Goal: Contribute content: Add original content to the website for others to see

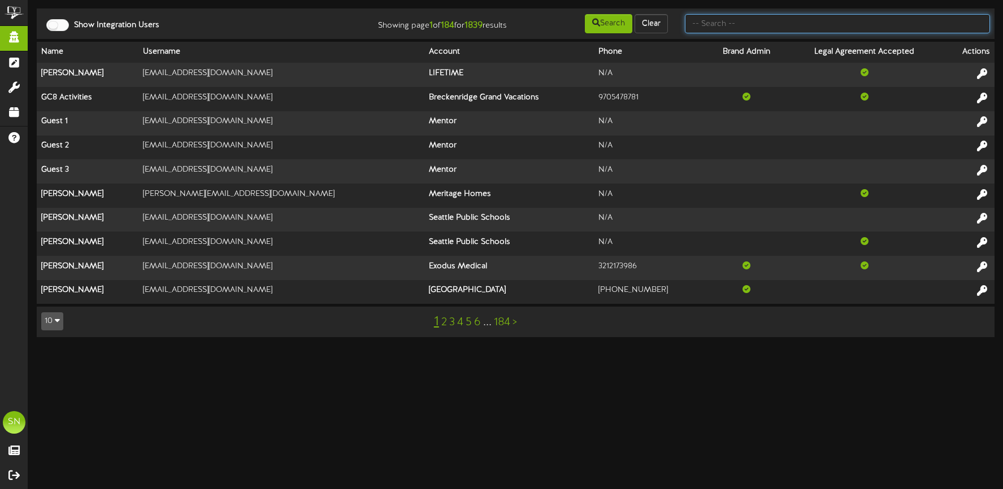
click at [720, 25] on input "text" at bounding box center [837, 23] width 305 height 19
type input "kent's"
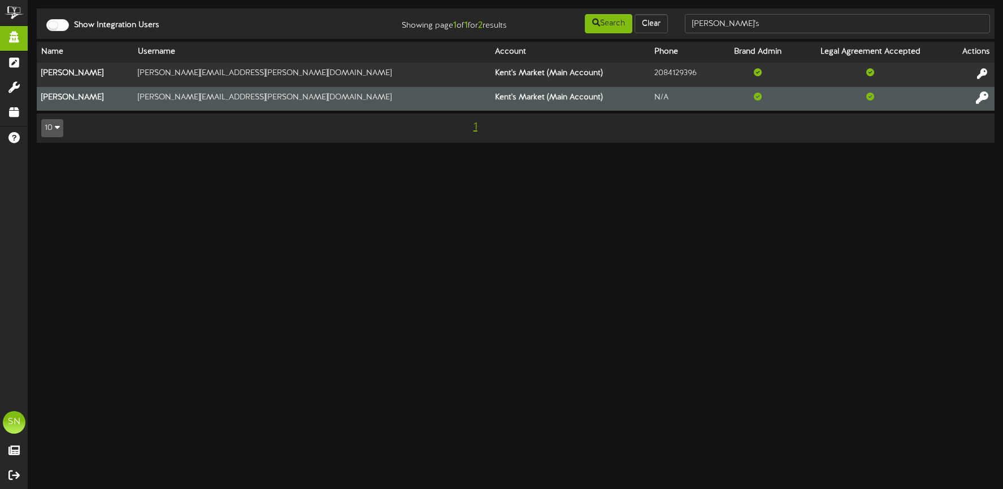
click at [982, 98] on icon at bounding box center [982, 97] width 12 height 12
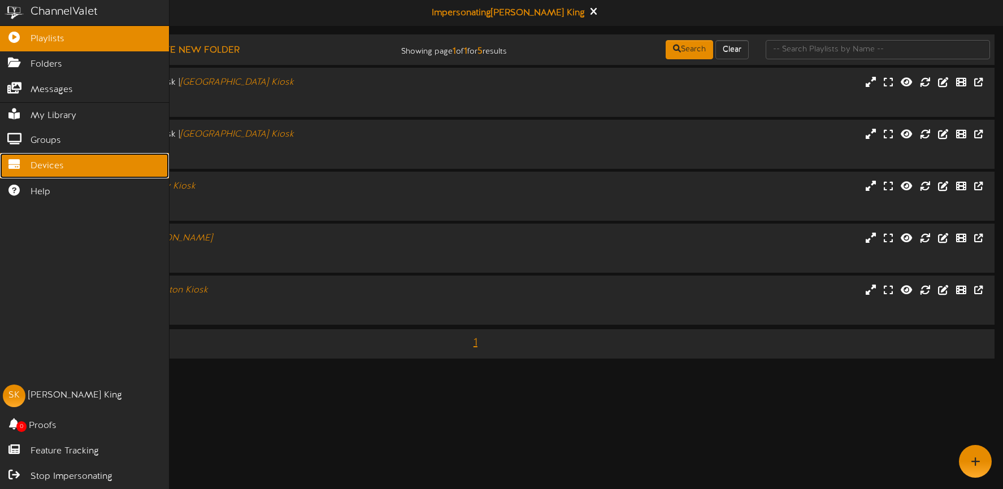
click at [49, 168] on span "Devices" at bounding box center [47, 166] width 33 height 13
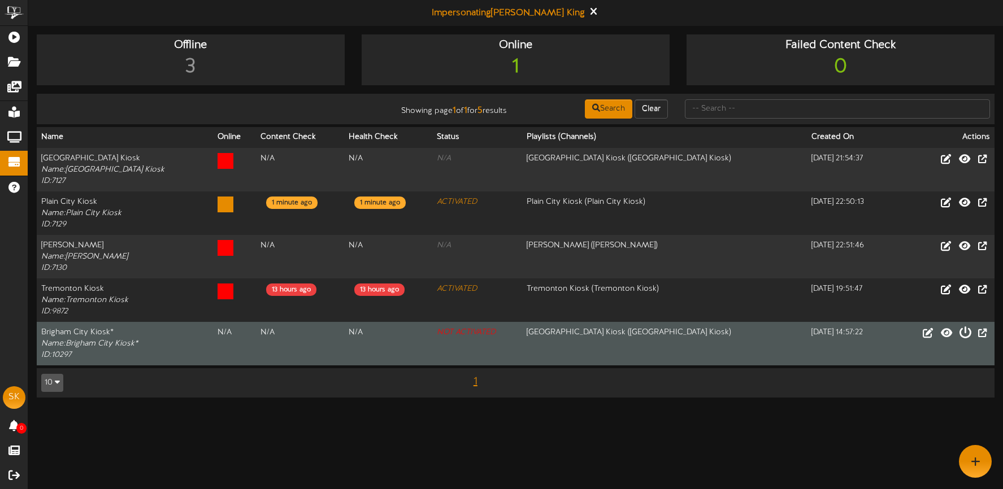
click at [965, 335] on icon at bounding box center [965, 332] width 12 height 12
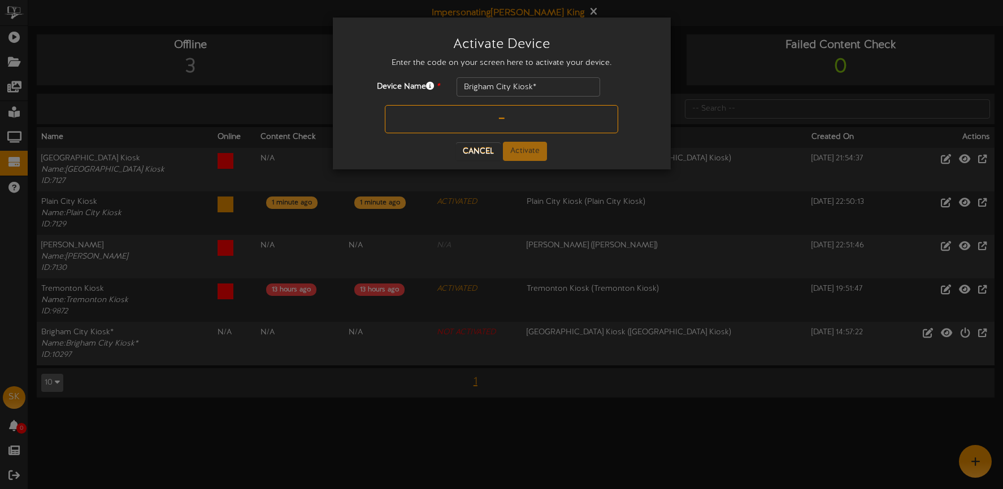
drag, startPoint x: 479, startPoint y: 116, endPoint x: 489, endPoint y: 114, distance: 9.9
click at [479, 116] on input "text" at bounding box center [501, 119] width 233 height 28
click at [485, 116] on input "10N973" at bounding box center [501, 119] width 233 height 28
type input "10N973"
drag, startPoint x: 523, startPoint y: 152, endPoint x: 529, endPoint y: 149, distance: 6.3
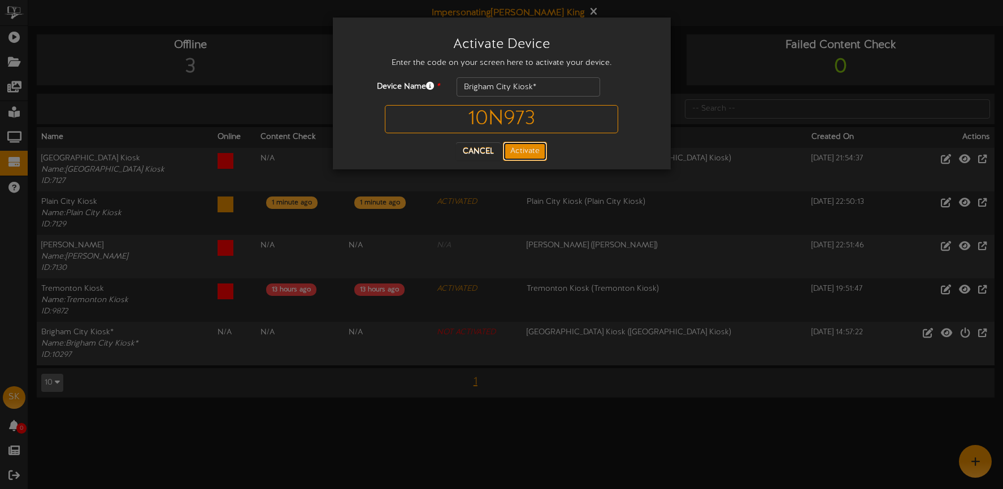
click at [523, 152] on button "Activate" at bounding box center [525, 151] width 44 height 19
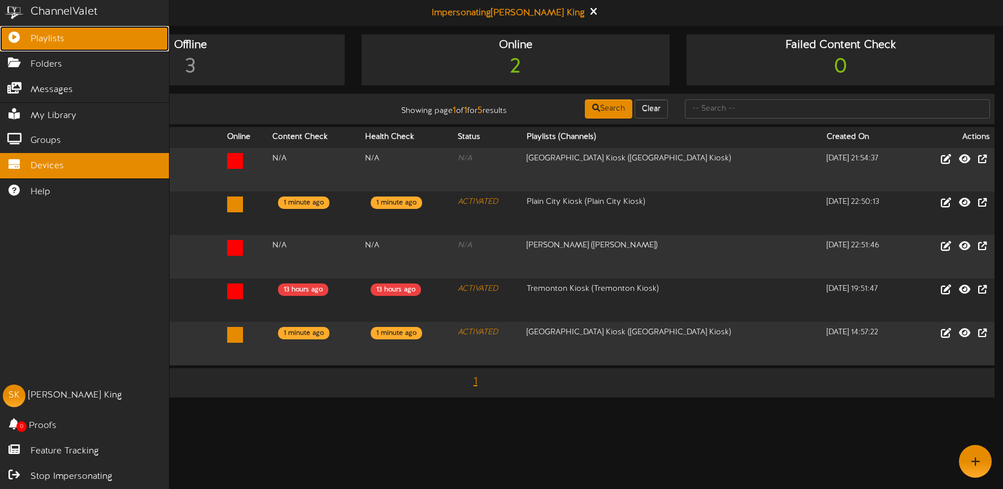
click at [20, 40] on link "Playlists" at bounding box center [84, 38] width 169 height 25
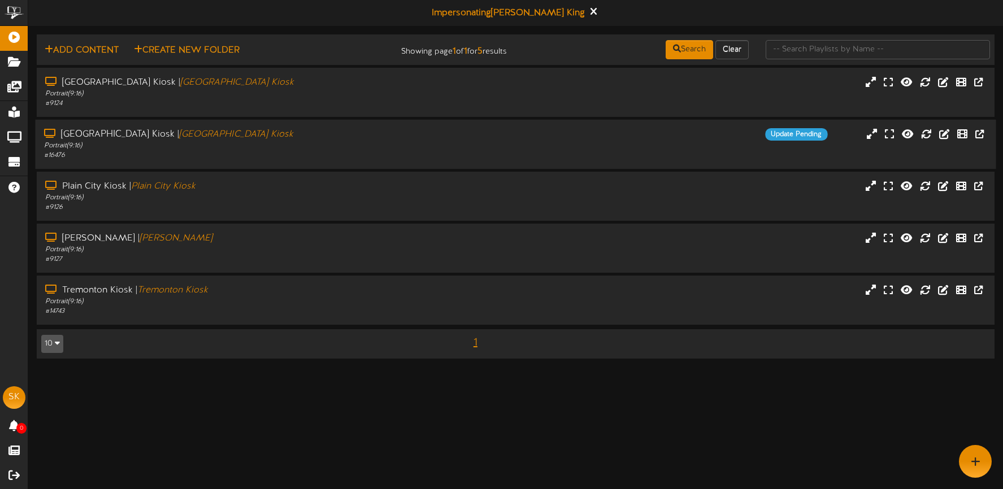
click at [277, 150] on div "Portrait ( 9:16 )" at bounding box center [235, 146] width 383 height 10
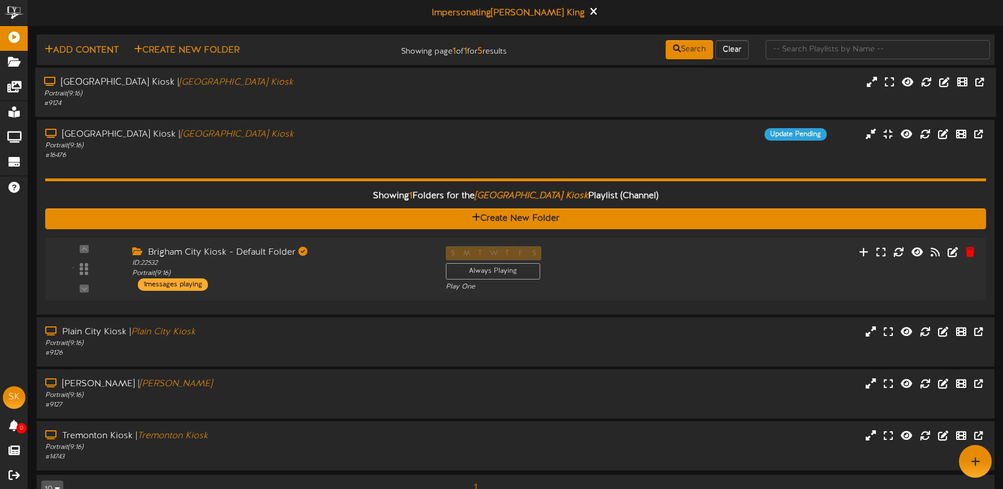
click at [377, 93] on div "Portrait ( 9:16 )" at bounding box center [235, 94] width 383 height 10
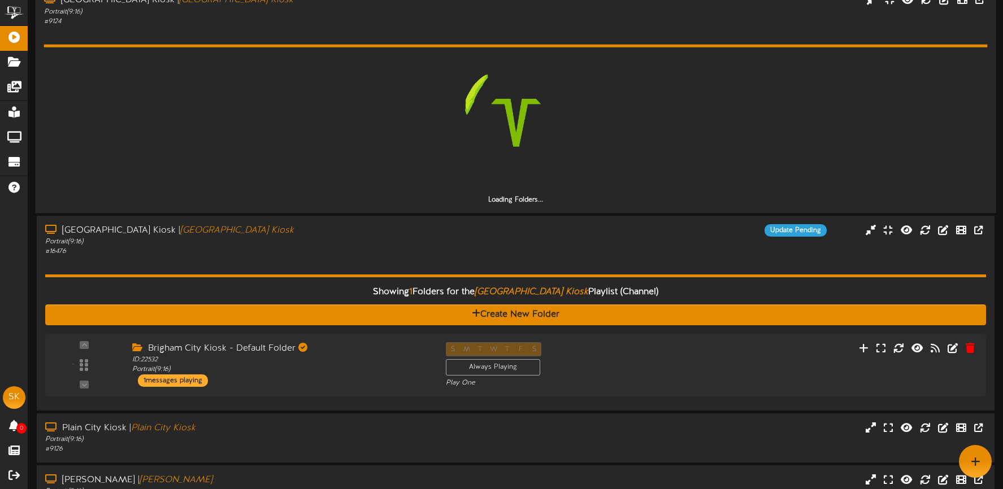
scroll to position [53, 0]
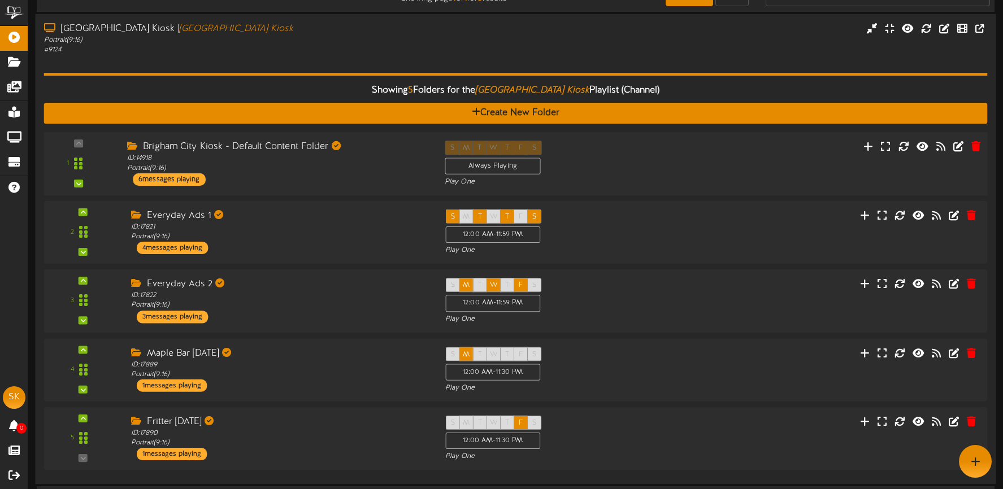
click at [661, 171] on div "S M T W T F S Always Playing Play One" at bounding box center [555, 164] width 238 height 46
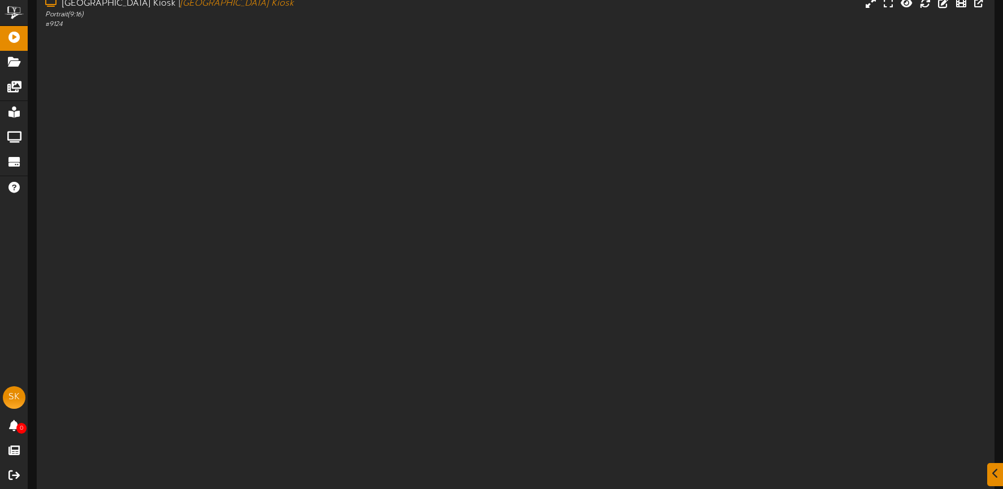
scroll to position [27, 0]
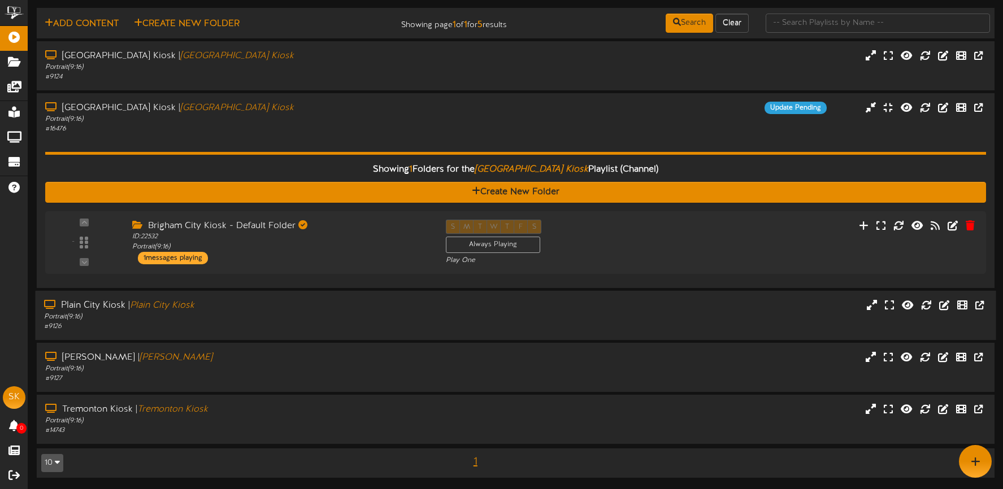
click at [489, 320] on div "Plain City Kiosk | Plain City Kiosk Portrait ( 9:16 ) # 9126" at bounding box center [515, 315] width 961 height 32
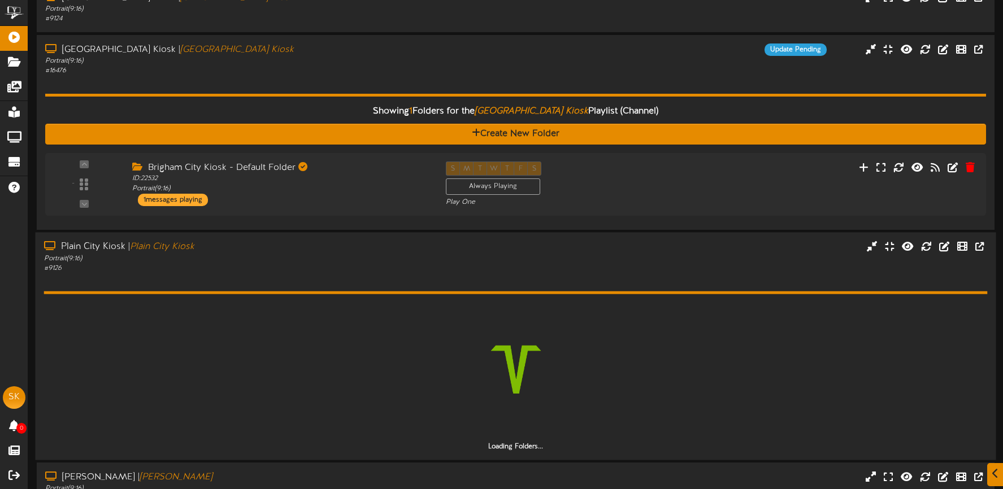
scroll to position [138, 0]
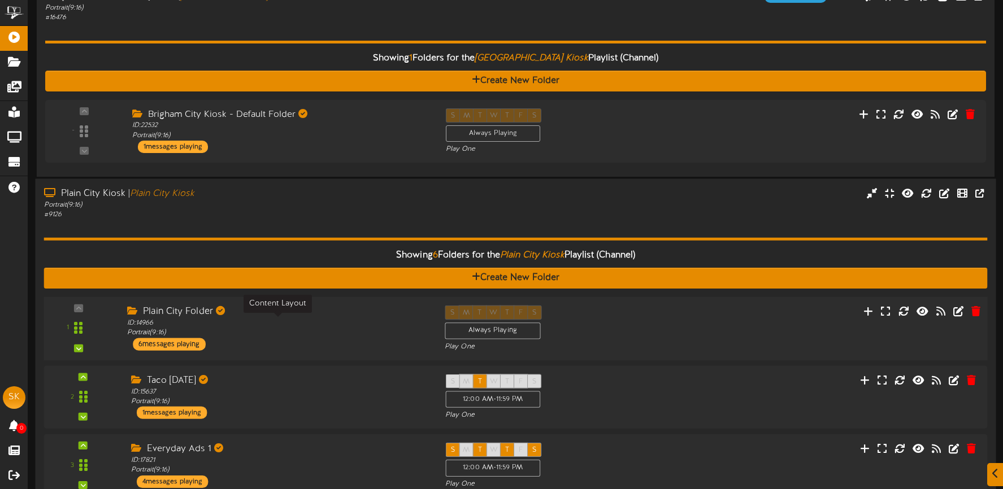
click at [315, 331] on div "ID: 14966 Portrait ( 9:16 )" at bounding box center [277, 329] width 301 height 20
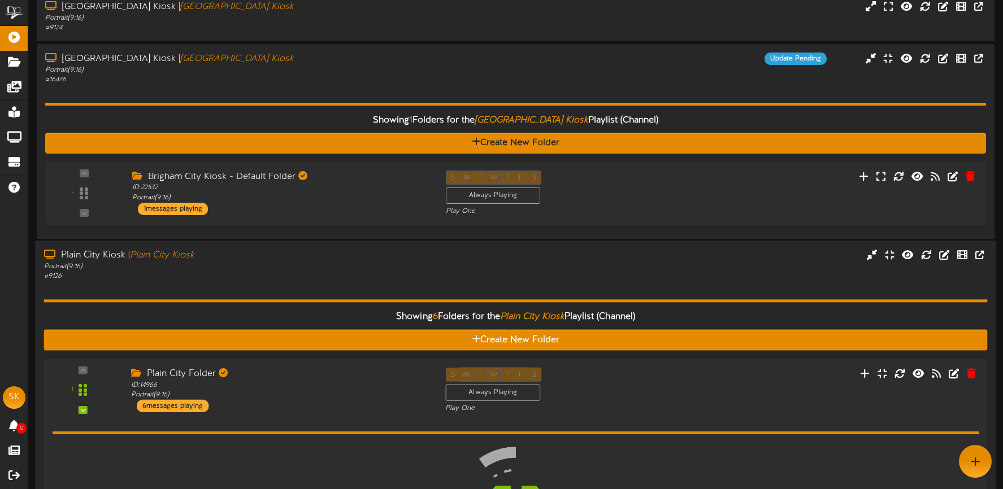
scroll to position [61, 0]
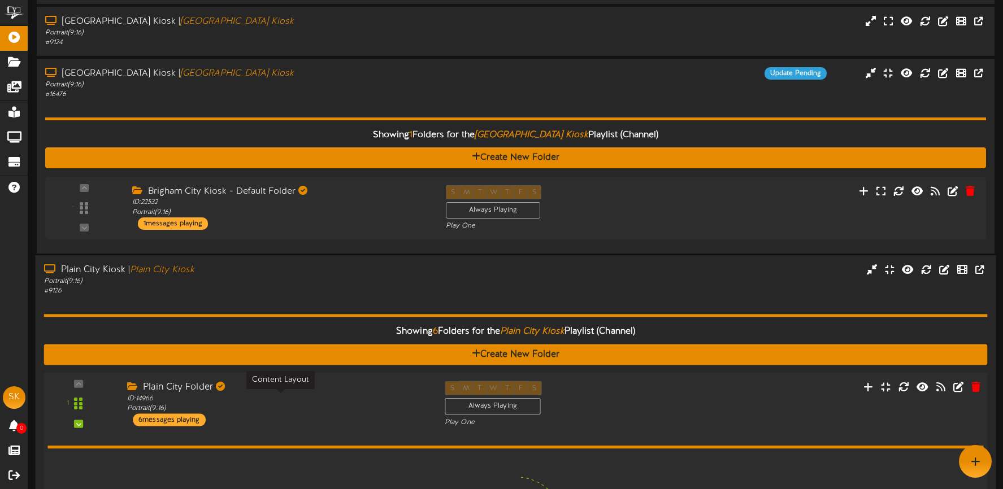
click at [316, 399] on div "ID: 14966 Portrait ( 9:16 )" at bounding box center [277, 404] width 301 height 20
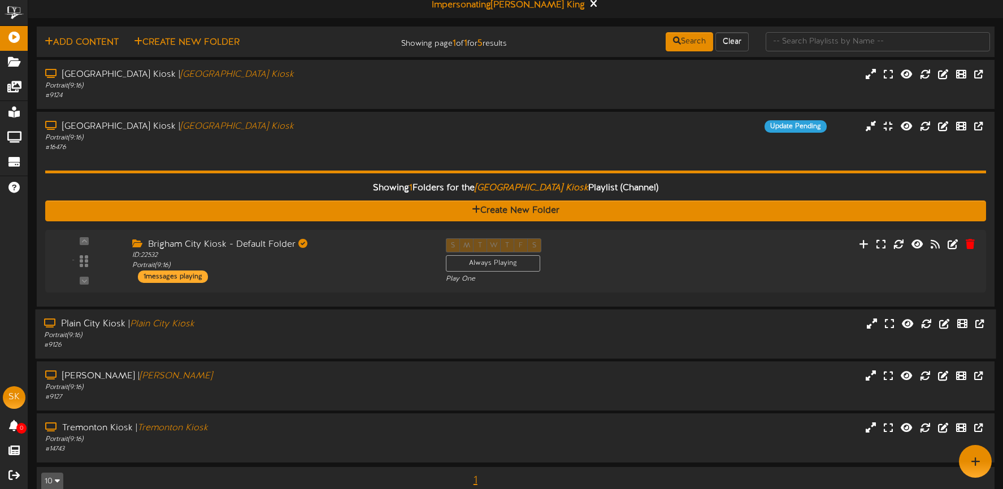
scroll to position [0, 0]
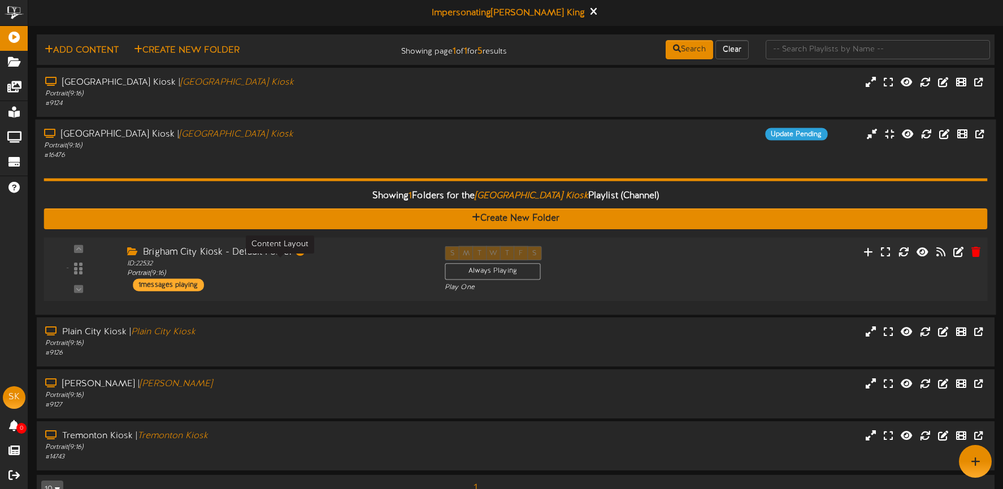
click at [348, 272] on div "ID: 22532 Portrait ( 9:16 )" at bounding box center [277, 269] width 301 height 20
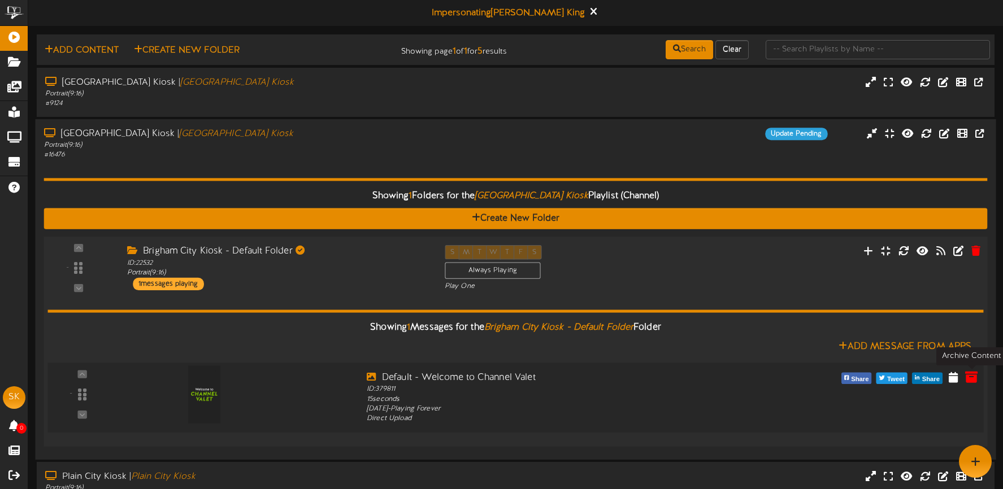
click at [967, 374] on icon at bounding box center [971, 377] width 12 height 12
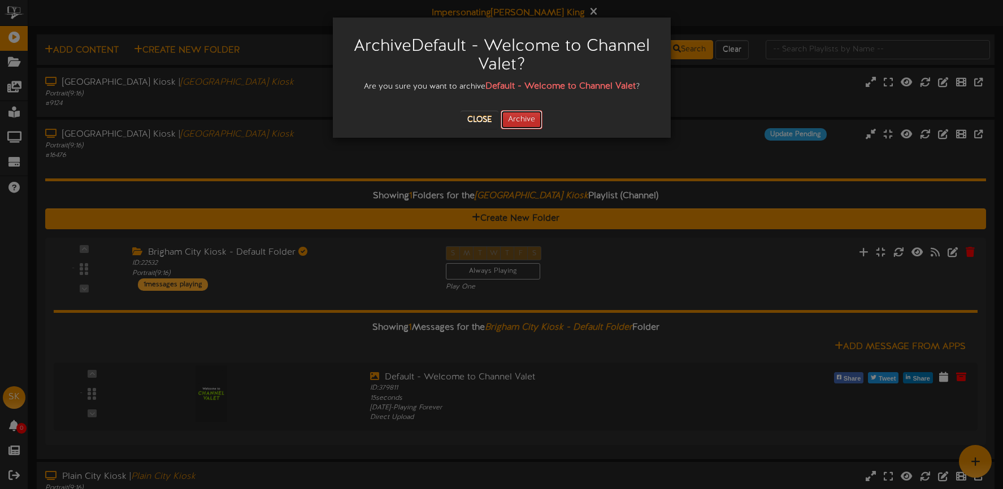
click at [531, 127] on button "Archive" at bounding box center [522, 119] width 42 height 19
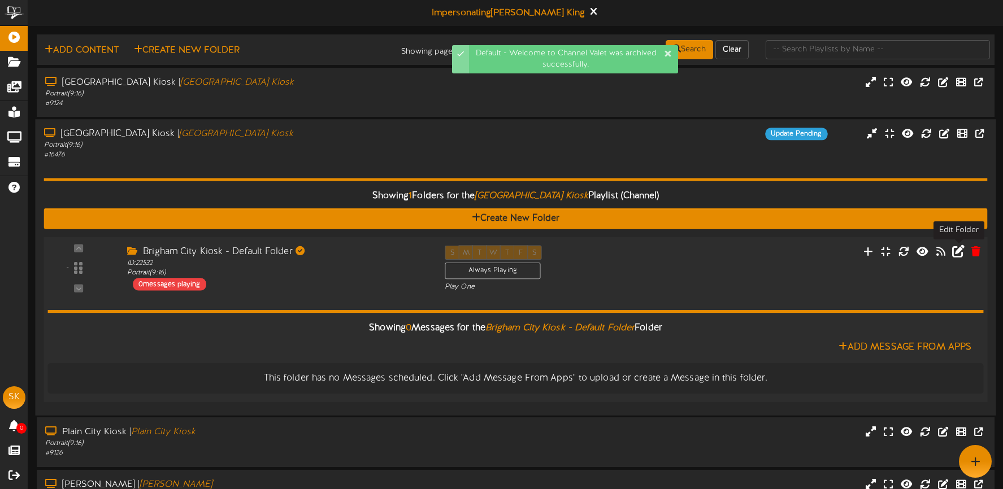
click at [957, 253] on icon at bounding box center [958, 251] width 12 height 12
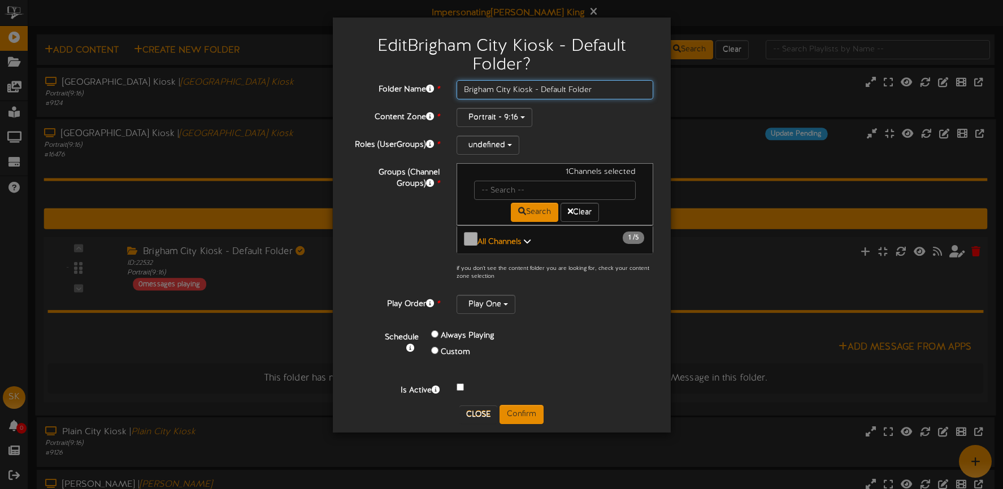
drag, startPoint x: 584, startPoint y: 94, endPoint x: 601, endPoint y: 91, distance: 16.6
click at [589, 93] on input "Brigham City Kiosk - Default Folder" at bounding box center [555, 89] width 197 height 19
drag, startPoint x: 602, startPoint y: 90, endPoint x: 546, endPoint y: 89, distance: 55.4
click at [546, 88] on input "Brigham City Kiosk - Default Folder" at bounding box center [555, 89] width 197 height 19
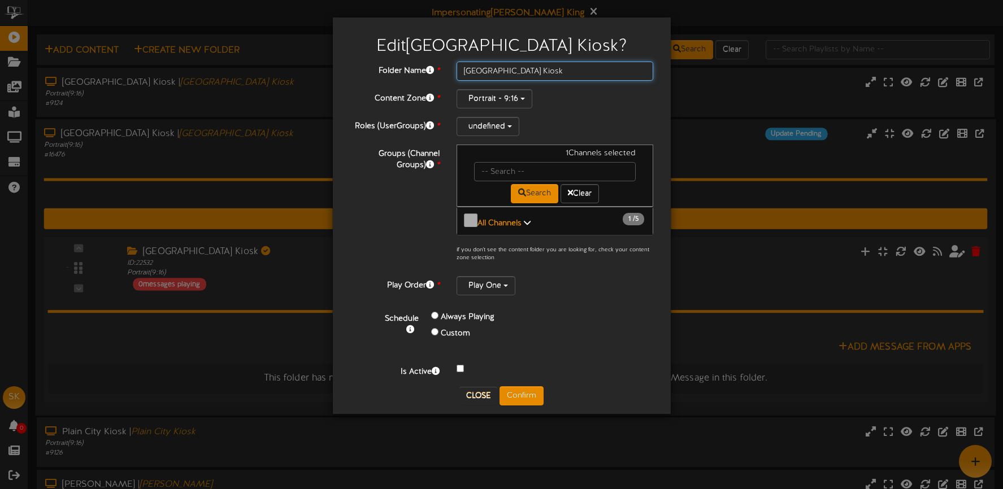
type input "[GEOGRAPHIC_DATA] Kiosk"
click at [516, 395] on button "Confirm" at bounding box center [522, 395] width 44 height 19
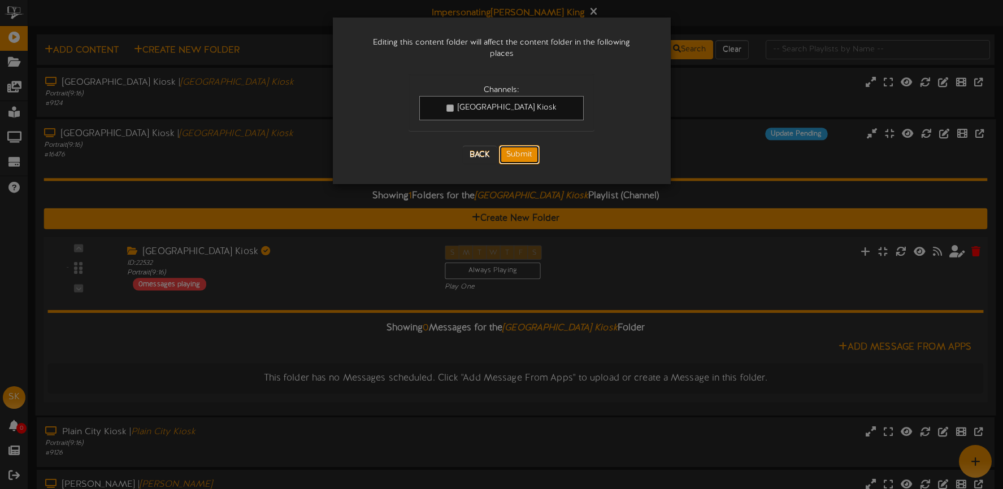
click at [518, 146] on button "Submit" at bounding box center [519, 154] width 41 height 19
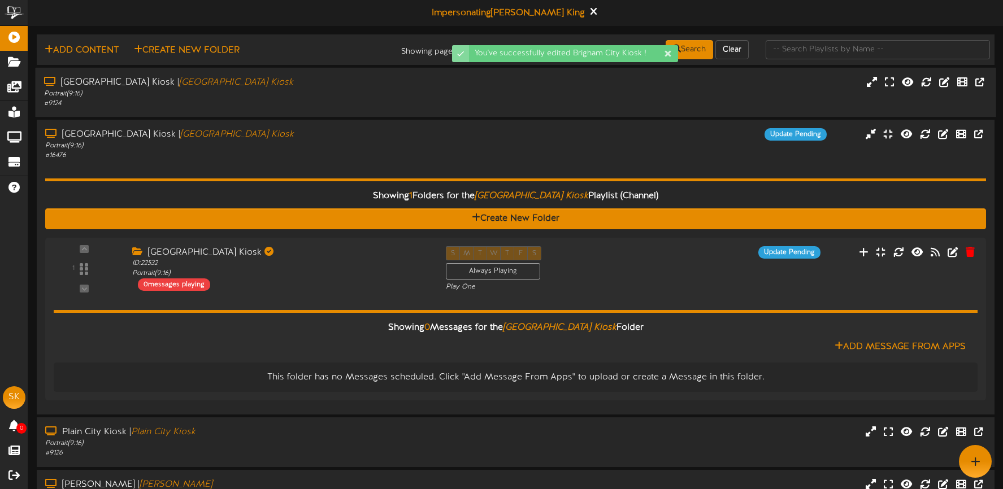
click at [323, 105] on div "# 9124" at bounding box center [235, 104] width 383 height 10
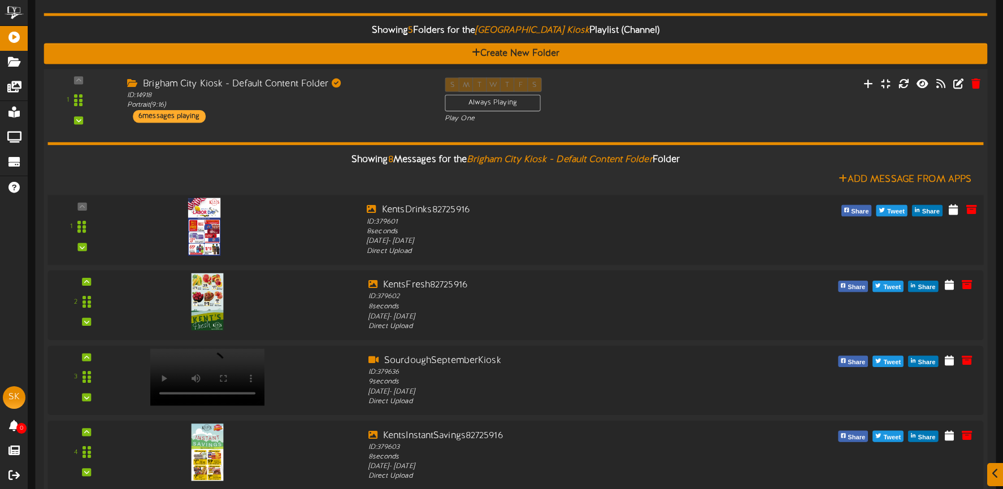
scroll to position [116, 0]
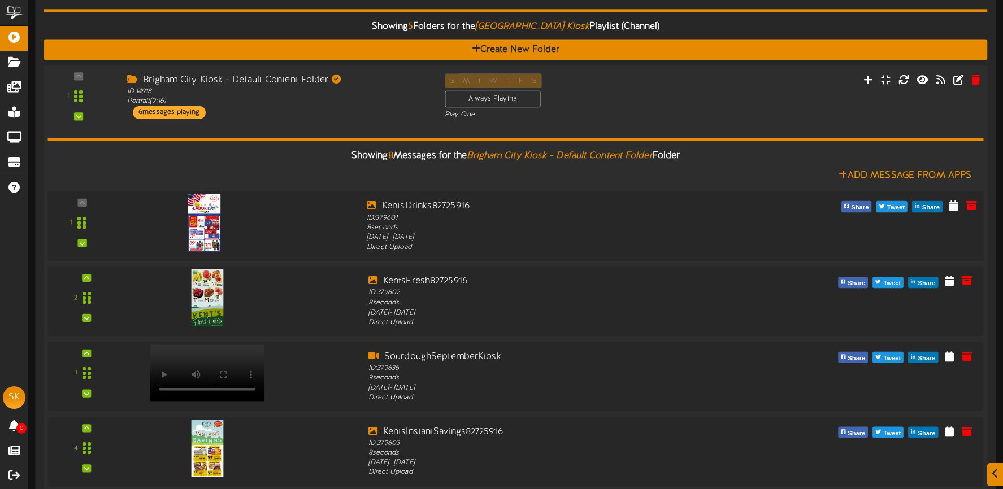
click at [210, 226] on img at bounding box center [204, 223] width 33 height 58
drag, startPoint x: 483, startPoint y: 208, endPoint x: 384, endPoint y: 204, distance: 99.0
click at [384, 203] on div "KentsDrinks82725916" at bounding box center [555, 205] width 376 height 13
copy div "KentsDrinks82725916"
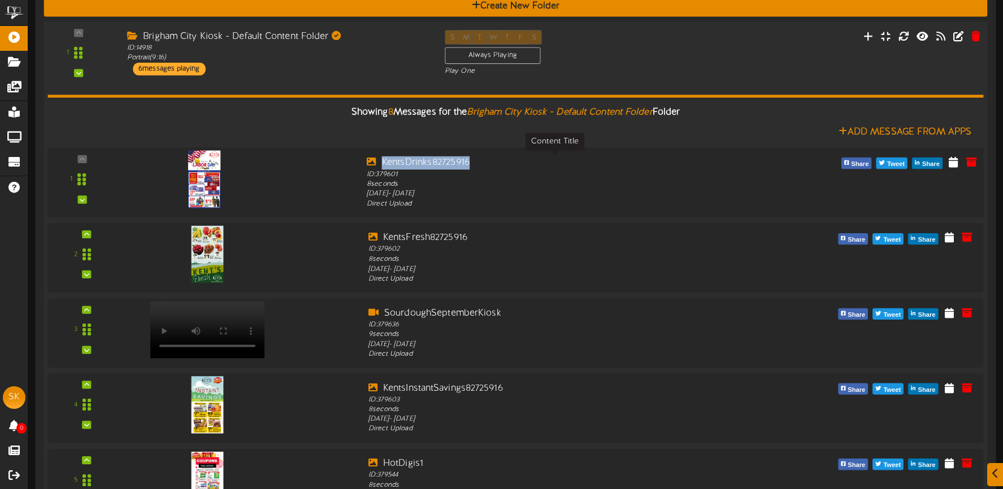
scroll to position [166, 0]
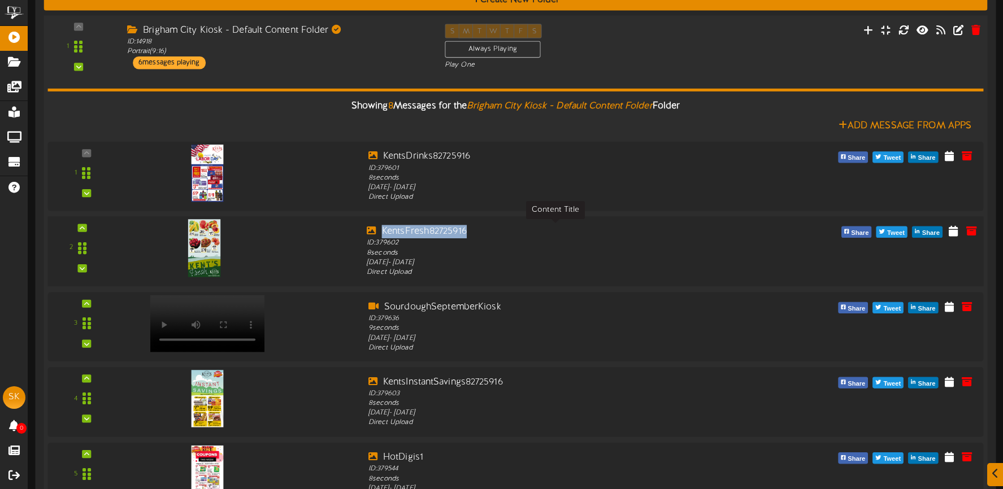
drag, startPoint x: 479, startPoint y: 231, endPoint x: 381, endPoint y: 231, distance: 98.3
click at [381, 231] on div "KentsFresh82725916" at bounding box center [555, 231] width 376 height 13
copy div "KentsFresh82725916"
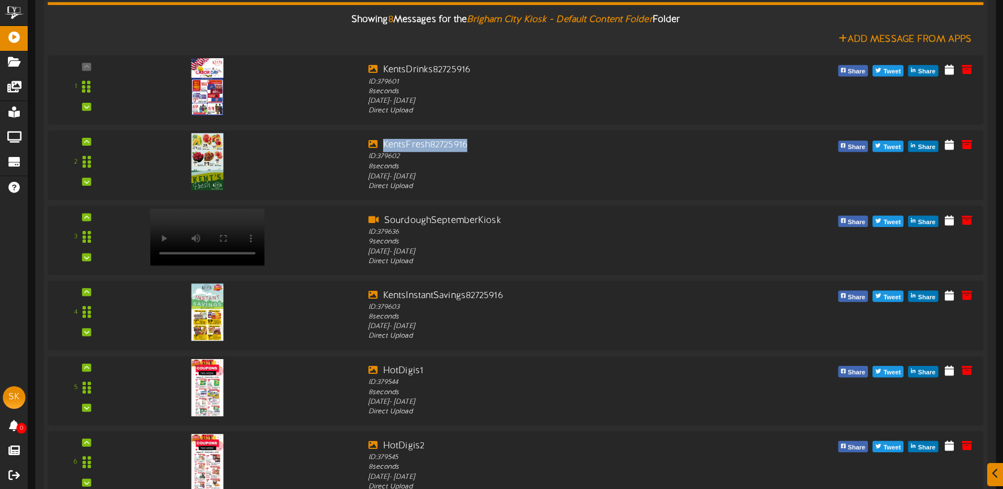
scroll to position [253, 0]
click at [212, 215] on video at bounding box center [204, 236] width 116 height 58
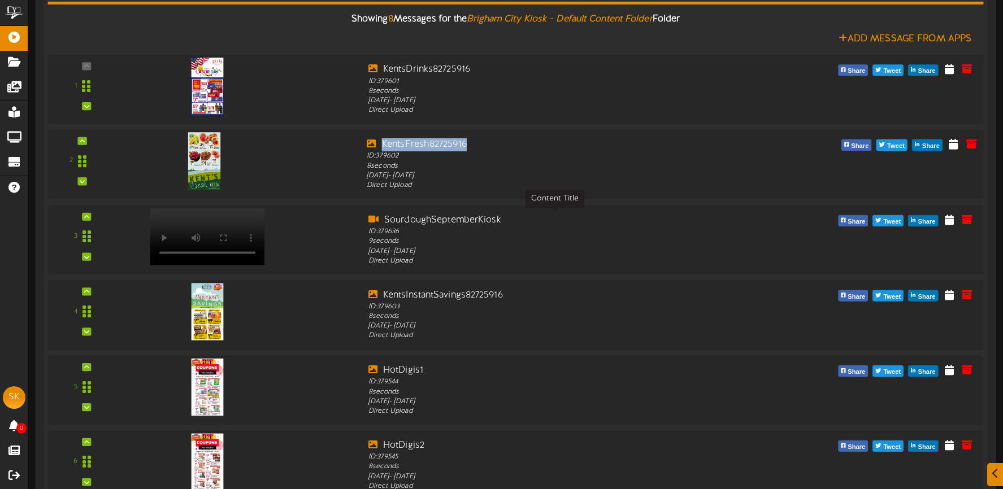
scroll to position [295, 0]
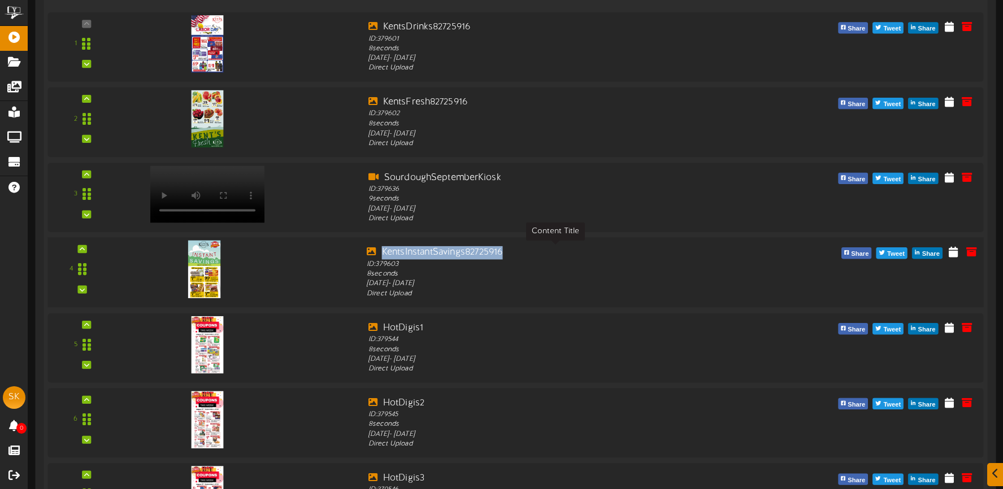
drag, startPoint x: 523, startPoint y: 258, endPoint x: 381, endPoint y: 252, distance: 142.0
click at [381, 252] on div "KentsInstantSavings82725916" at bounding box center [555, 252] width 376 height 13
copy div "KentsInstantSavings82725916"
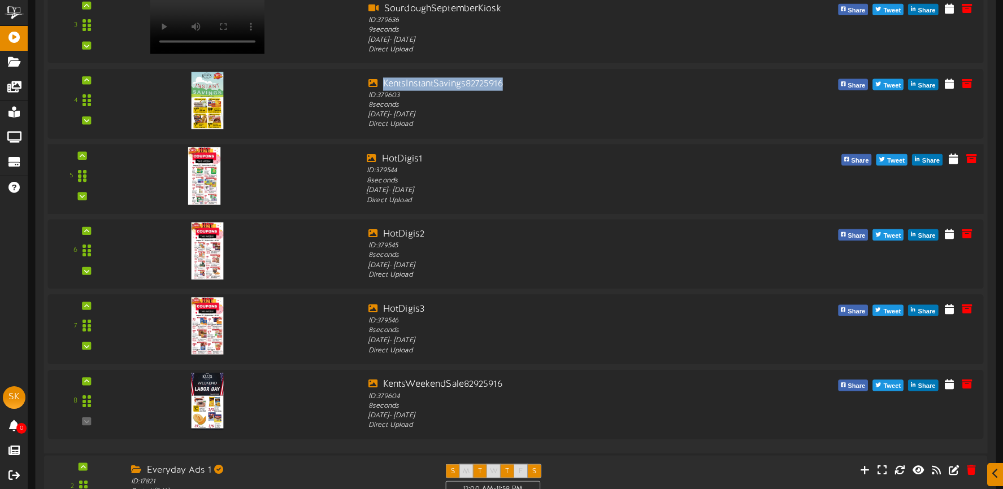
scroll to position [465, 0]
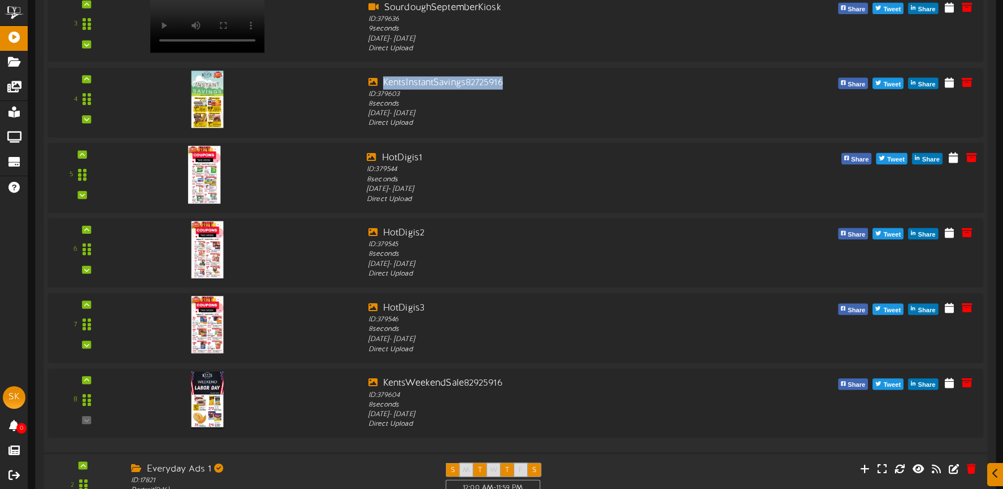
click at [209, 183] on img at bounding box center [204, 175] width 33 height 58
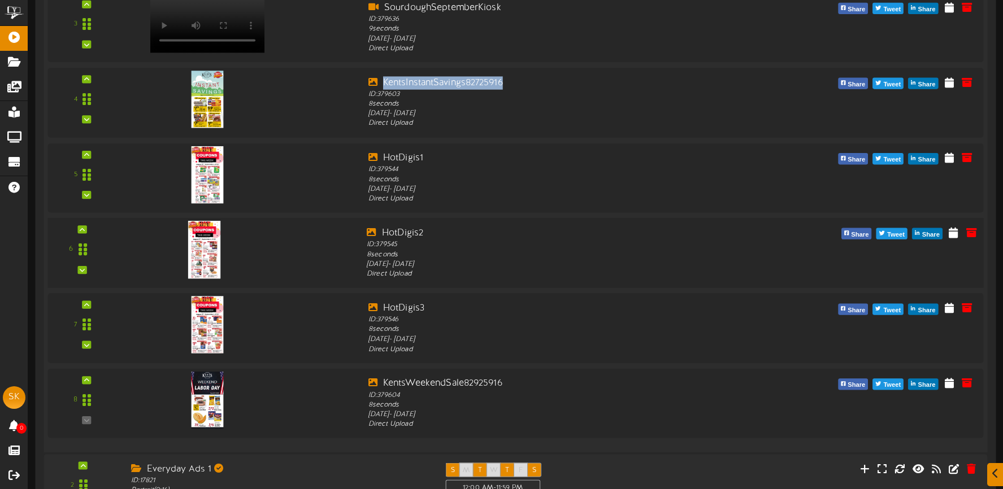
click at [212, 255] on img at bounding box center [204, 250] width 33 height 58
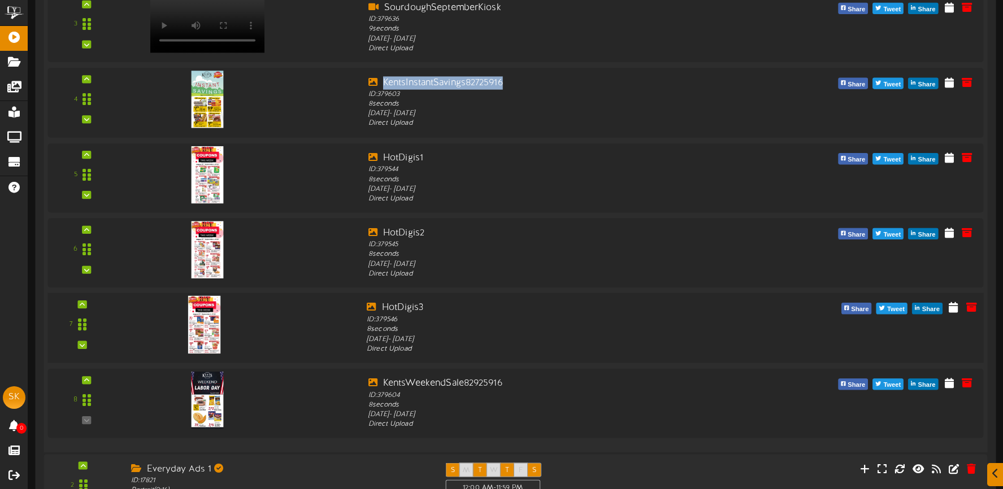
click at [206, 323] on img at bounding box center [204, 325] width 33 height 58
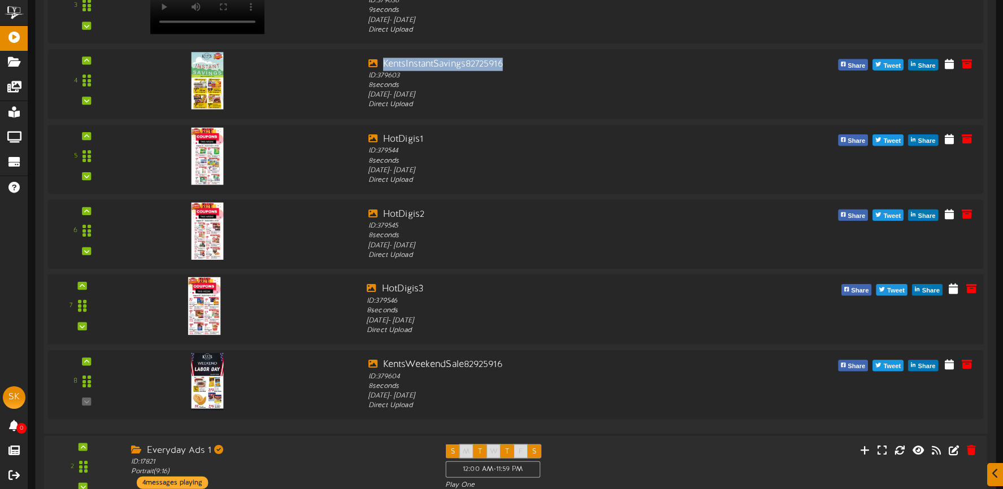
scroll to position [484, 0]
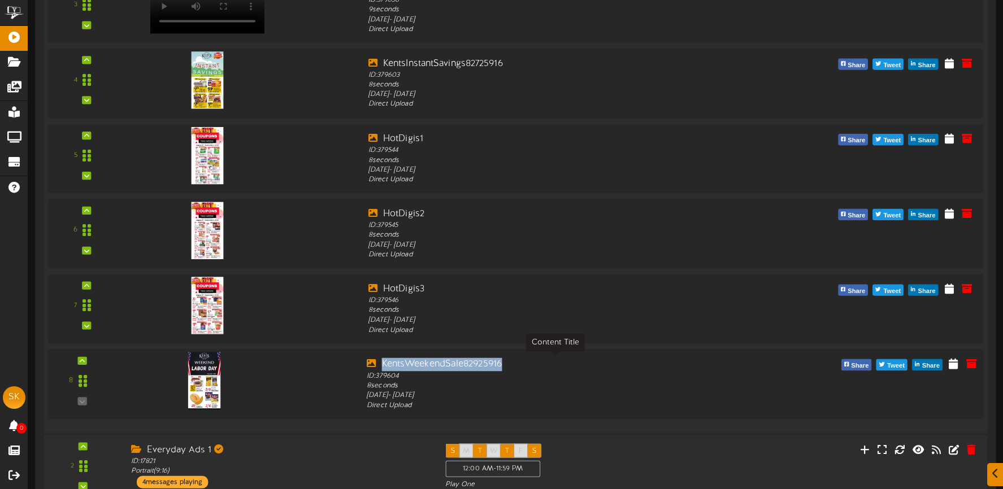
drag, startPoint x: 500, startPoint y: 366, endPoint x: 385, endPoint y: 367, distance: 114.7
click at [383, 367] on div "KentsWeekendSale82925916" at bounding box center [555, 364] width 376 height 13
copy div "KentsWeekendSale82925916"
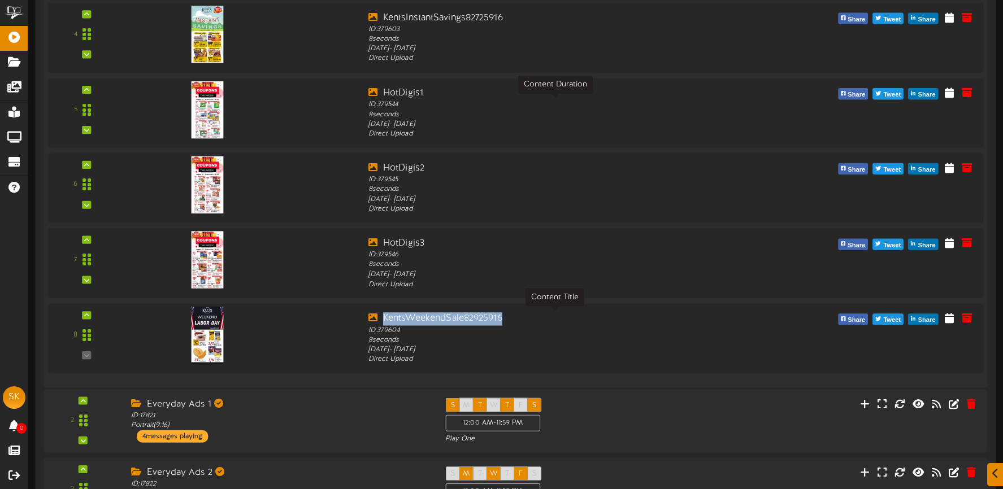
scroll to position [533, 0]
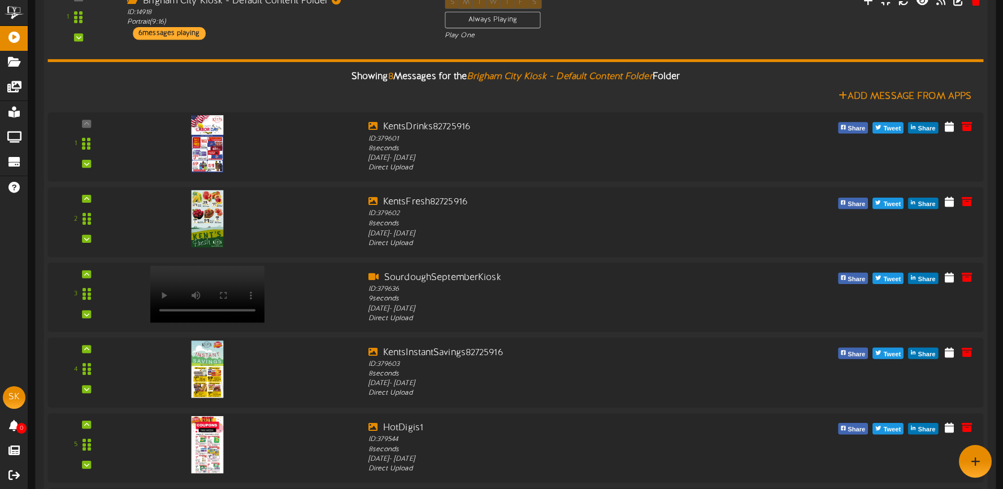
click at [648, 45] on div "Showing 8 Messages for the Brigham City Kiosk - Default Content Folder Folder A…" at bounding box center [515, 377] width 936 height 673
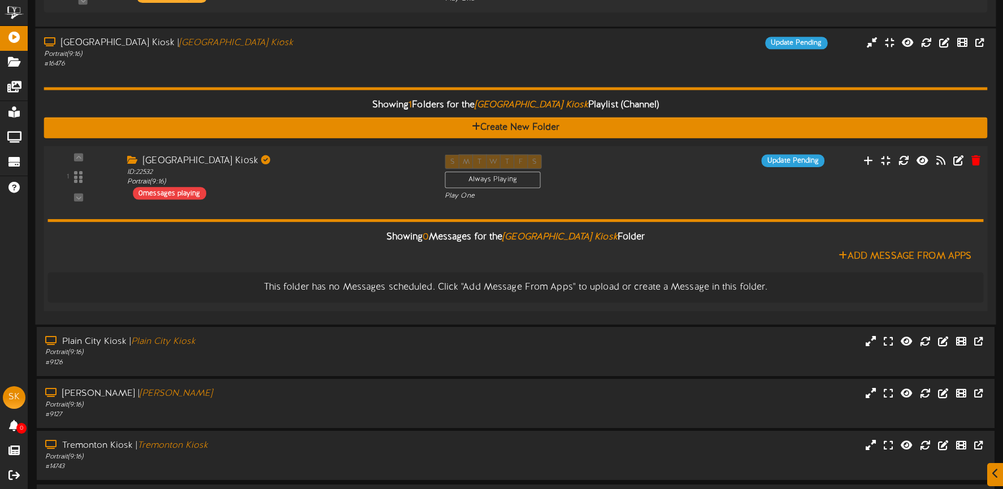
scroll to position [532, 0]
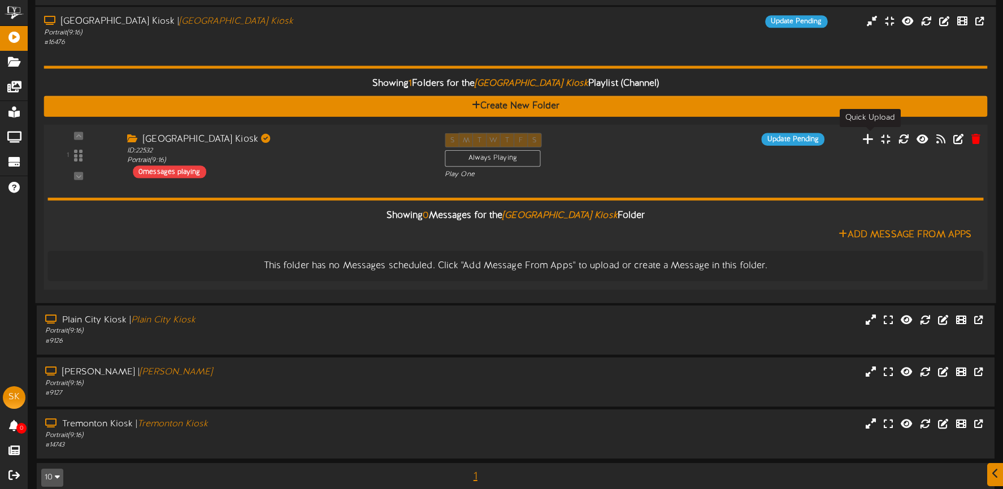
click at [868, 138] on icon at bounding box center [868, 138] width 12 height 12
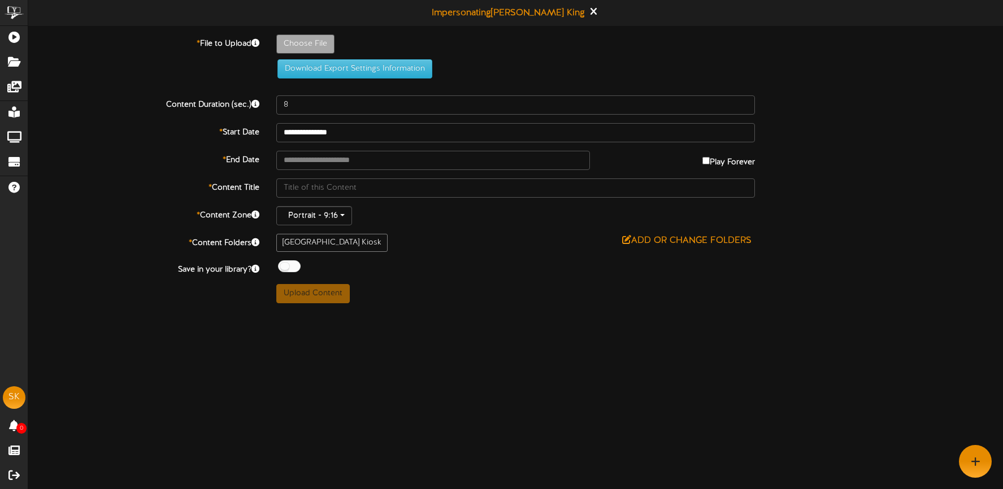
type input "**********"
type input "KentsDrinks82725916"
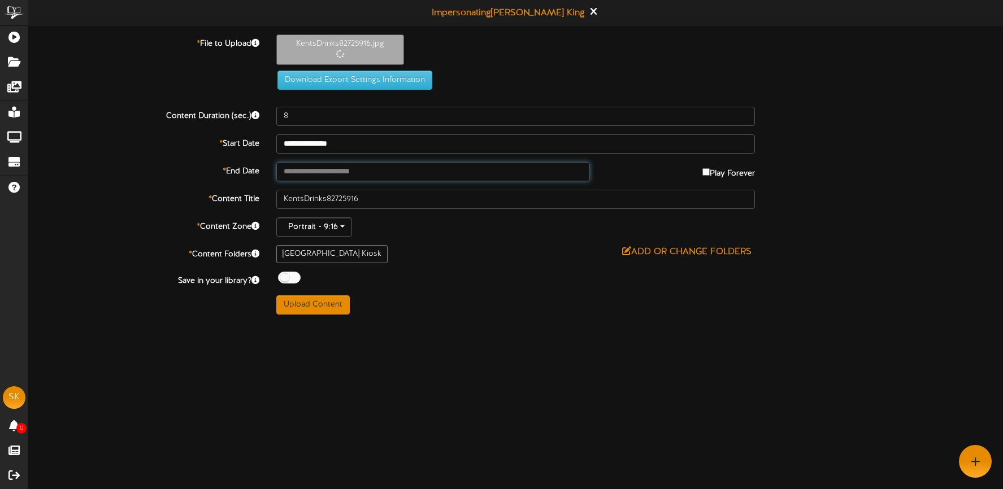
click at [357, 171] on input "text" at bounding box center [433, 171] width 314 height 19
type input "**********"
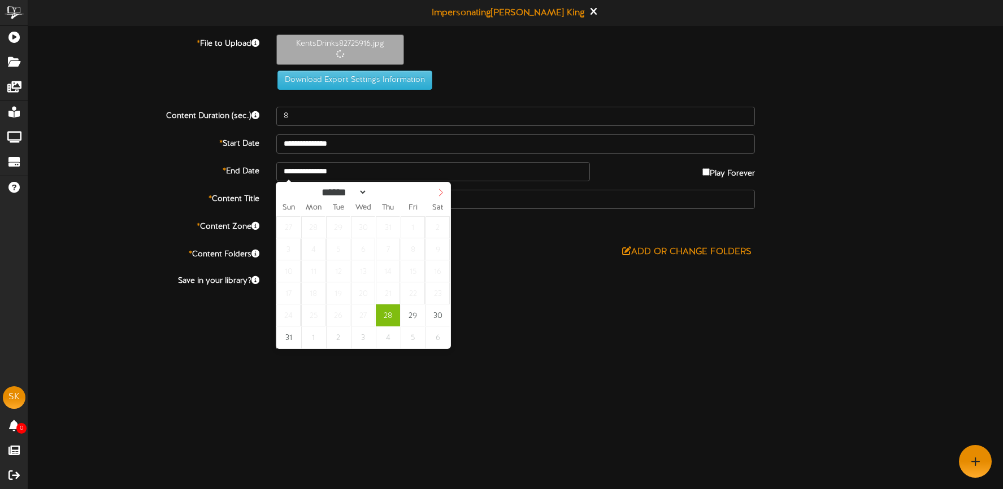
select select "*"
click at [438, 197] on span at bounding box center [440, 192] width 19 height 19
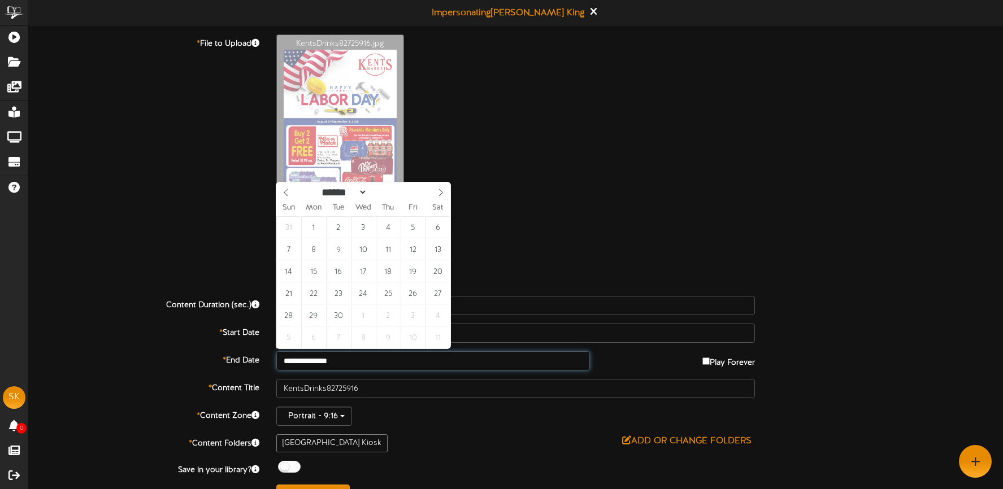
type input "**********"
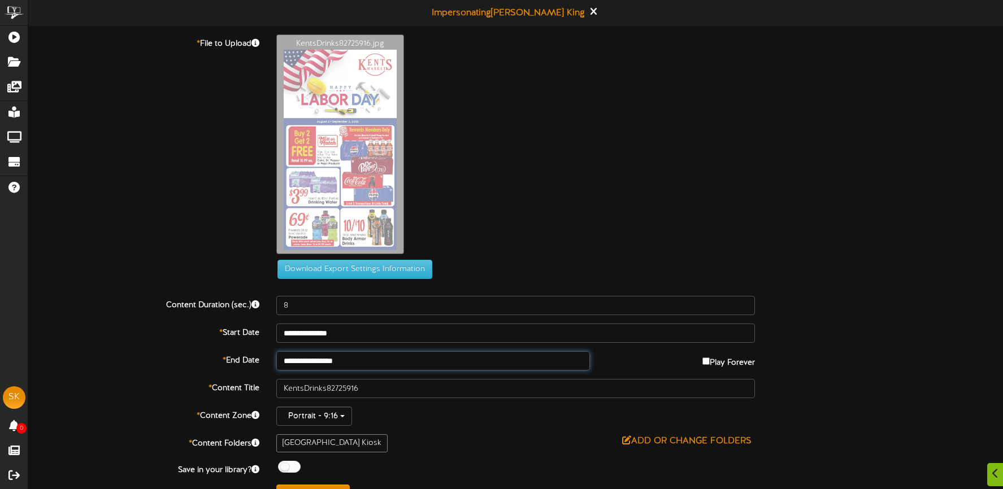
scroll to position [23, 0]
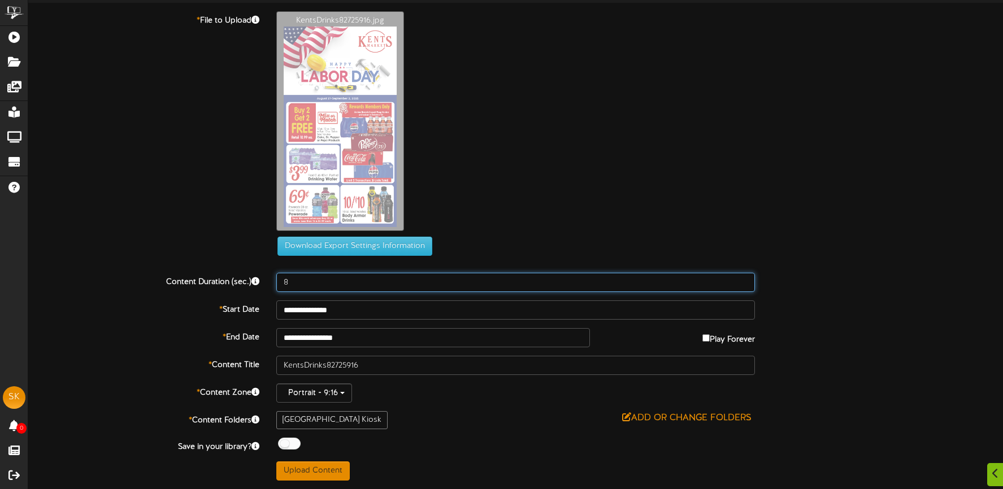
drag, startPoint x: 320, startPoint y: 284, endPoint x: 278, endPoint y: 280, distance: 42.5
click at [278, 280] on input "8" at bounding box center [515, 282] width 479 height 19
type input "10"
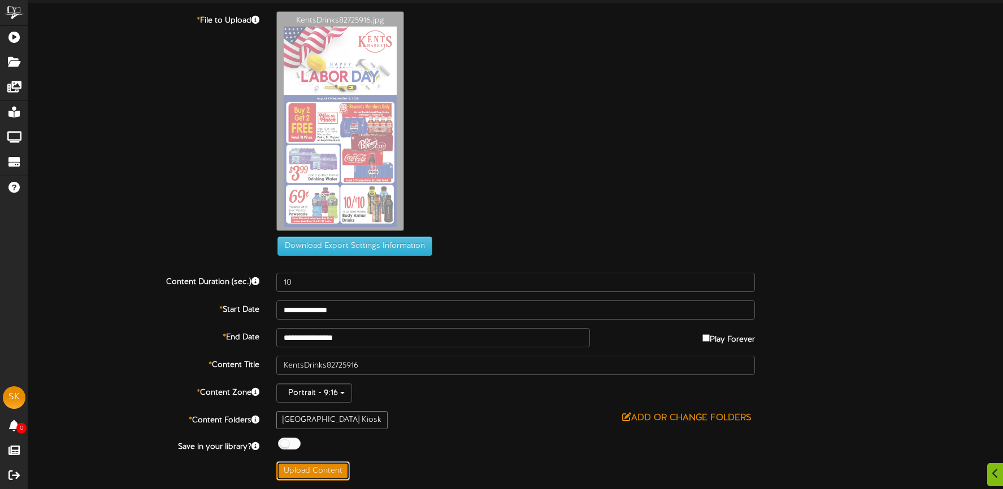
click at [309, 473] on button "Upload Content" at bounding box center [312, 471] width 73 height 19
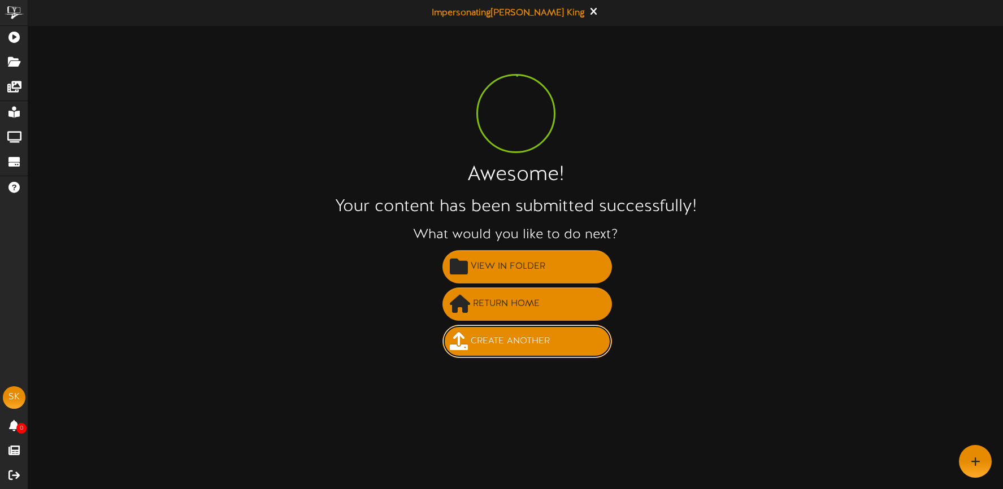
click at [535, 341] on span "Create Another" at bounding box center [510, 341] width 85 height 19
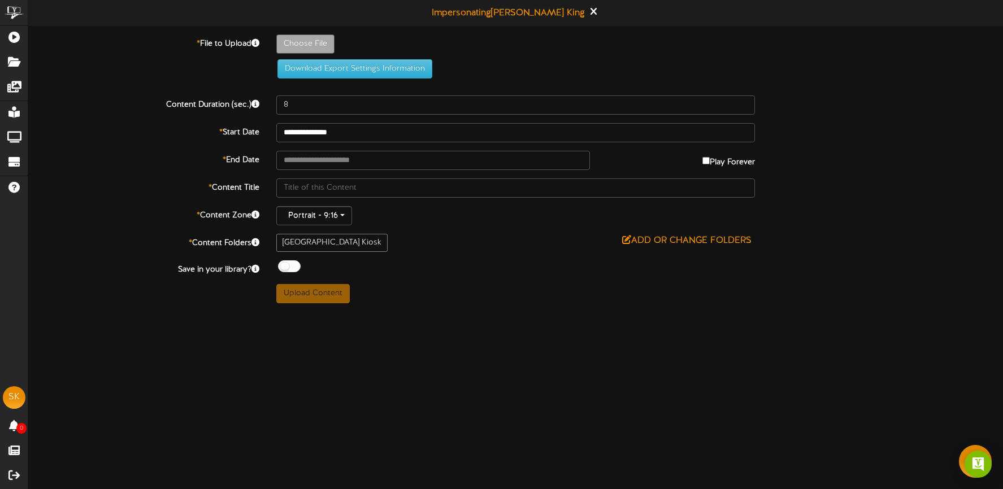
type input "**********"
type input "KentsFresh82725916"
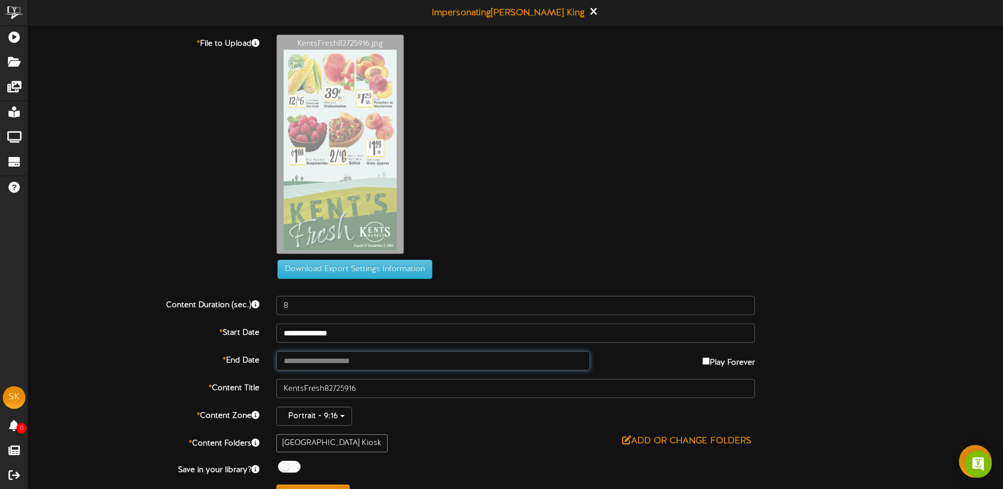
click at [370, 364] on input "text" at bounding box center [433, 360] width 314 height 19
type input "**********"
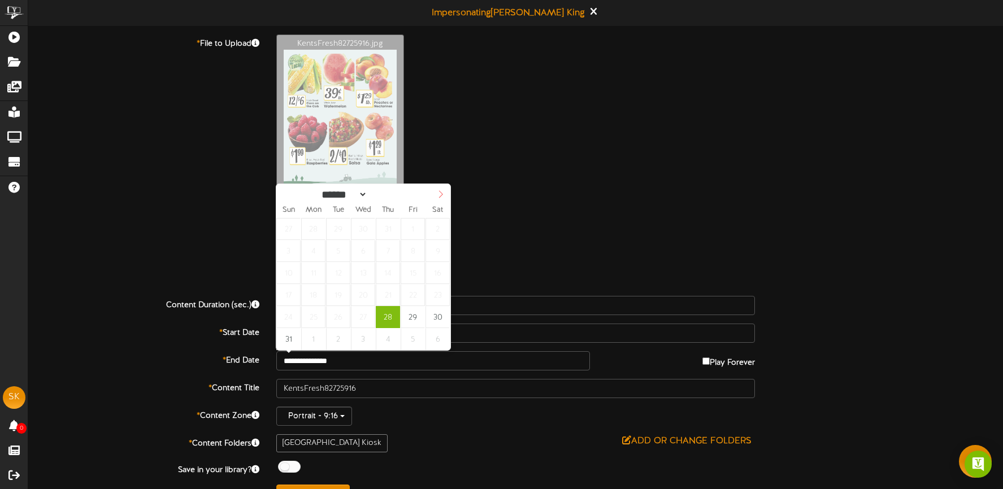
select select "*"
click at [436, 198] on span at bounding box center [440, 193] width 19 height 19
type input "**********"
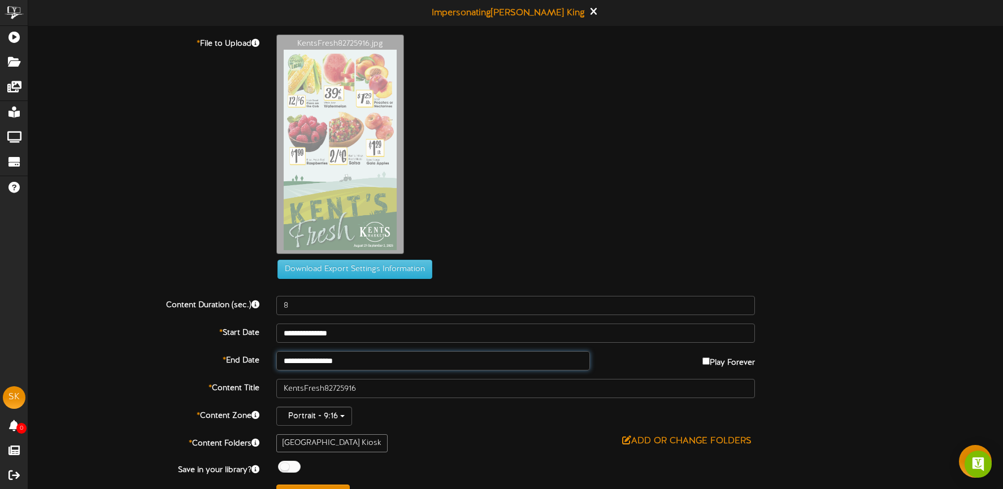
drag, startPoint x: 340, startPoint y: 223, endPoint x: 412, endPoint y: 316, distance: 118.3
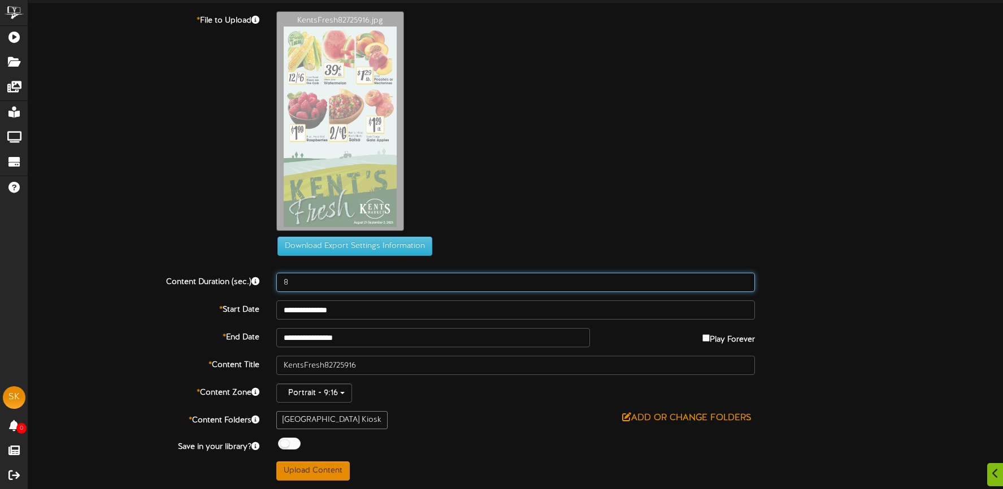
drag, startPoint x: 316, startPoint y: 286, endPoint x: 271, endPoint y: 286, distance: 45.8
click at [271, 286] on div "8" at bounding box center [516, 282] width 496 height 19
type input "10"
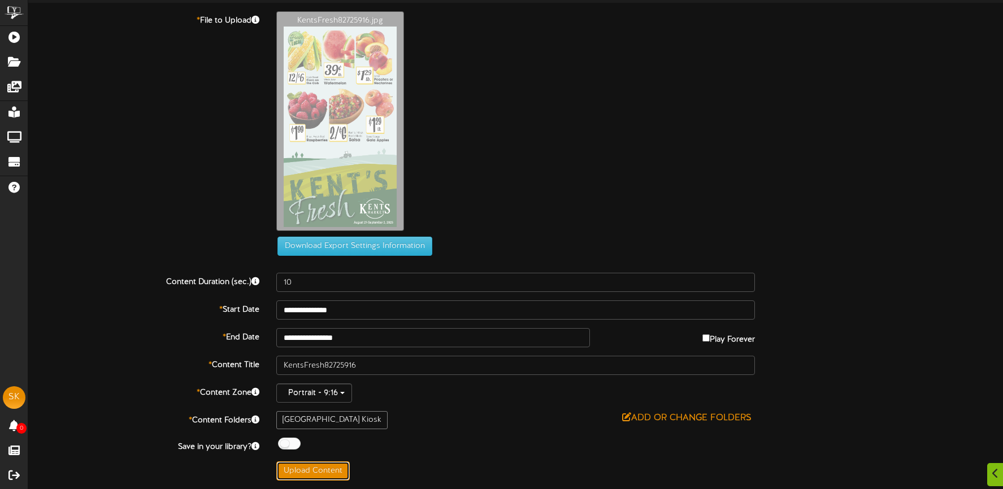
click at [323, 463] on button "Upload Content" at bounding box center [312, 471] width 73 height 19
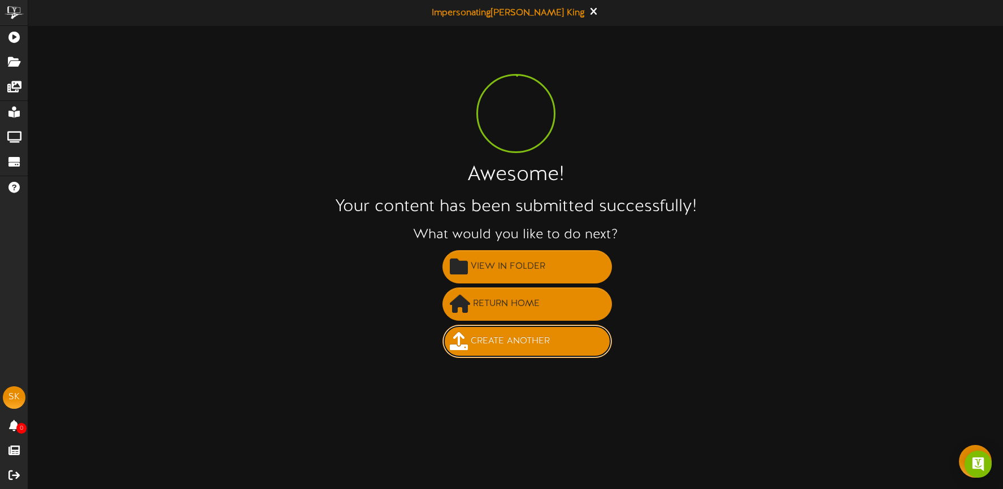
click at [496, 351] on button "Create Another" at bounding box center [527, 341] width 170 height 33
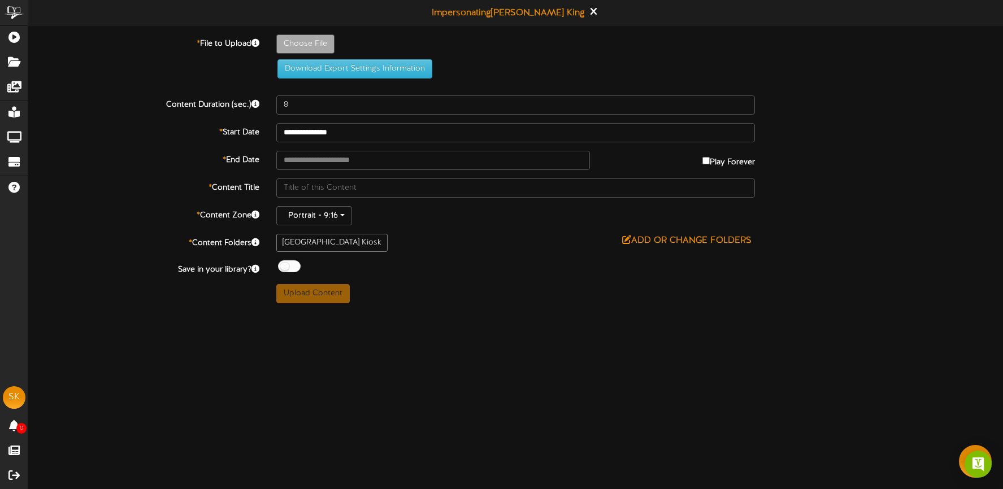
type input "**********"
type input "Sourdough"
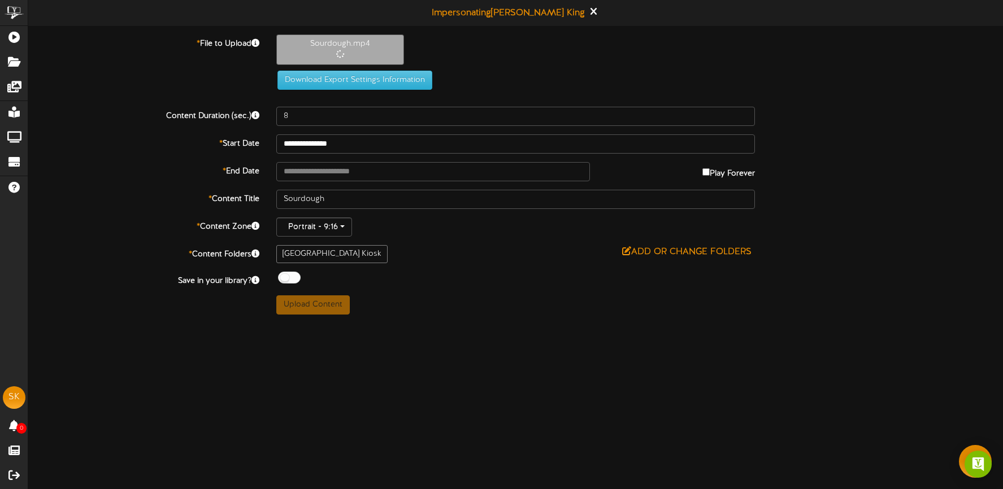
type input "9"
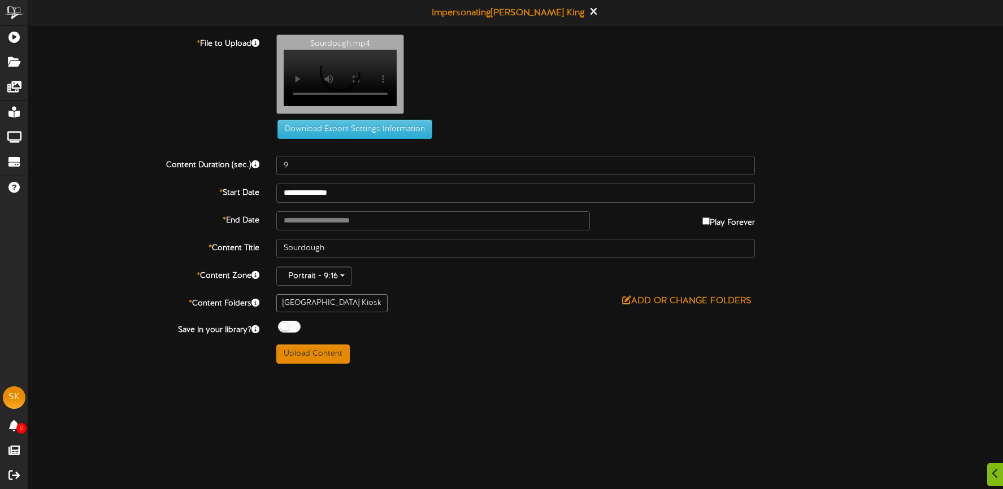
scroll to position [27, 0]
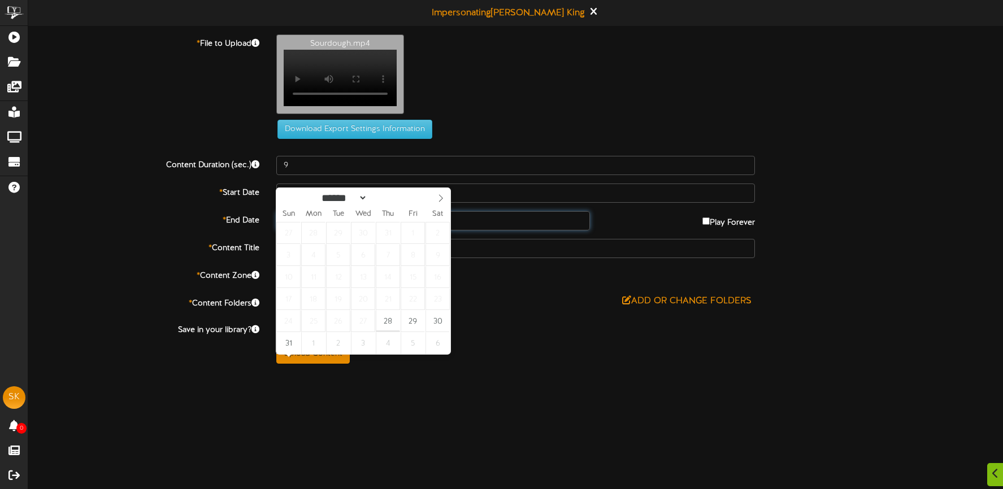
click at [355, 231] on input "text" at bounding box center [433, 220] width 314 height 19
type input "**********"
select select "*"
click at [439, 194] on icon at bounding box center [441, 198] width 8 height 8
type input "**********"
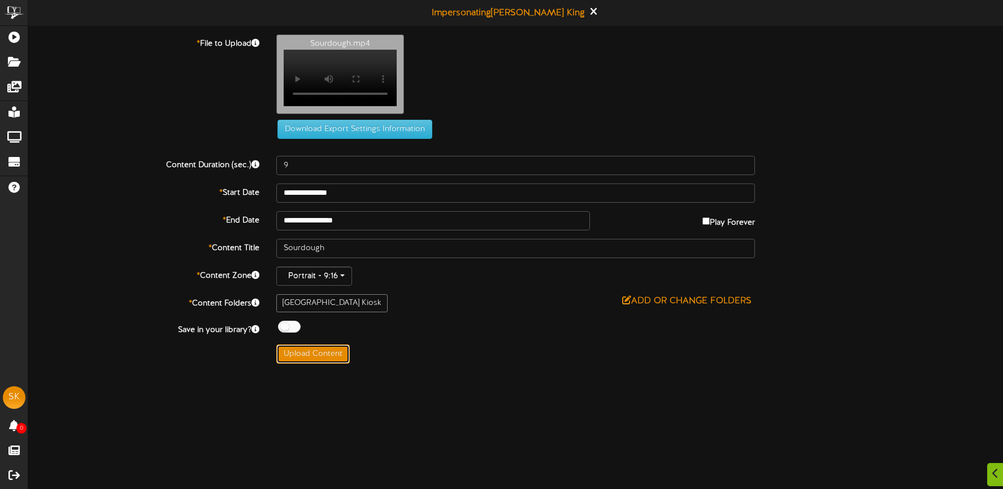
click at [327, 364] on button "Upload Content" at bounding box center [312, 354] width 73 height 19
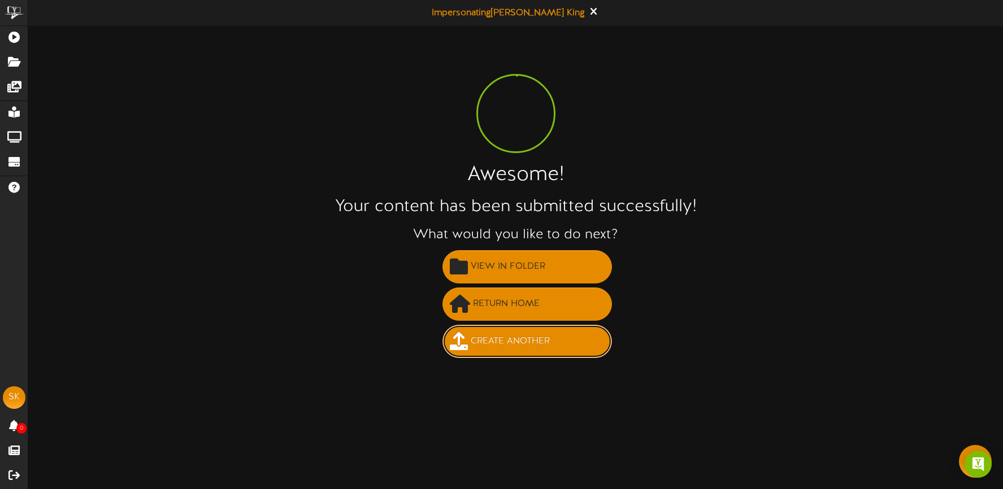
click at [528, 342] on span "Create Another" at bounding box center [510, 341] width 85 height 19
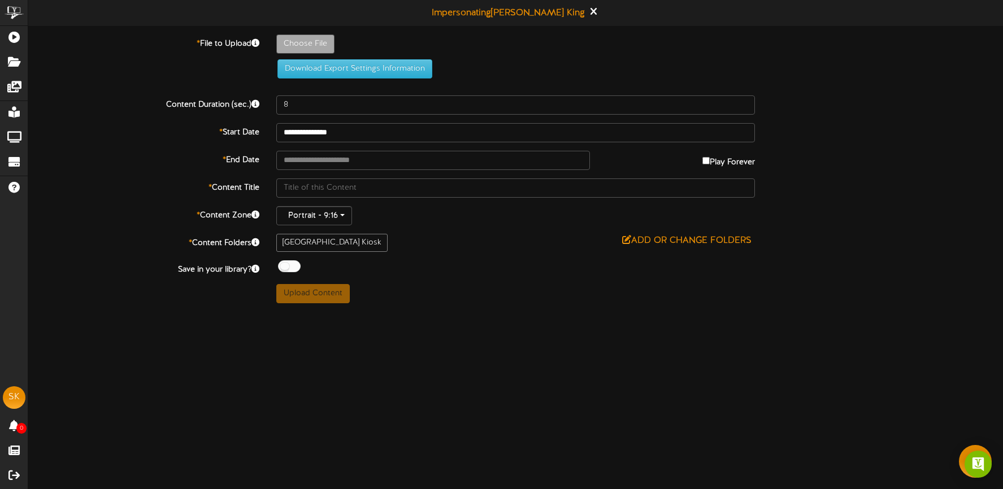
type input "**********"
type input "KentsInstantSavings82725916"
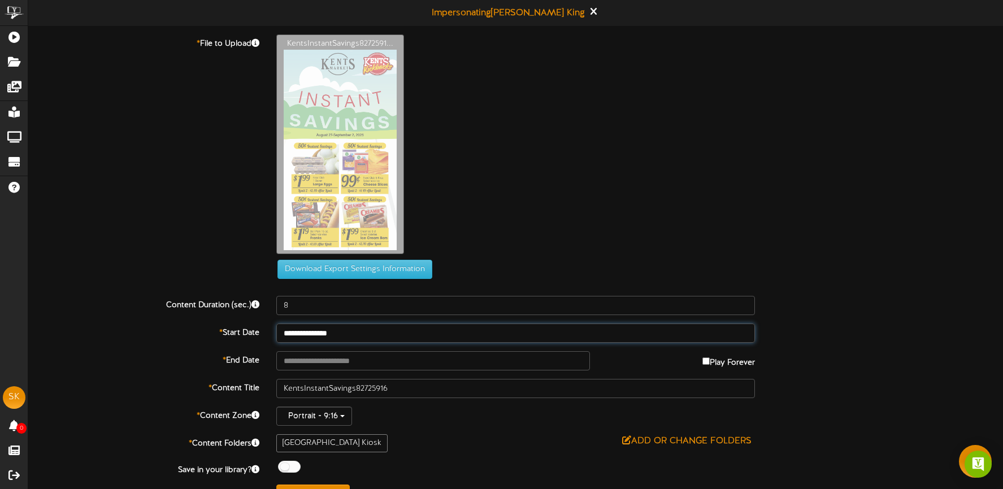
click at [369, 336] on input "**********" at bounding box center [515, 333] width 479 height 19
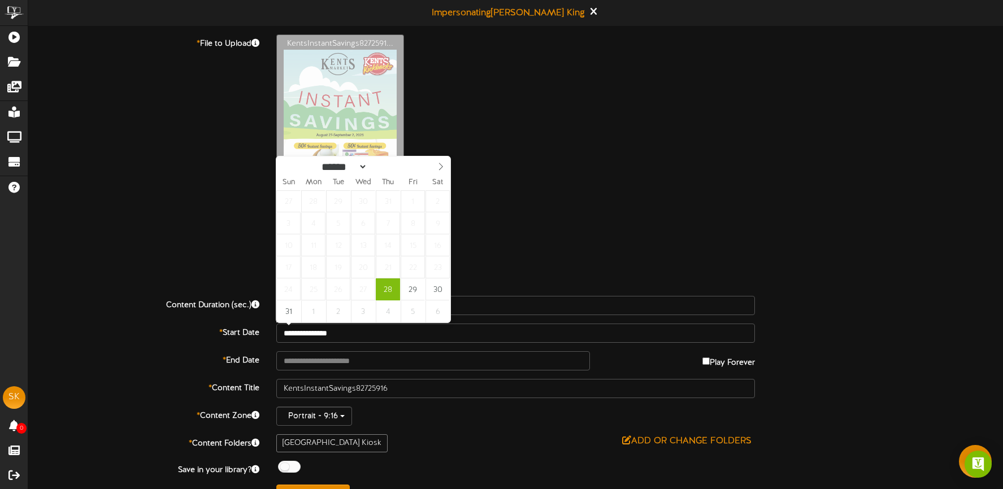
drag, startPoint x: 539, startPoint y: 251, endPoint x: 481, endPoint y: 291, distance: 70.2
click at [539, 251] on div "KentsInstantSavings8272591..." at bounding box center [640, 147] width 744 height 226
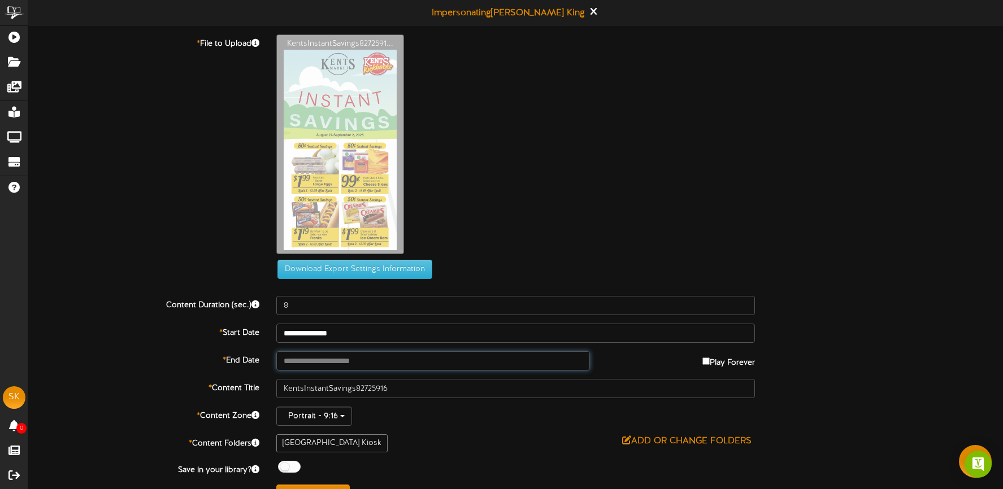
click at [374, 360] on input "text" at bounding box center [433, 360] width 314 height 19
type input "**********"
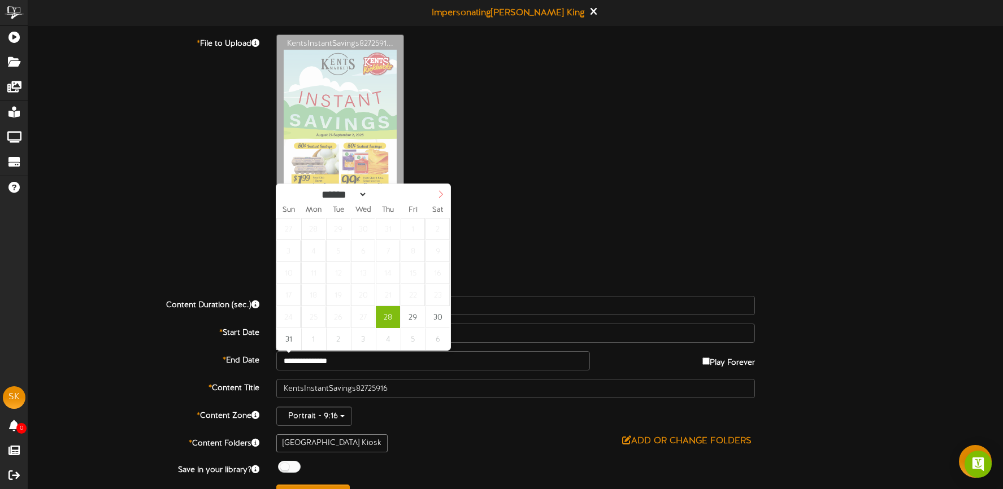
select select "*"
click at [437, 197] on icon at bounding box center [441, 194] width 8 height 8
type input "**********"
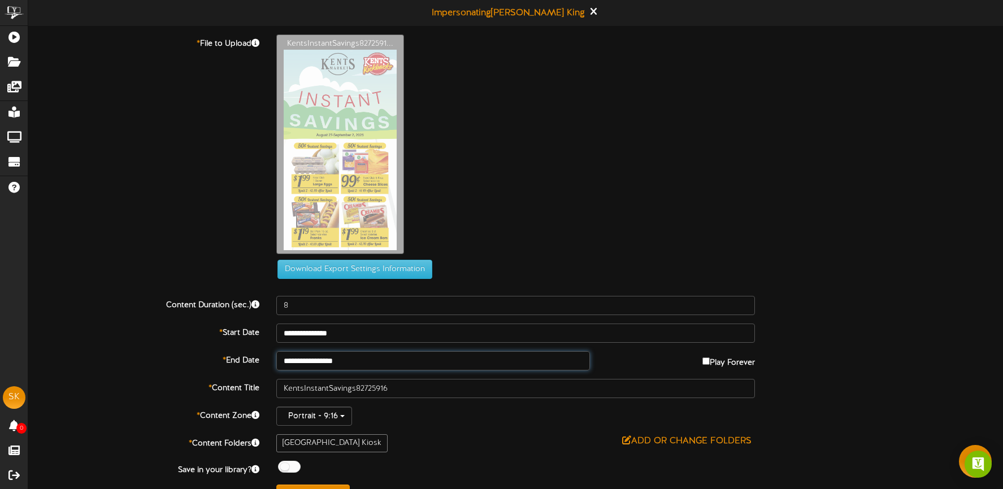
scroll to position [23, 0]
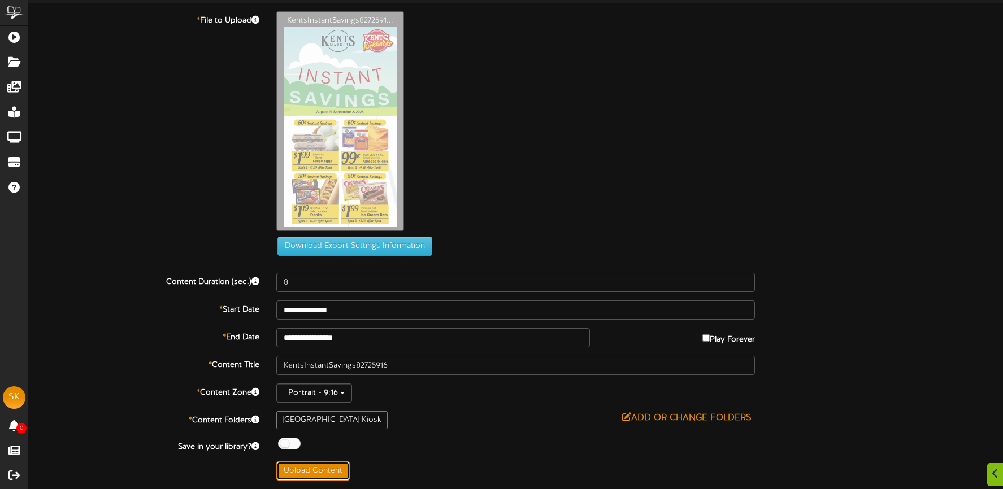
click at [337, 469] on button "Upload Content" at bounding box center [312, 471] width 73 height 19
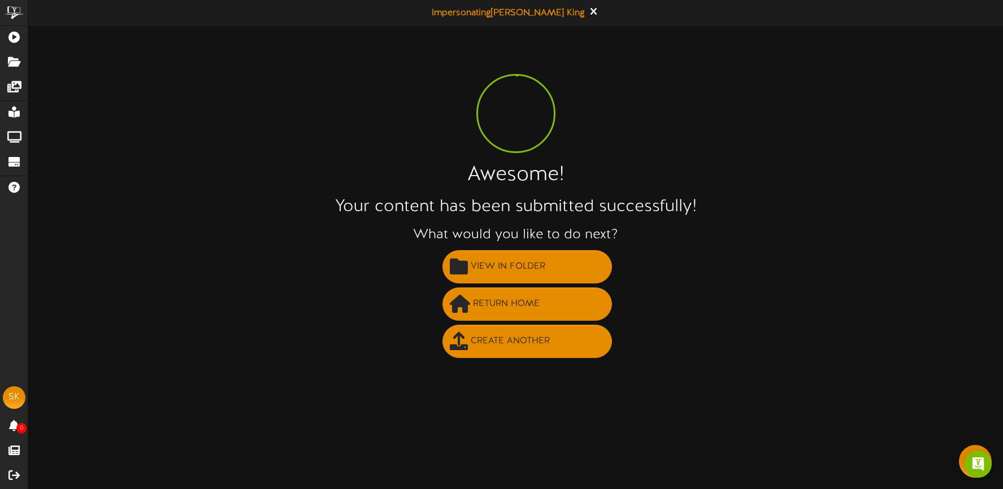
scroll to position [0, 0]
click at [520, 339] on span "Create Another" at bounding box center [510, 341] width 85 height 19
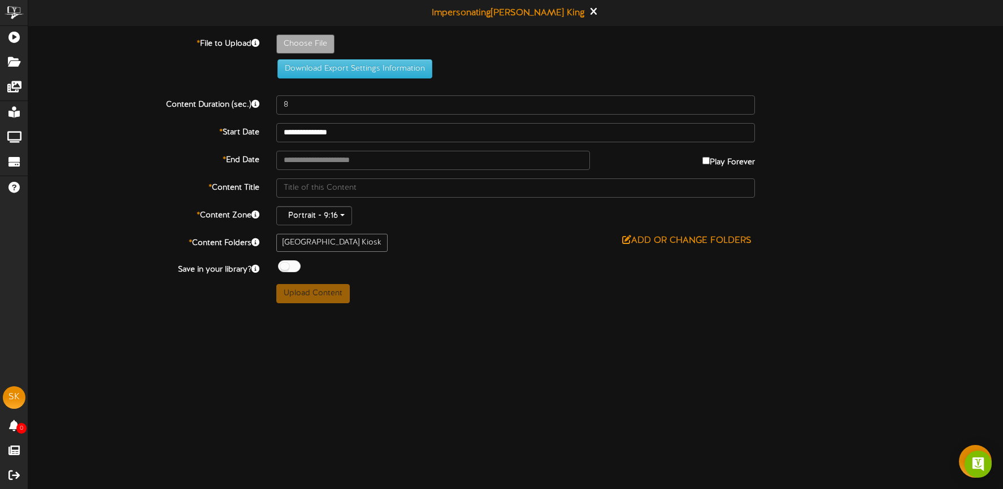
type input "**********"
type input "Hotdigis1"
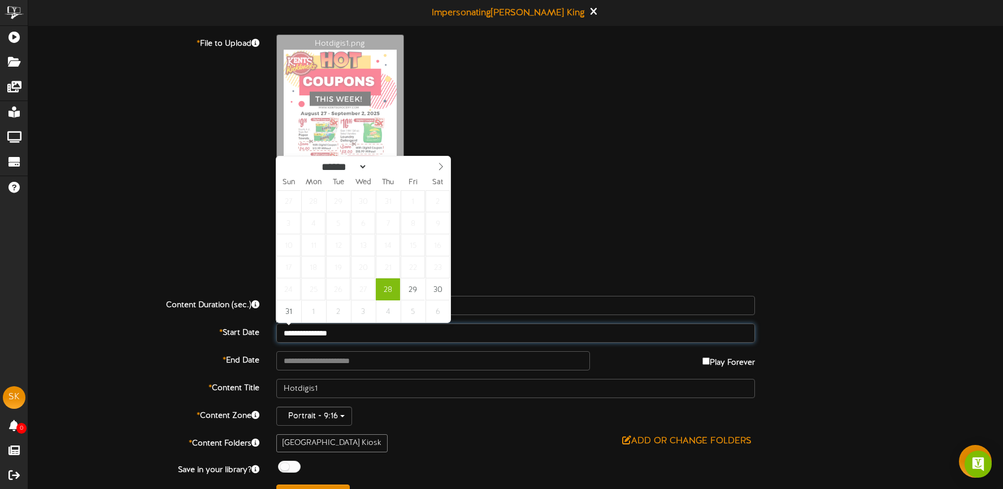
click at [369, 329] on input "**********" at bounding box center [515, 333] width 479 height 19
click at [524, 262] on div "Download Export Settings Information" at bounding box center [515, 269] width 505 height 19
click at [380, 333] on input "**********" at bounding box center [515, 333] width 479 height 19
click at [366, 335] on input "**********" at bounding box center [515, 333] width 479 height 19
click at [359, 359] on input "text" at bounding box center [433, 360] width 314 height 19
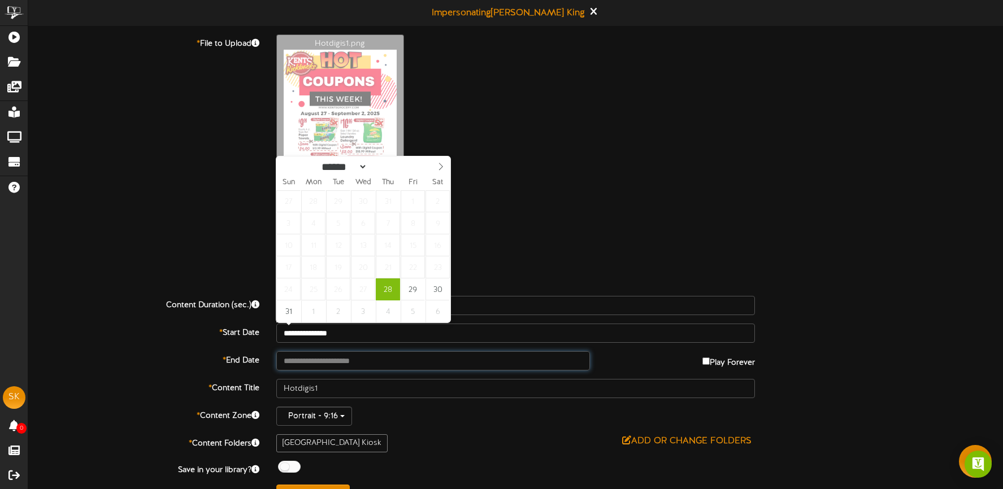
type input "**********"
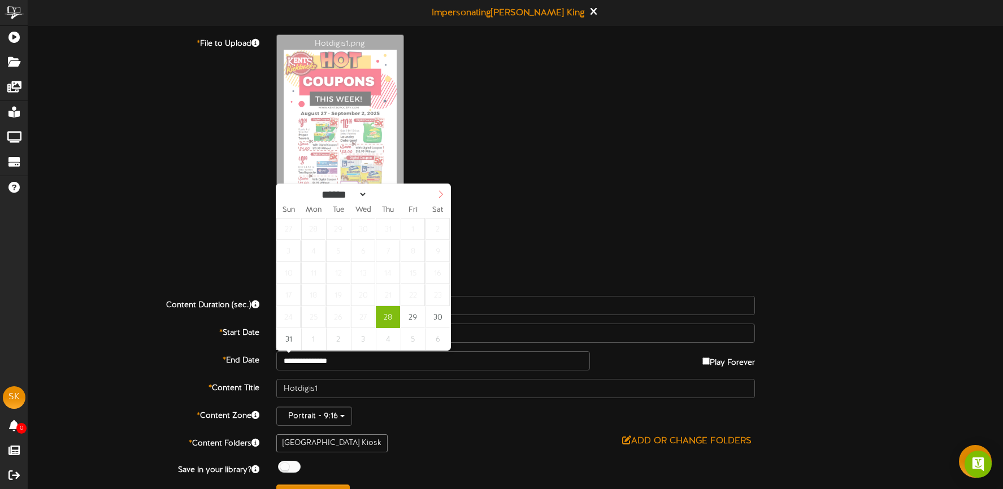
select select "*"
click at [438, 197] on icon at bounding box center [441, 194] width 8 height 8
type input "**********"
drag, startPoint x: 342, startPoint y: 232, endPoint x: 351, endPoint y: 237, distance: 11.1
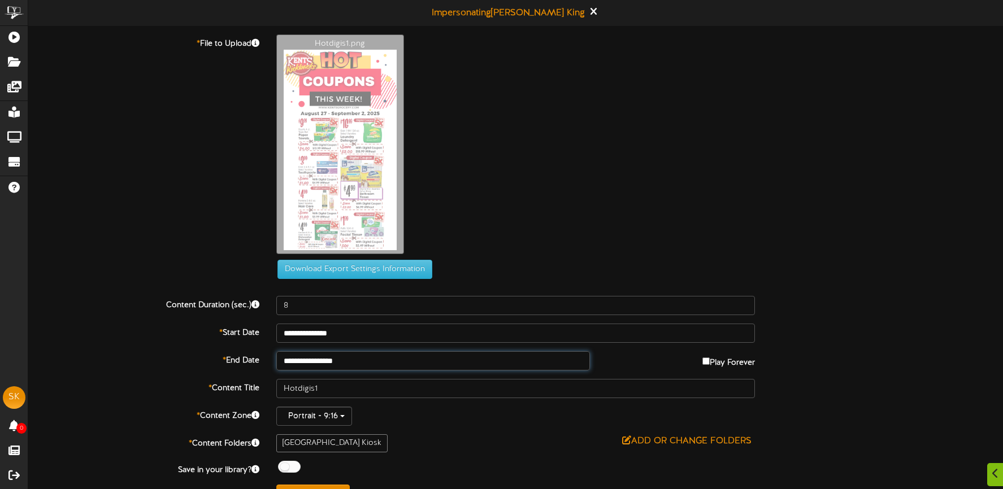
scroll to position [23, 0]
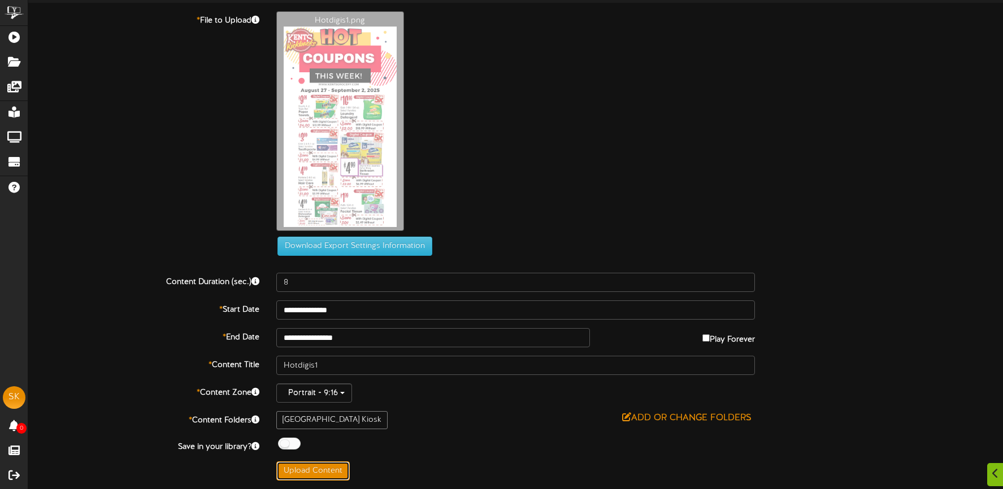
click at [317, 467] on button "Upload Content" at bounding box center [312, 471] width 73 height 19
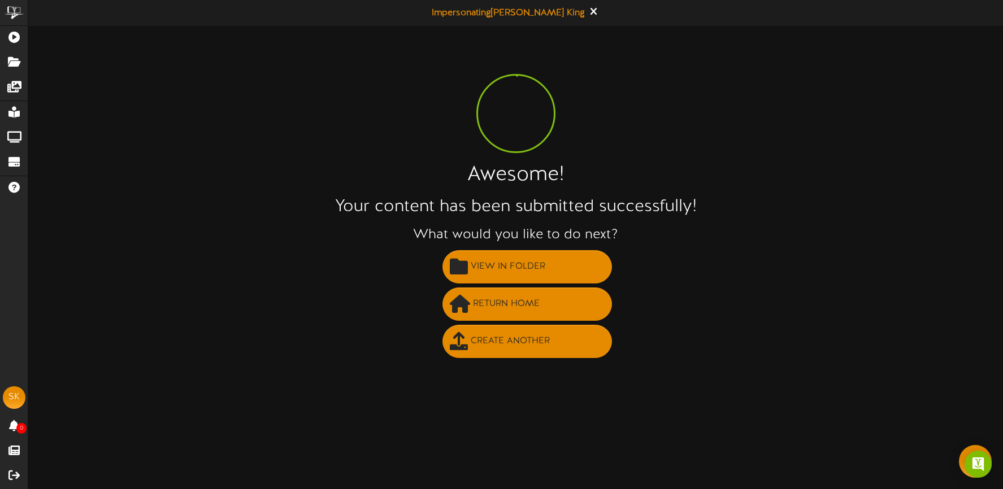
scroll to position [0, 0]
click at [516, 340] on span "Create Another" at bounding box center [510, 341] width 85 height 19
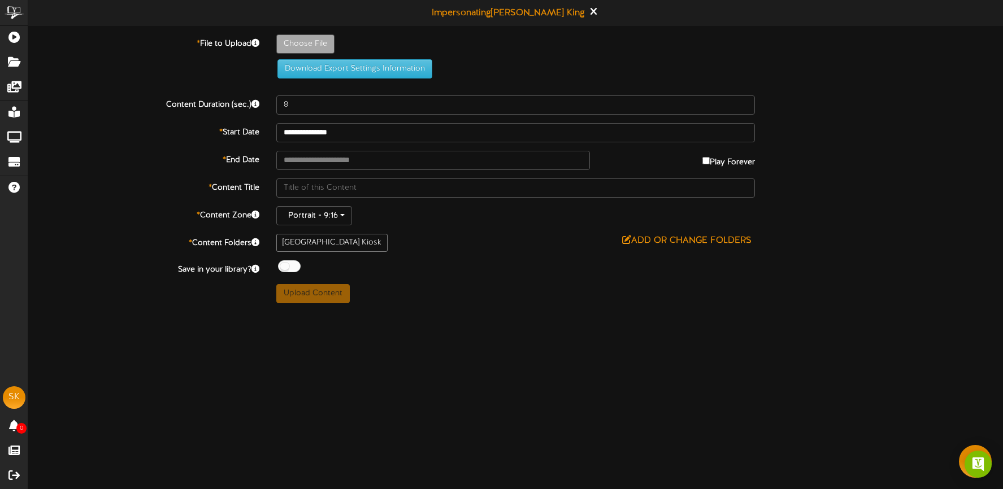
type input "**********"
type input "hotdigis2"
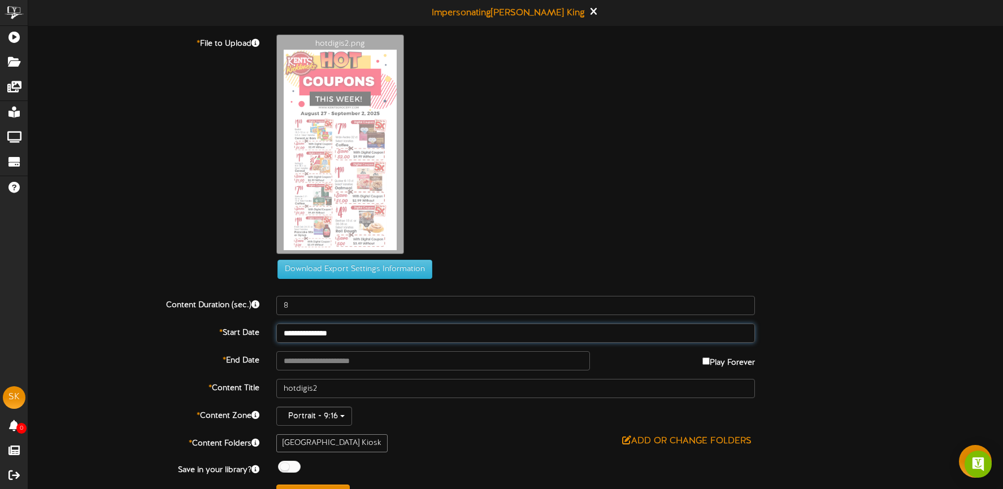
click at [358, 333] on input "**********" at bounding box center [515, 333] width 479 height 19
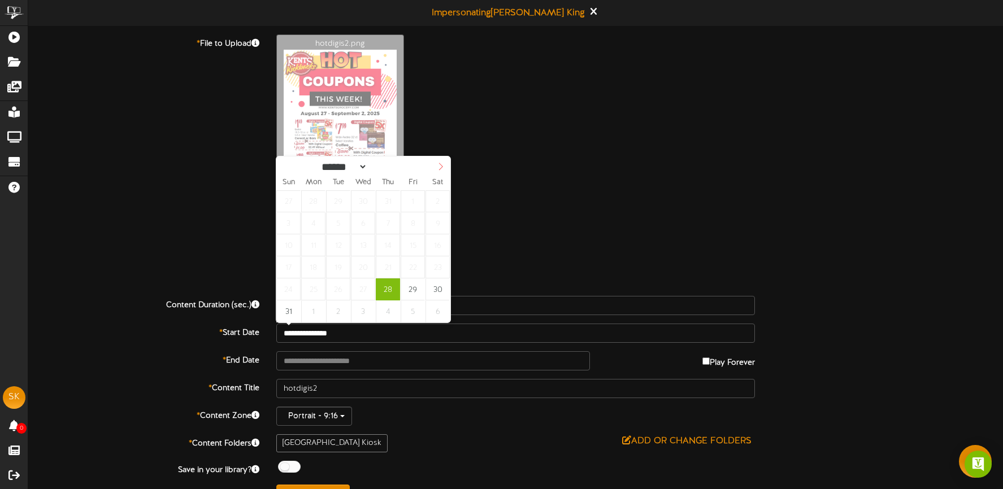
select select "*"
click at [438, 172] on span at bounding box center [440, 166] width 19 height 19
type input "**********"
drag, startPoint x: 341, startPoint y: 197, endPoint x: 354, endPoint y: 194, distance: 13.2
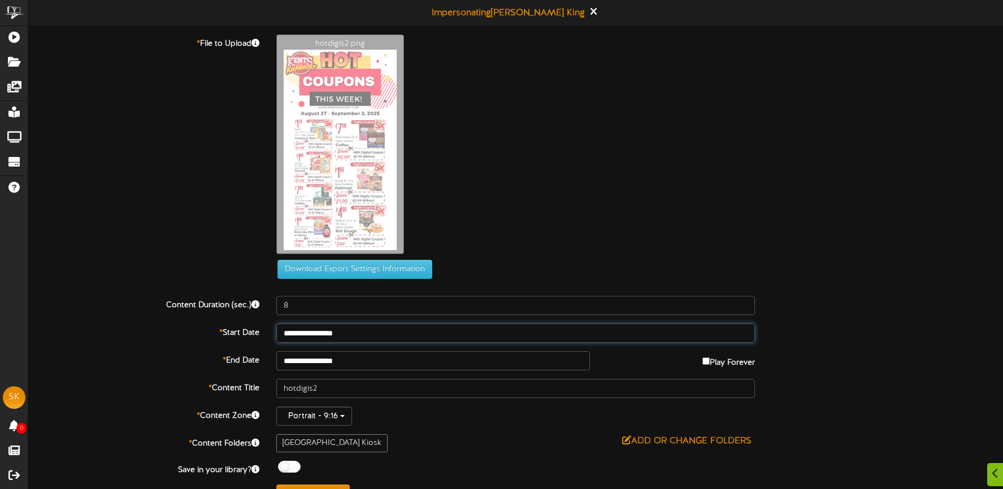
scroll to position [23, 0]
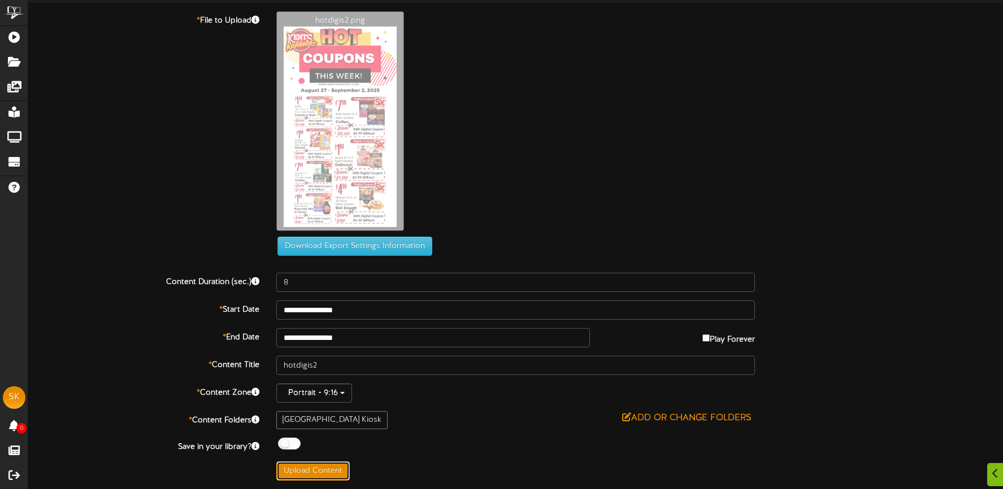
click at [327, 464] on button "Upload Content" at bounding box center [312, 471] width 73 height 19
type input "**********"
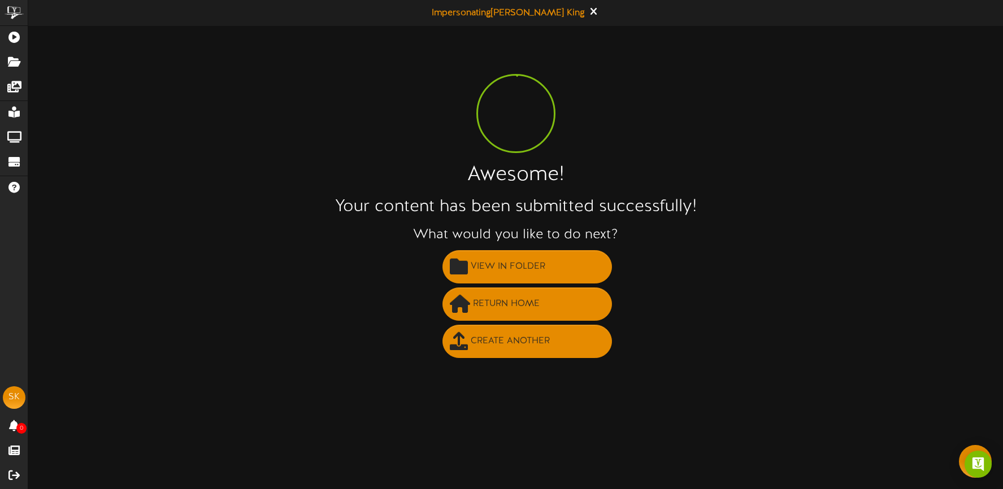
scroll to position [0, 0]
click at [524, 338] on span "Create Another" at bounding box center [510, 341] width 85 height 19
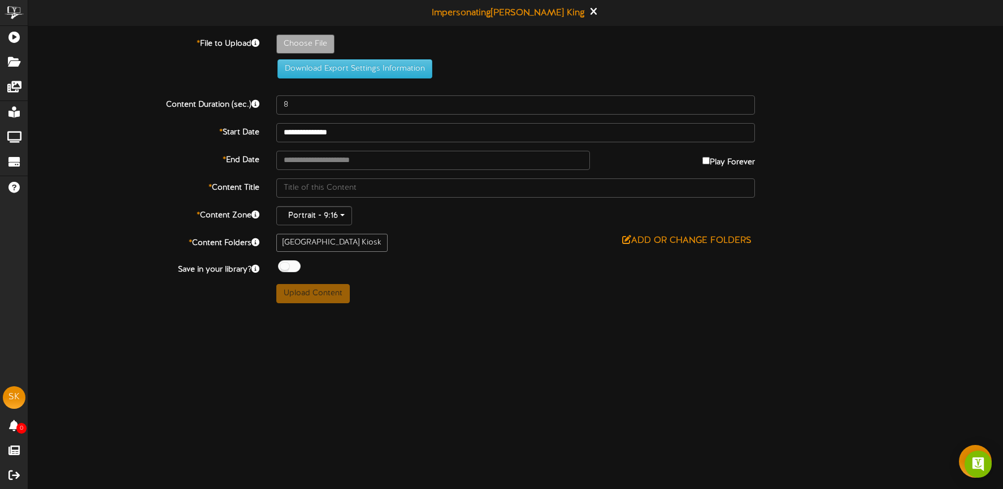
type input "**********"
type input "hotdigis3"
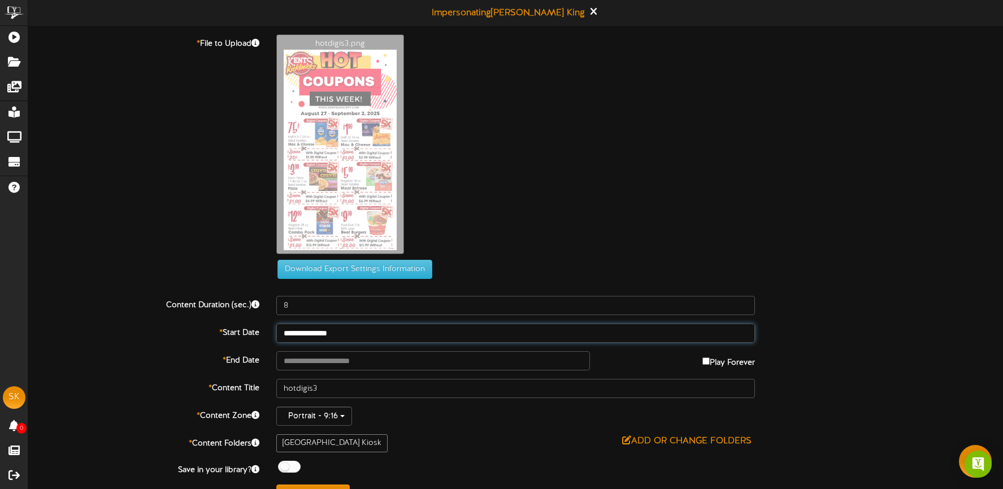
click at [362, 336] on input "**********" at bounding box center [515, 333] width 479 height 19
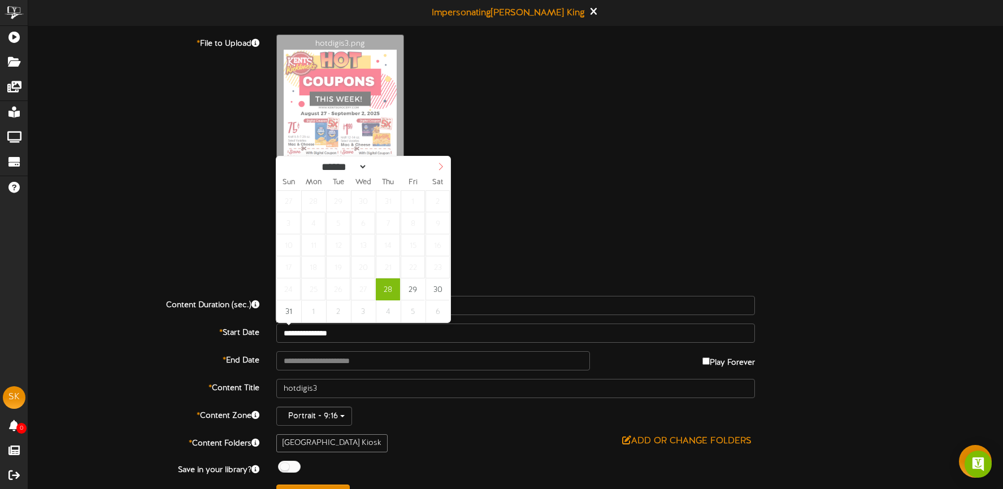
select select "*"
click at [437, 170] on icon at bounding box center [441, 167] width 8 height 8
type input "**********"
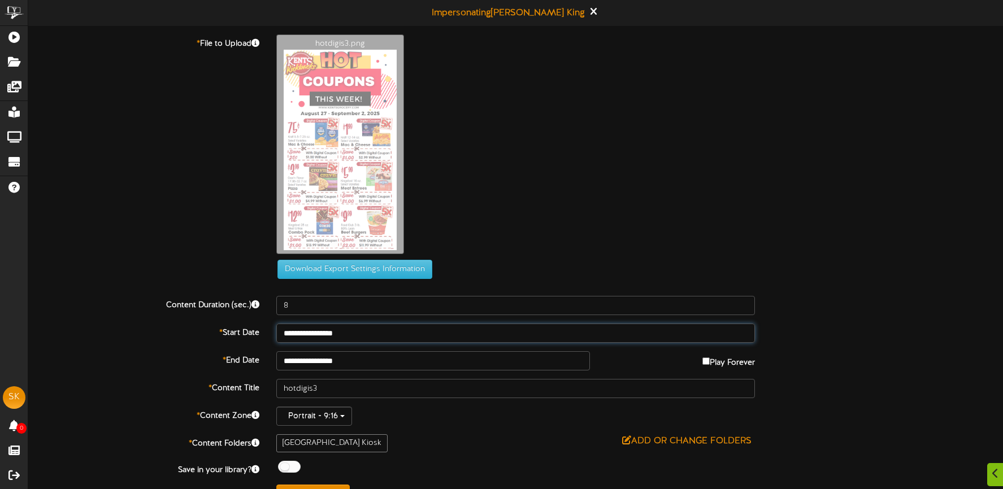
scroll to position [23, 0]
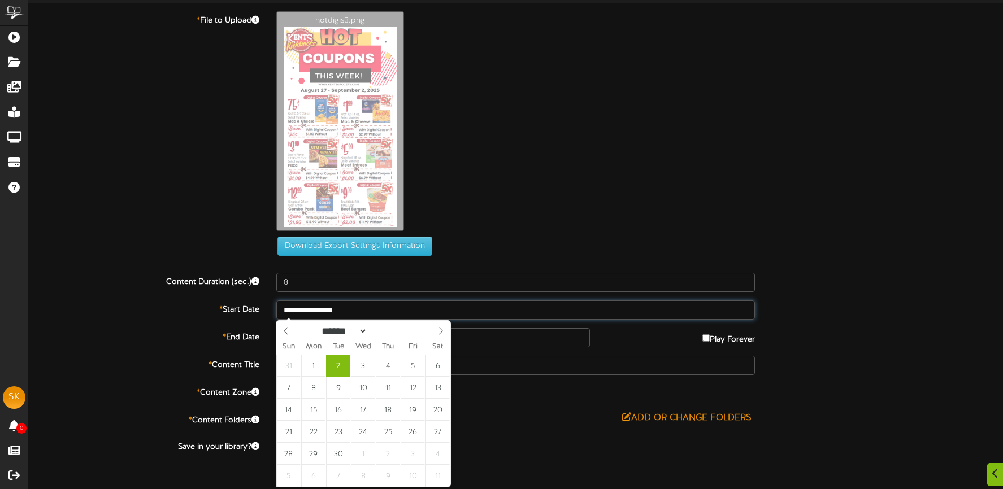
click at [373, 305] on input "**********" at bounding box center [515, 310] width 479 height 19
select select "*"
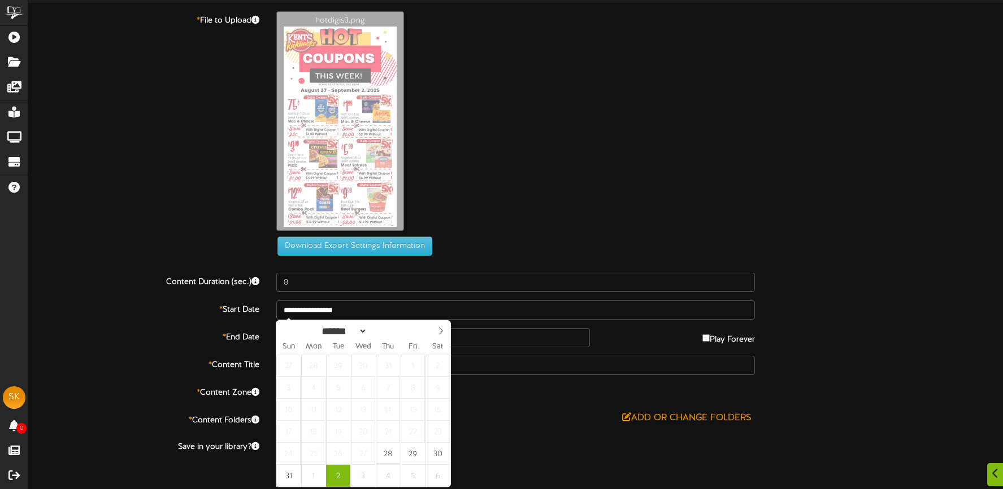
click at [283, 332] on div "****** ********* ******* ******** ******** ****" at bounding box center [363, 330] width 174 height 18
type input "**********"
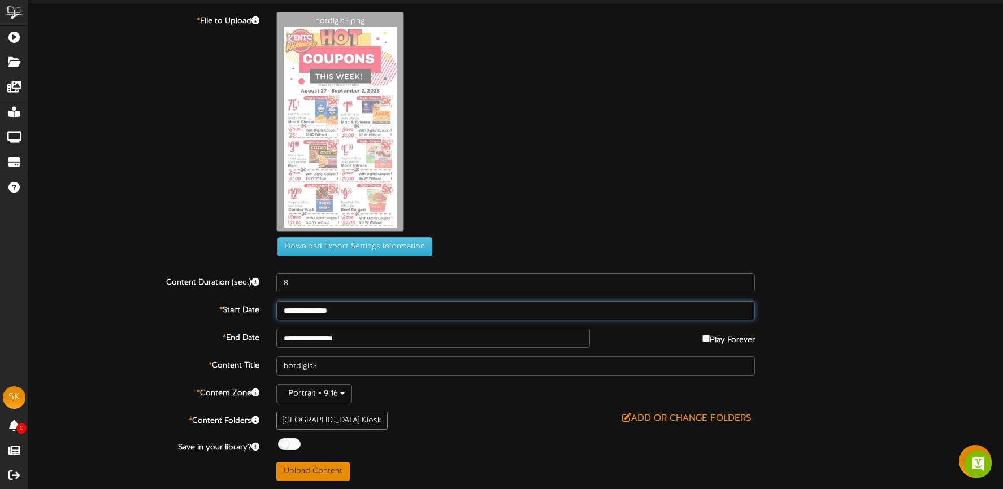
scroll to position [23, 0]
click at [335, 467] on button "Upload Content" at bounding box center [312, 471] width 73 height 19
type input "**********"
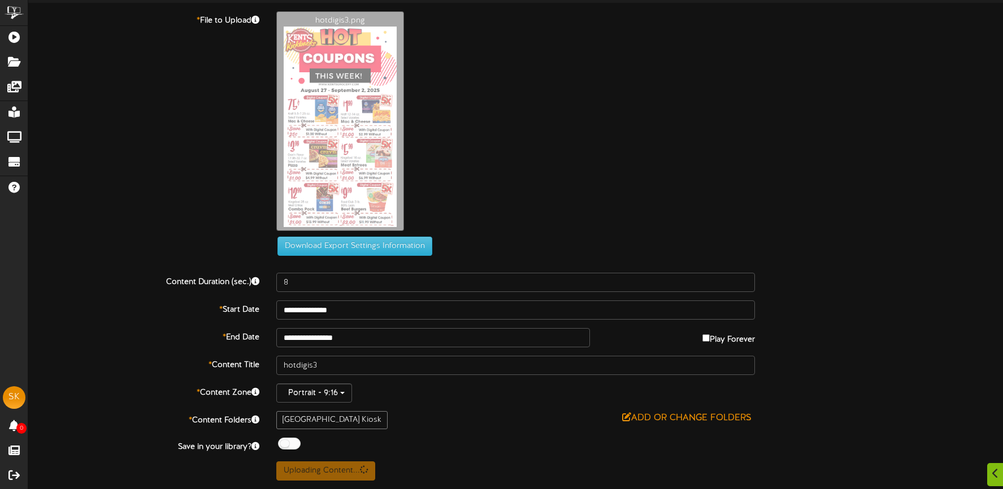
scroll to position [0, 0]
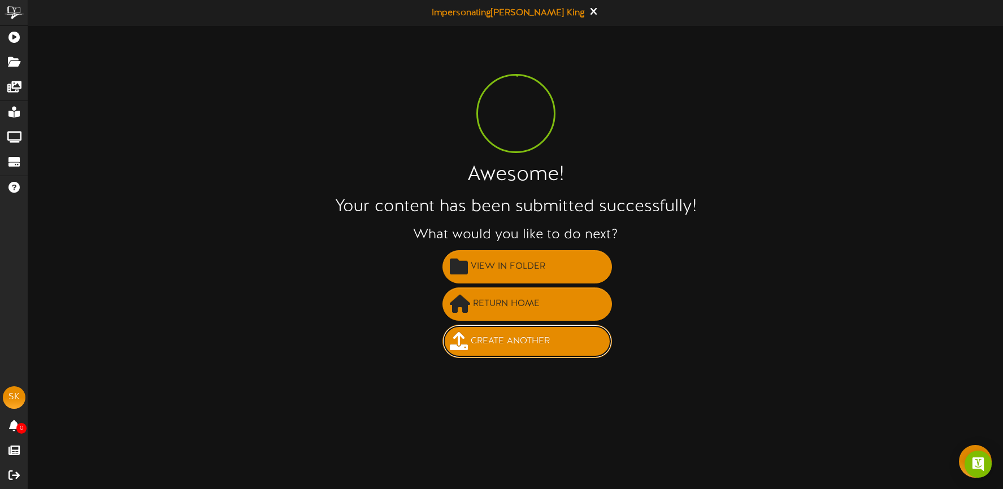
click at [504, 347] on span "Create Another" at bounding box center [510, 341] width 85 height 19
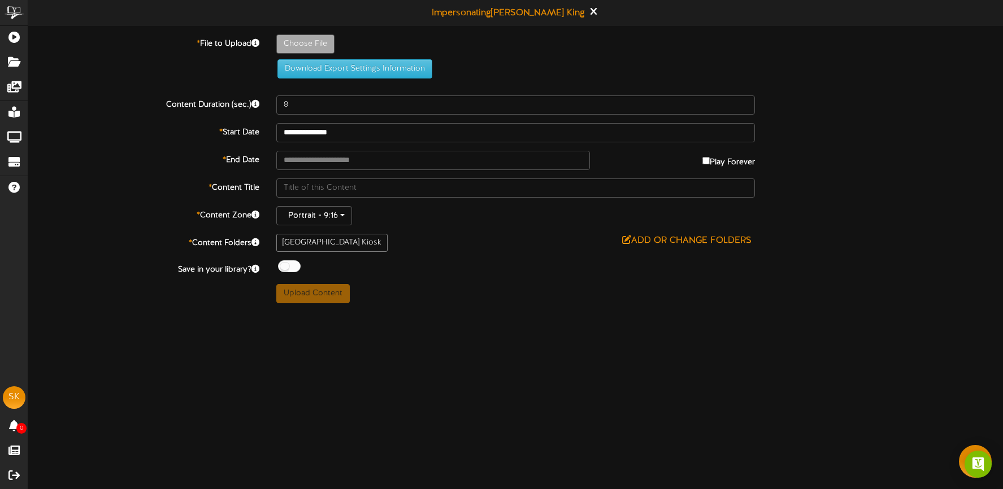
type input "**********"
type input "KentsWeekendSale82925916"
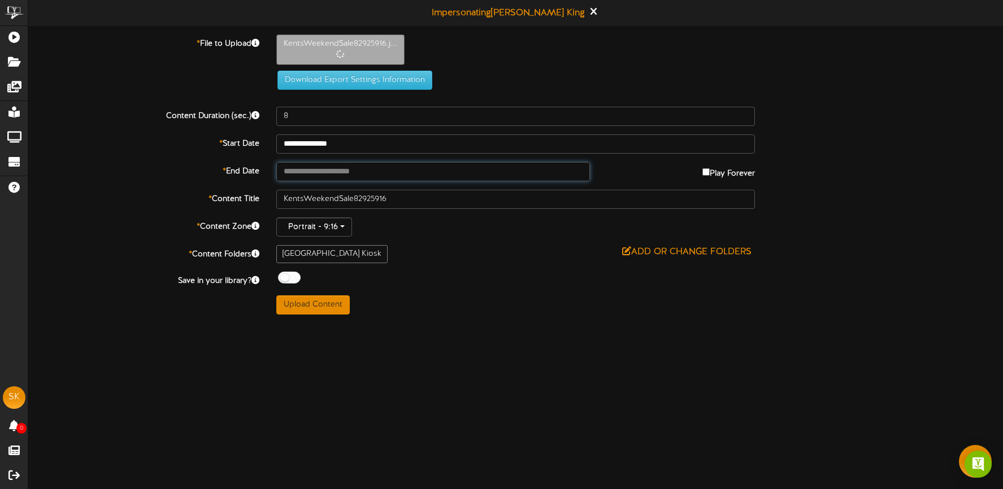
click at [358, 171] on input "text" at bounding box center [433, 171] width 314 height 19
type input "**********"
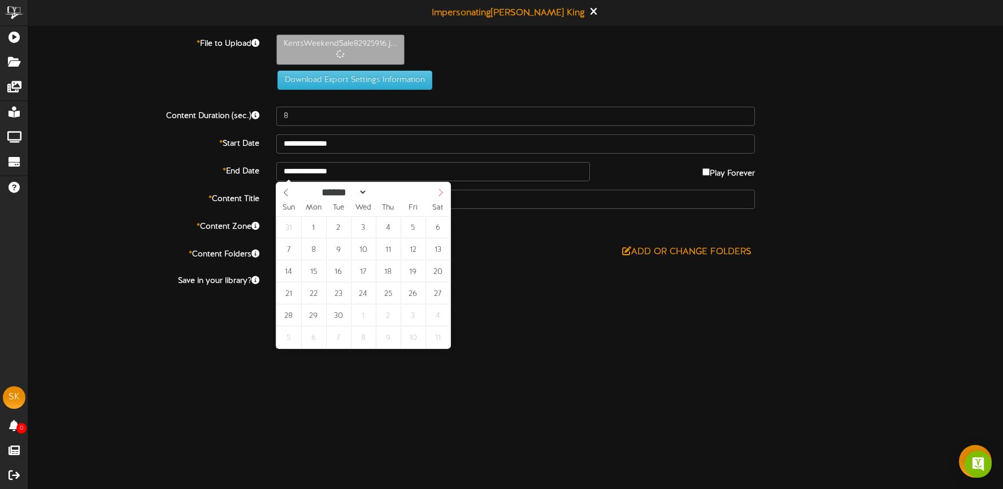
click at [435, 194] on span at bounding box center [440, 192] width 19 height 19
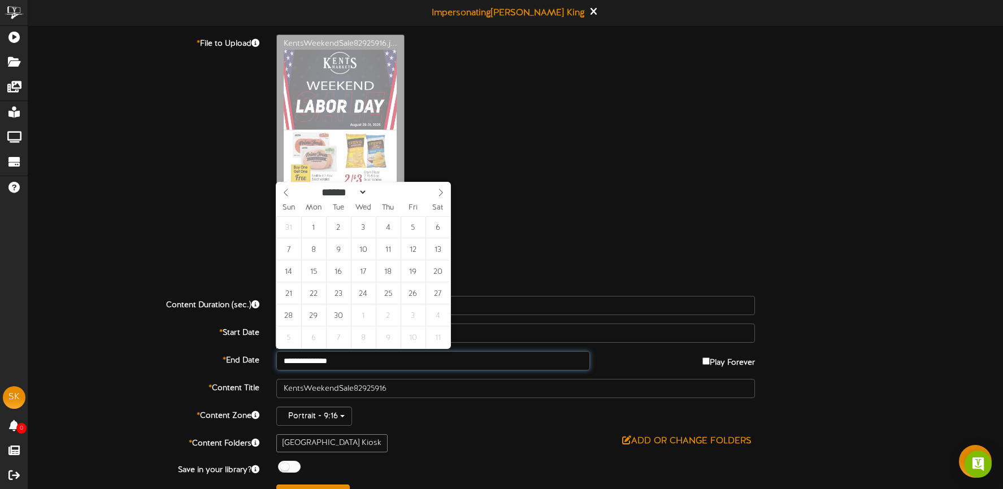
click at [366, 359] on input "**********" at bounding box center [433, 360] width 314 height 19
select select "*"
click at [284, 193] on div "****** ********* ******* ******** ******** ****" at bounding box center [363, 192] width 174 height 18
type input "**********"
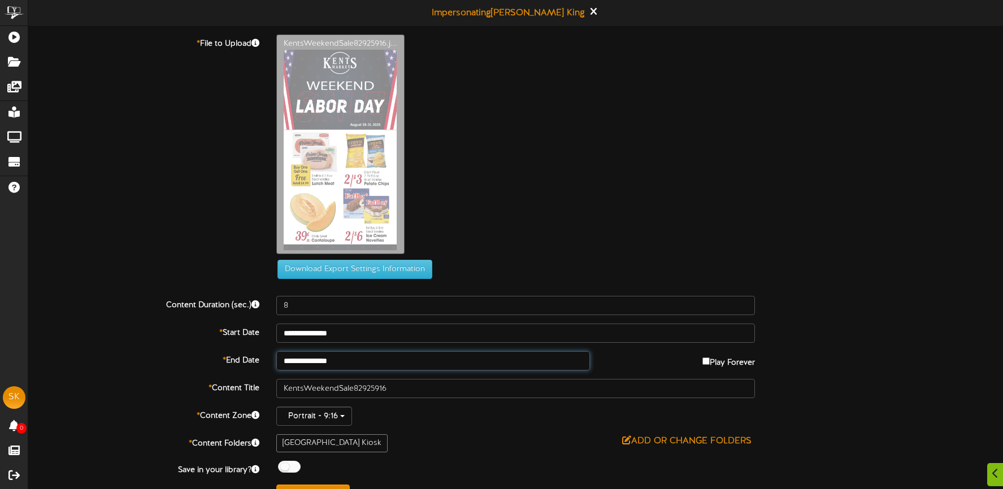
scroll to position [23, 0]
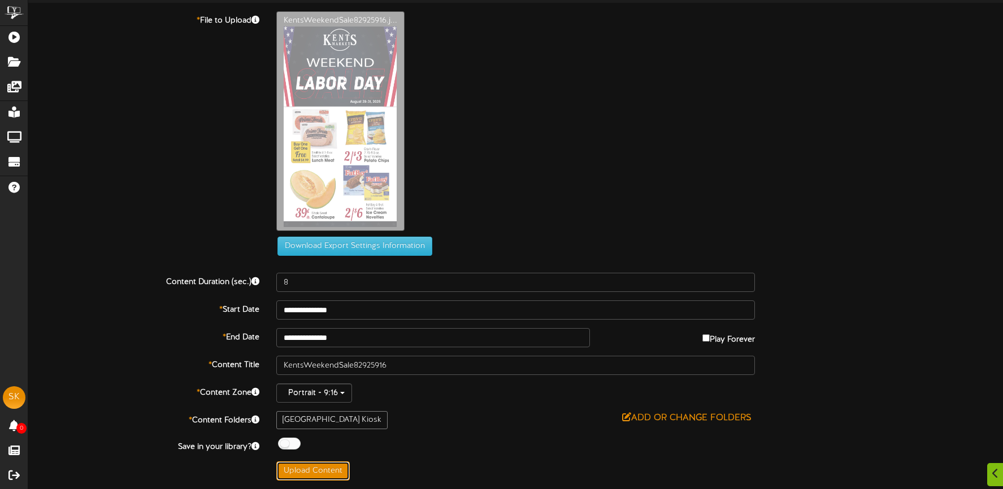
click at [315, 470] on button "Upload Content" at bounding box center [312, 471] width 73 height 19
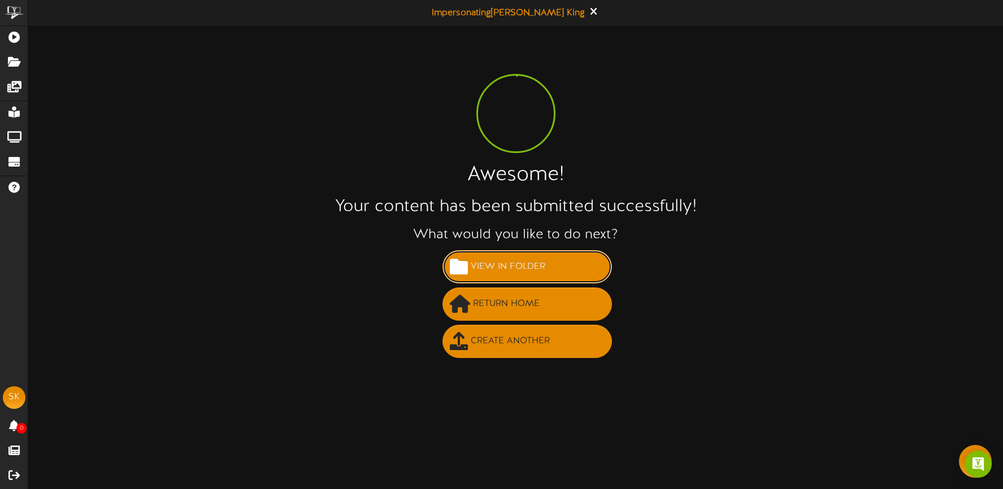
click at [516, 265] on span "View in Folder" at bounding box center [508, 267] width 80 height 19
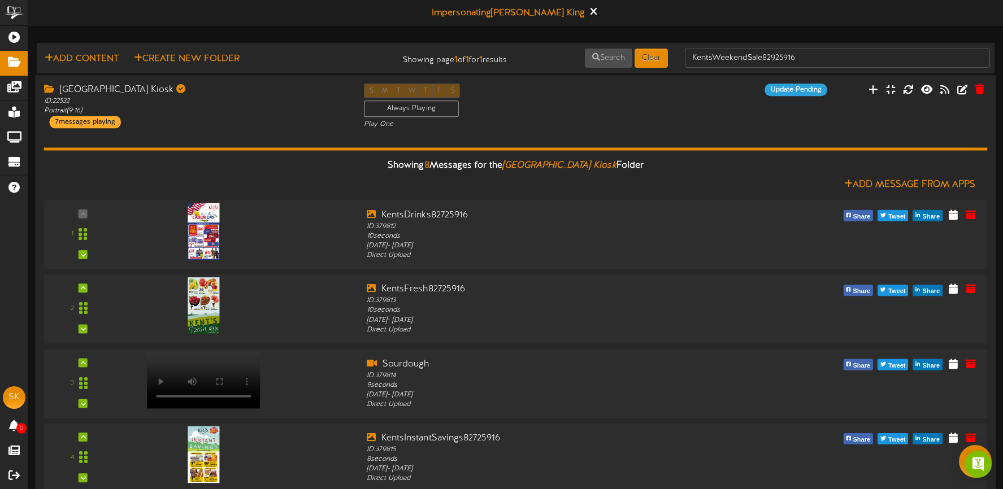
click at [283, 124] on div "Brigham City Kiosk ID: 22532 Portrait ( 9:16 ) 7 messages playing" at bounding box center [195, 106] width 320 height 45
click at [310, 116] on div "Brigham City Kiosk ID: 22532 Portrait ( 9:16 ) 7 messages playing" at bounding box center [195, 106] width 320 height 45
click at [307, 111] on div "ID: 22532 Portrait ( 9:16 )" at bounding box center [195, 106] width 303 height 19
click at [662, 130] on div "Showing 8 Messages for the Brigham City Kiosk Folder Add Message From Apps 1" at bounding box center [516, 462] width 944 height 666
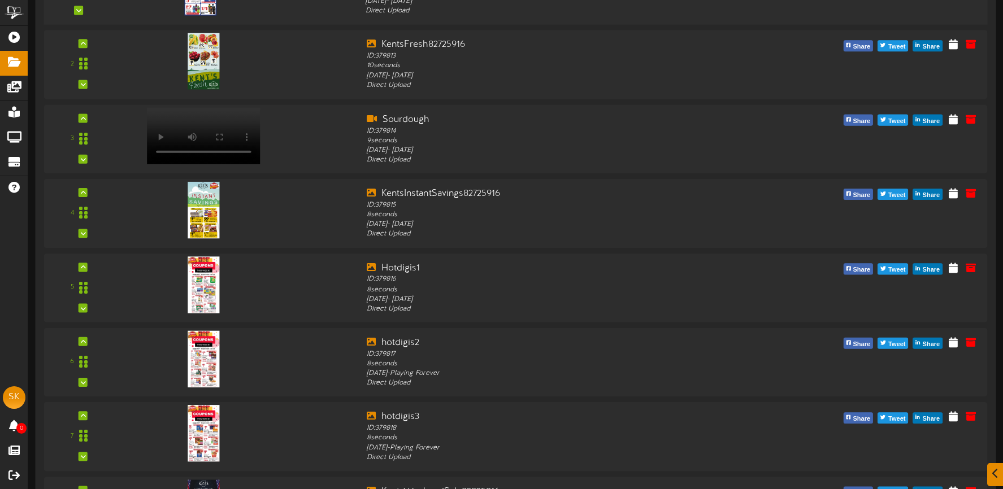
scroll to position [317, 0]
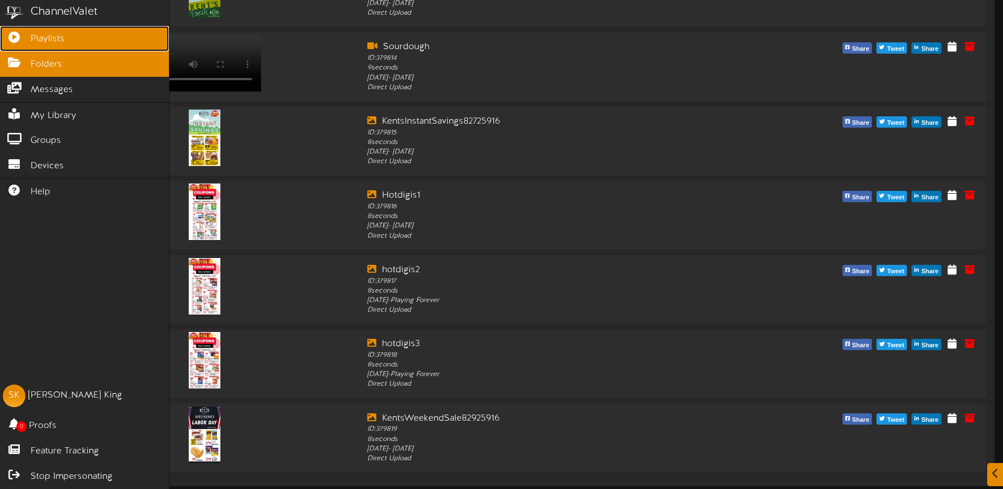
click at [24, 34] on icon at bounding box center [14, 36] width 28 height 8
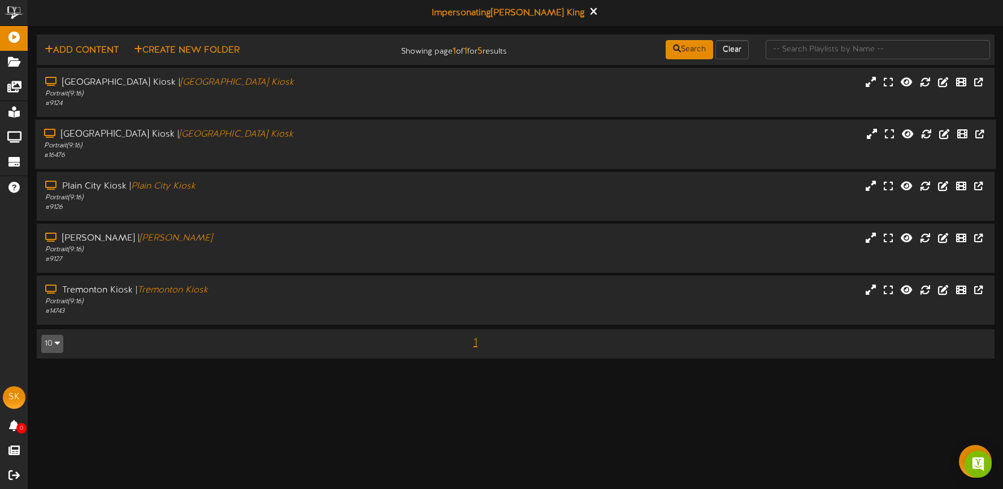
click at [306, 151] on div "# 16476" at bounding box center [235, 156] width 383 height 10
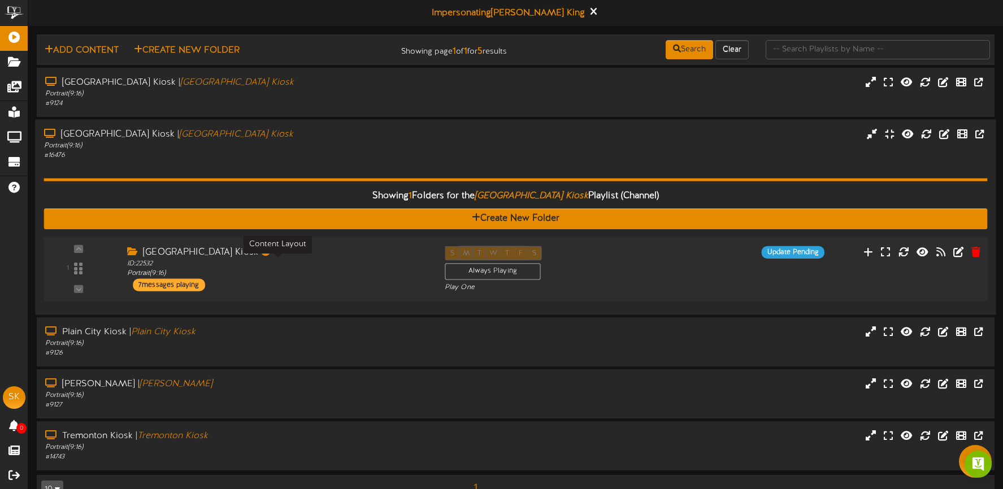
click at [337, 263] on div "ID: 22532 Portrait ( 9:16 )" at bounding box center [277, 269] width 301 height 20
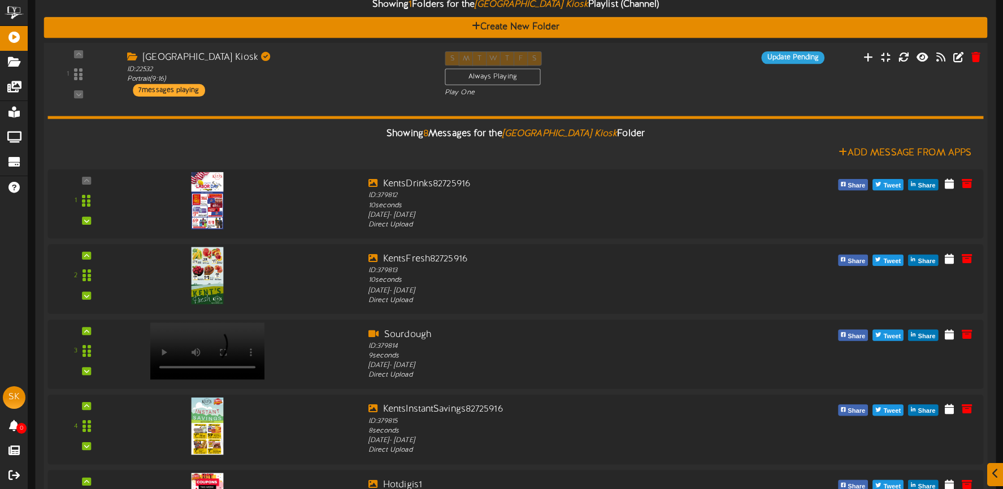
scroll to position [281, 0]
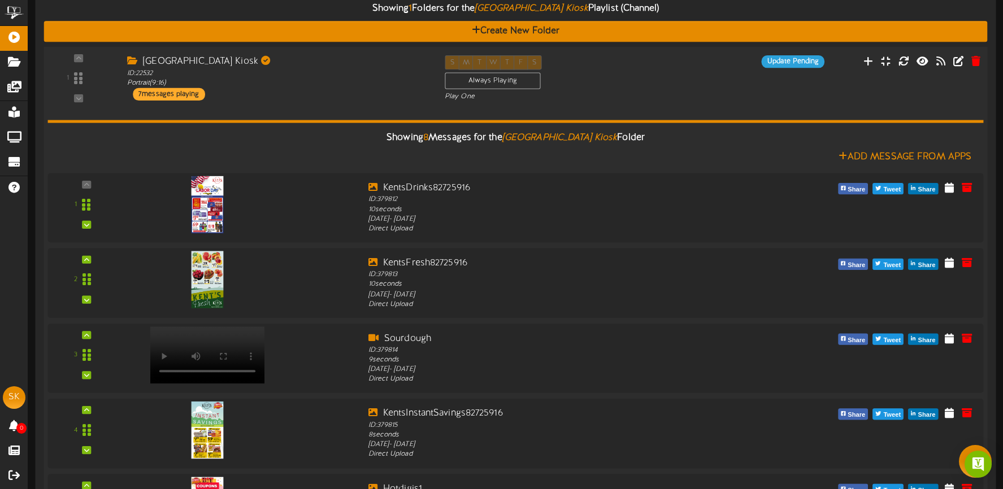
click at [310, 100] on div "Brigham City Kiosk ID: 22532 Portrait ( 9:16 ) 7 messages playing" at bounding box center [278, 77] width 318 height 45
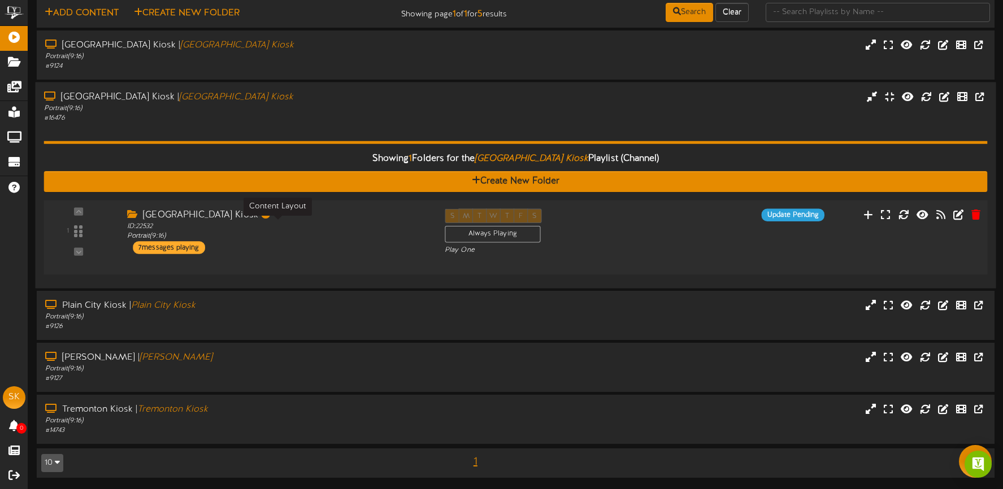
scroll to position [27, 0]
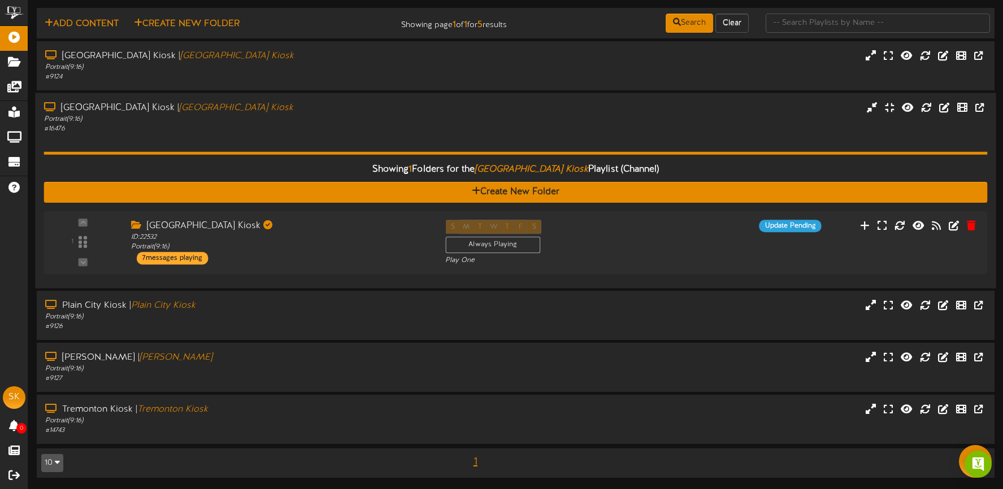
click at [310, 131] on div "# 16476" at bounding box center [235, 129] width 383 height 10
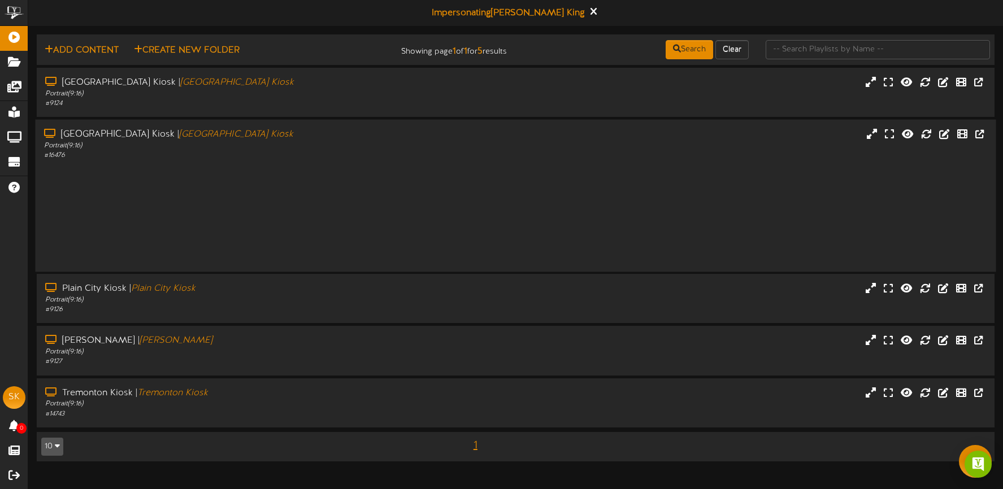
scroll to position [0, 0]
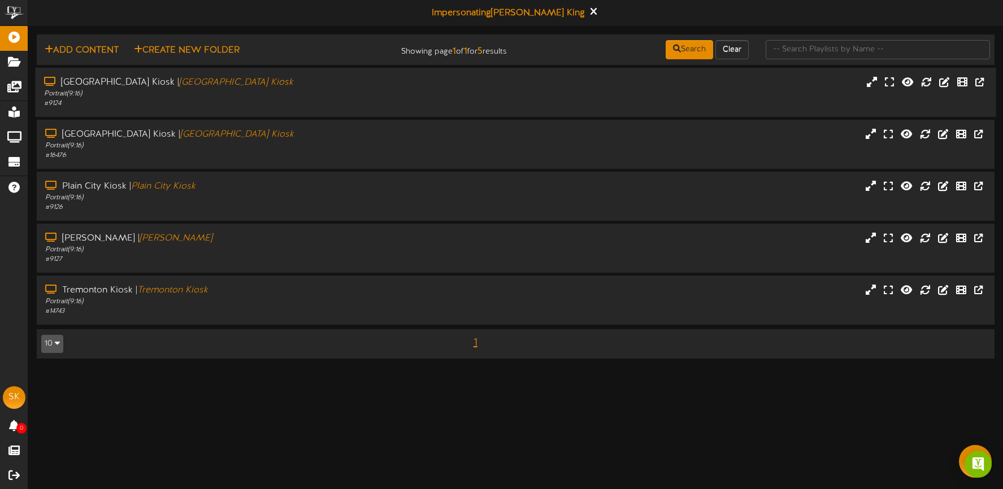
click at [298, 99] on div "# 9124" at bounding box center [235, 104] width 383 height 10
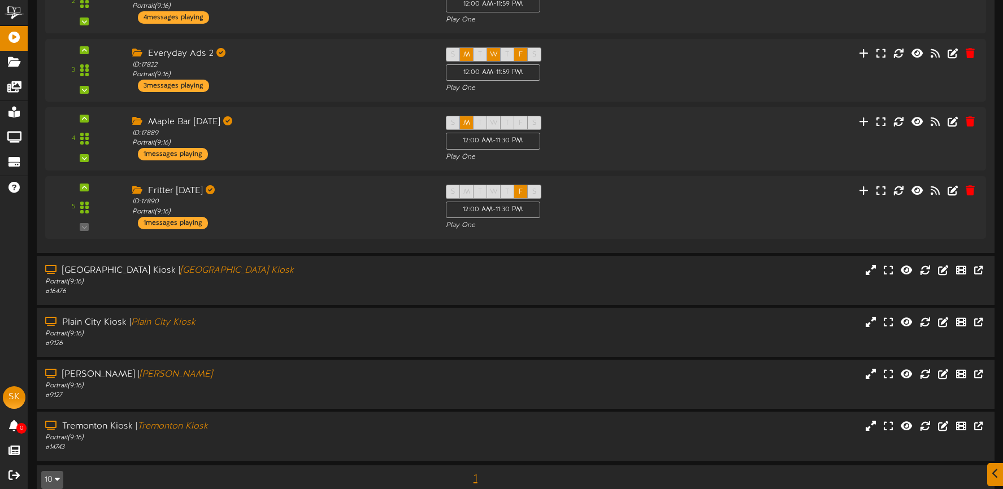
scroll to position [301, 0]
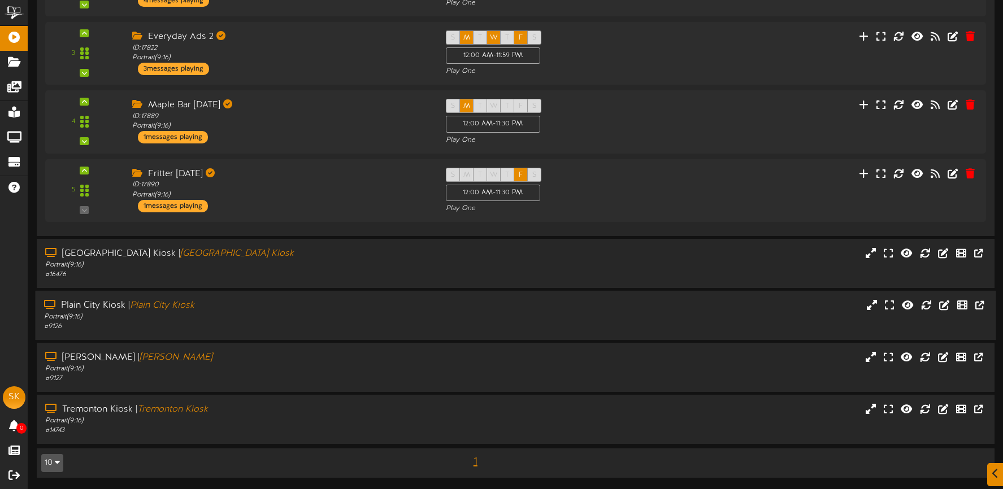
click at [365, 307] on div "Plain City Kiosk | Plain City Kiosk" at bounding box center [235, 305] width 383 height 13
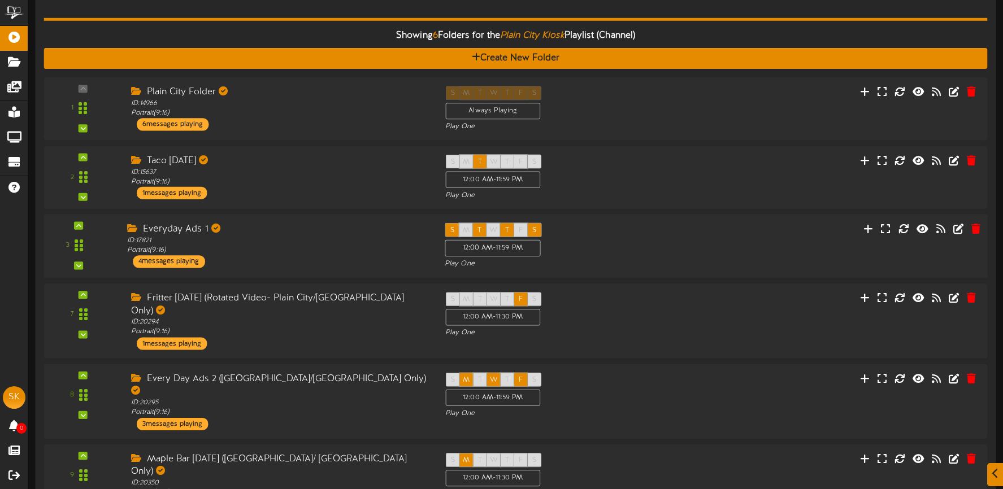
scroll to position [636, 0]
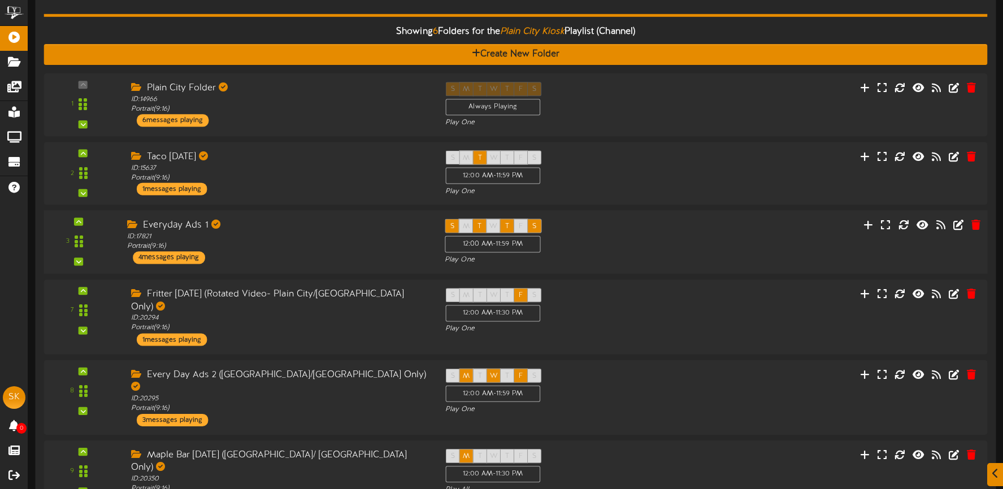
click at [739, 247] on div "3 ID:" at bounding box center [515, 242] width 953 height 46
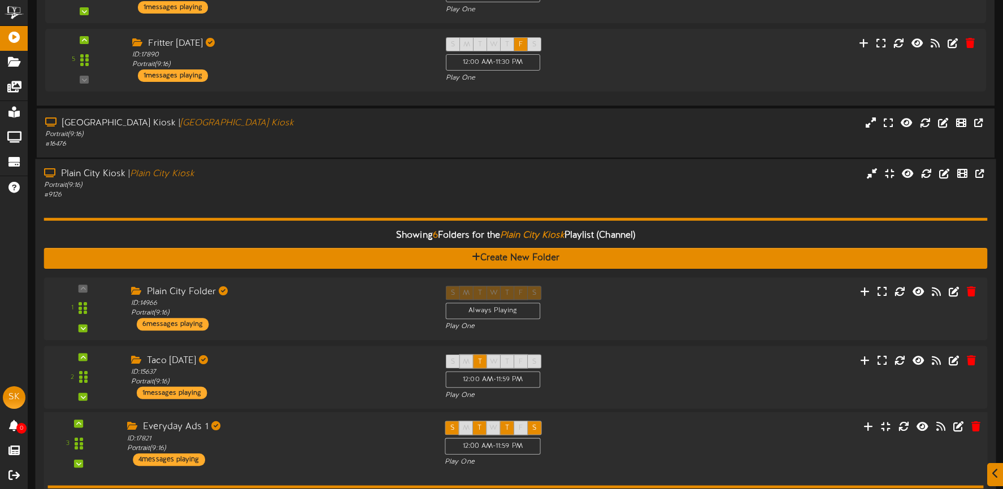
scroll to position [1002, 0]
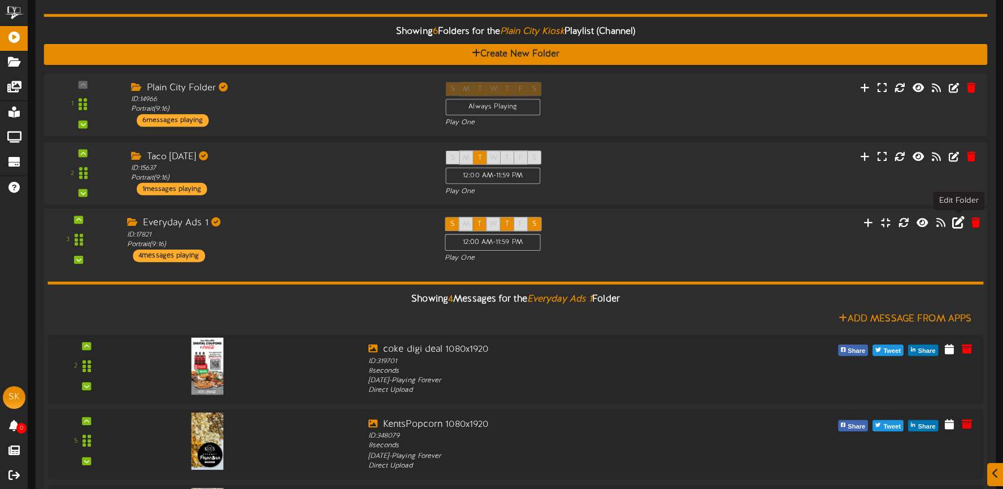
click at [958, 225] on icon at bounding box center [958, 223] width 12 height 12
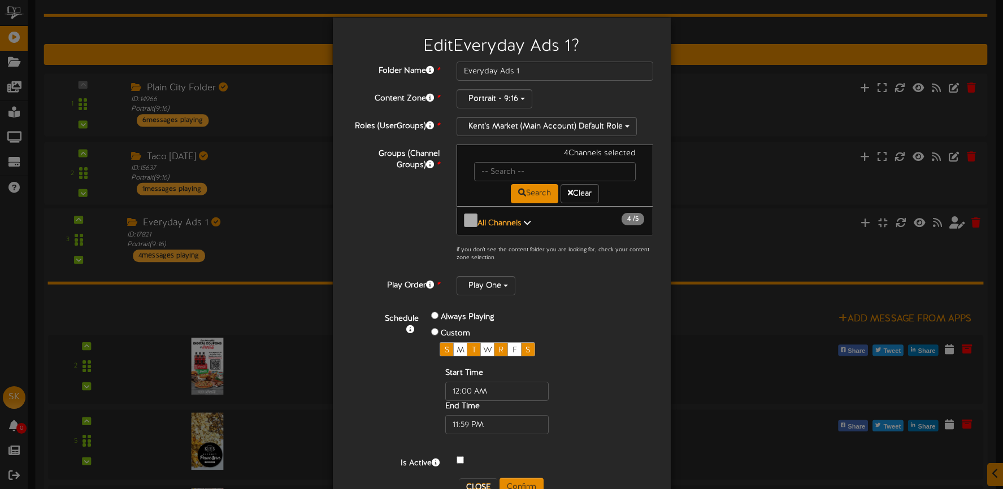
click at [508, 219] on b "All Channels" at bounding box center [499, 223] width 44 height 8
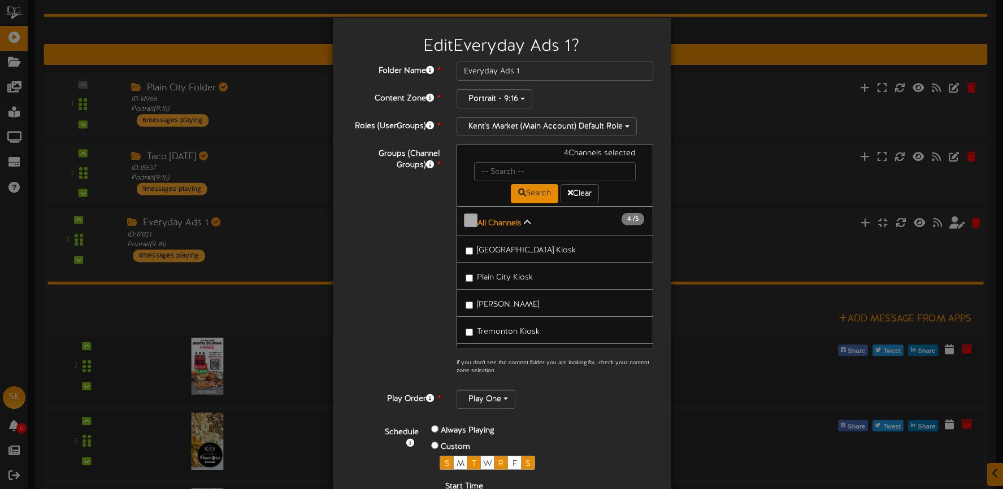
scroll to position [32, 0]
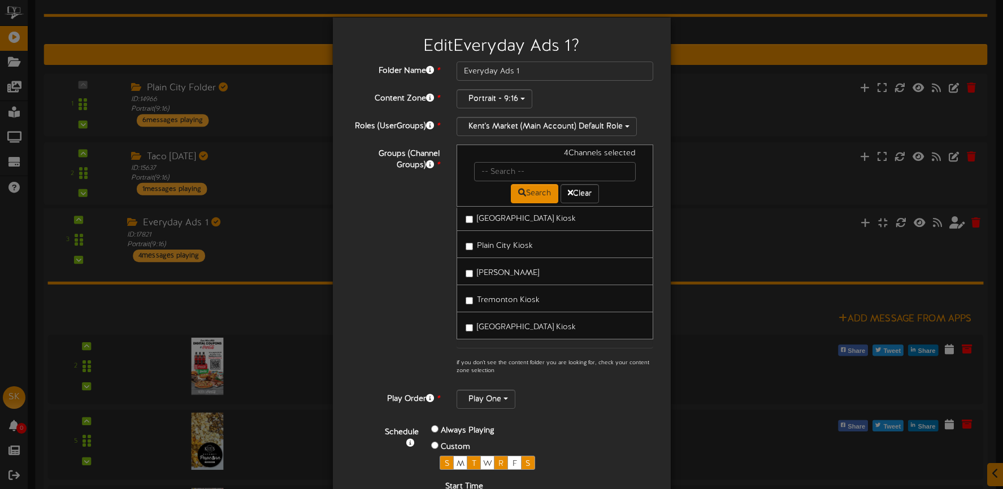
click at [510, 327] on span "[GEOGRAPHIC_DATA] Kiosk" at bounding box center [526, 327] width 99 height 8
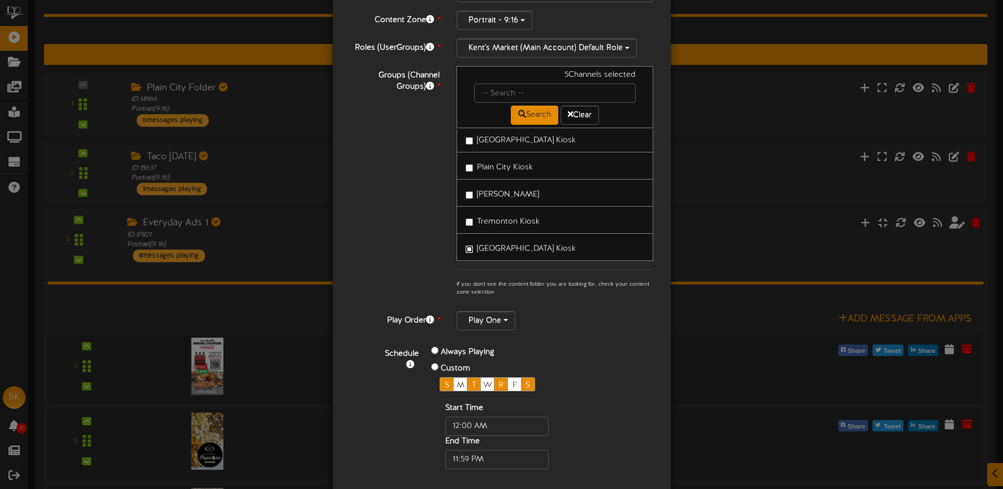
scroll to position [147, 0]
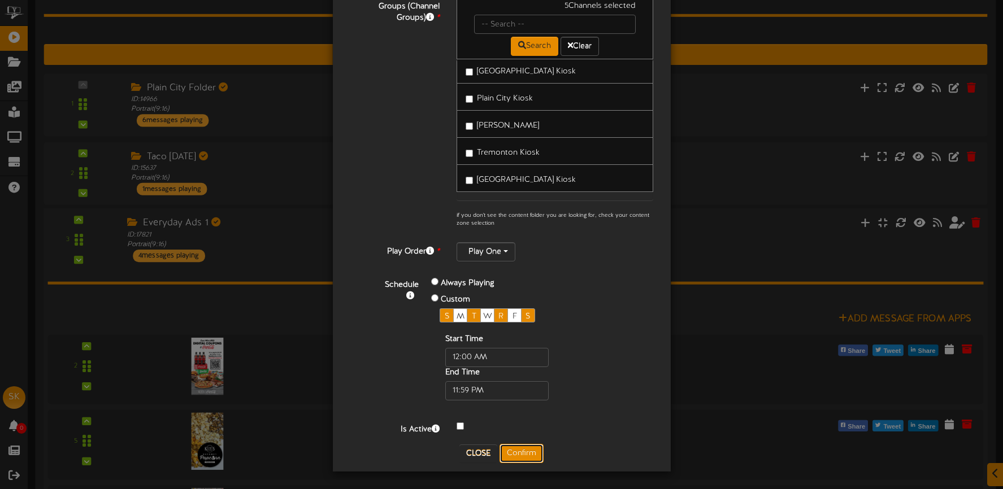
click at [533, 453] on button "Confirm" at bounding box center [522, 453] width 44 height 19
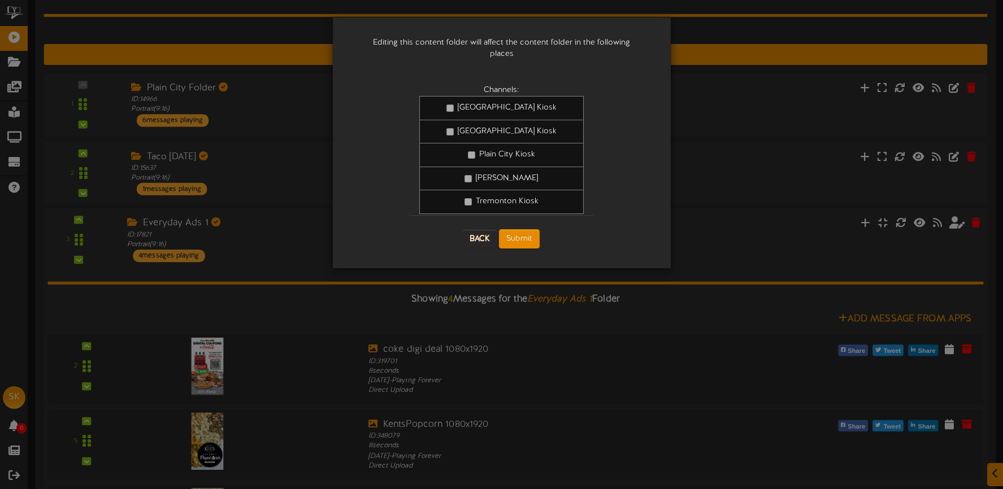
scroll to position [1043, 0]
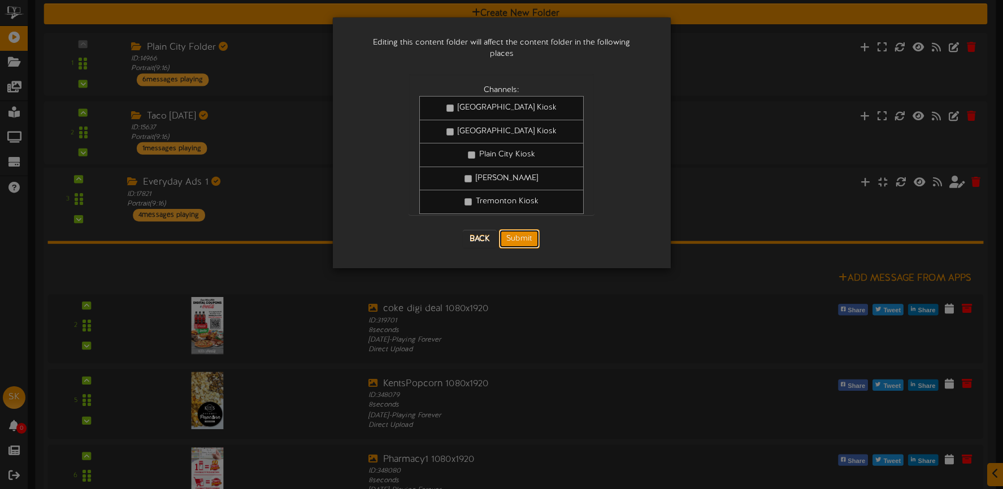
click at [526, 229] on button "Submit" at bounding box center [519, 238] width 41 height 19
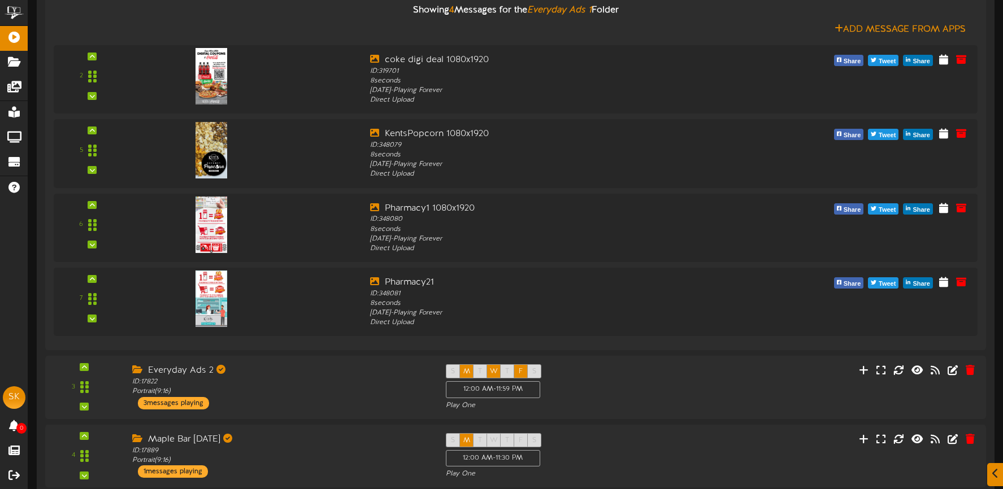
scroll to position [403, 0]
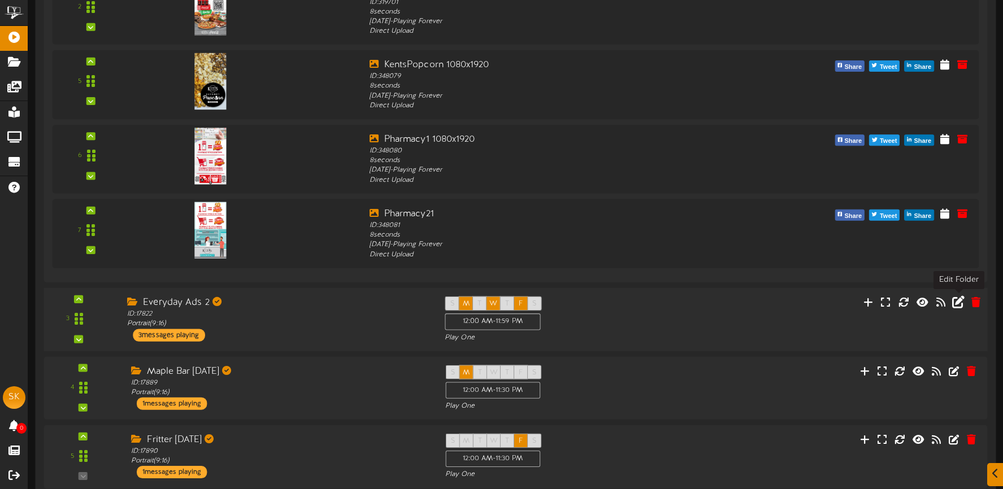
click at [960, 302] on icon at bounding box center [958, 302] width 12 height 12
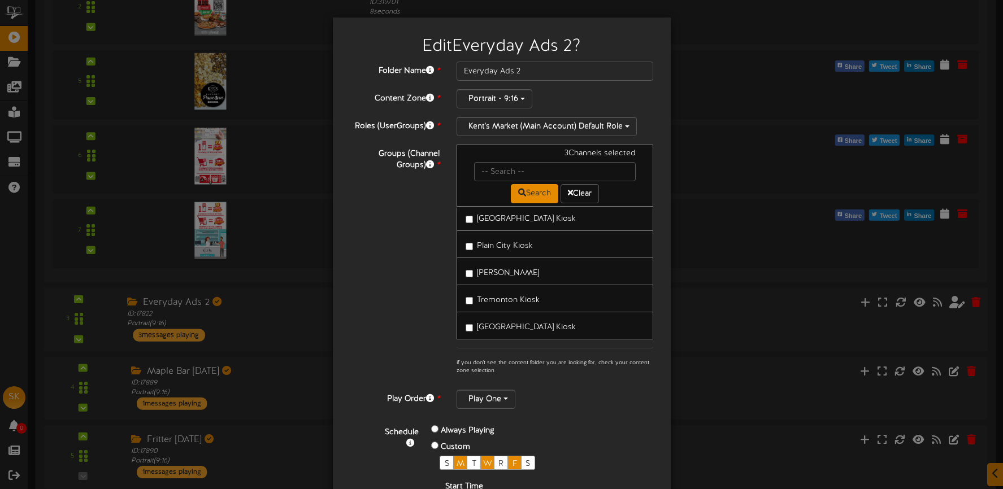
scroll to position [6, 0]
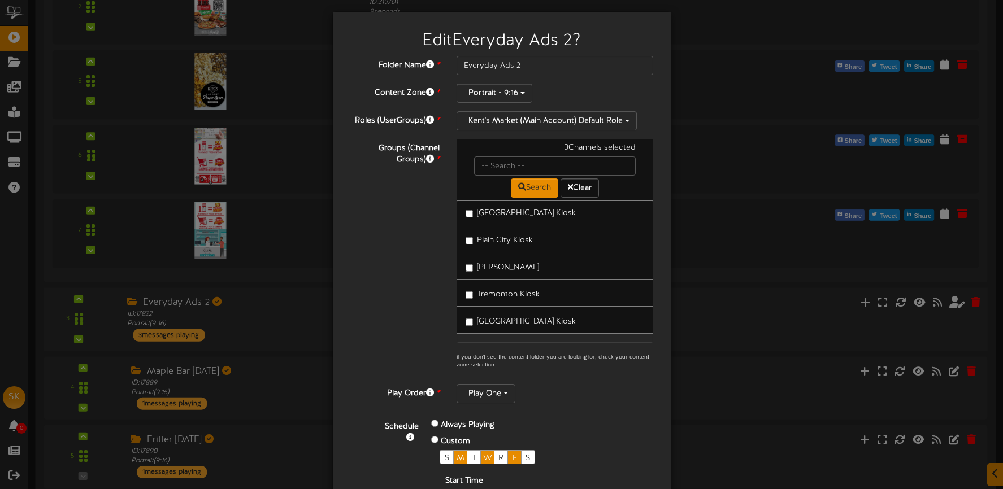
click at [533, 319] on span "[GEOGRAPHIC_DATA] Kiosk" at bounding box center [526, 322] width 99 height 8
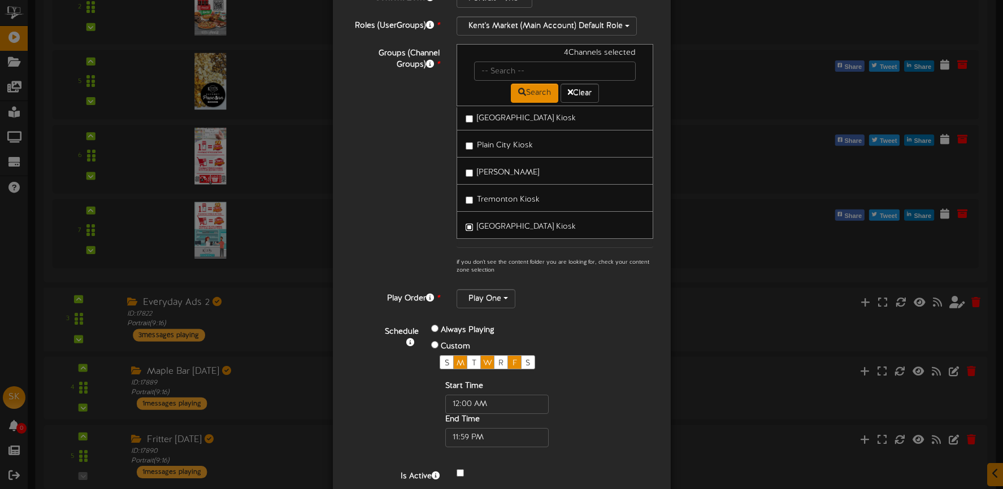
scroll to position [147, 0]
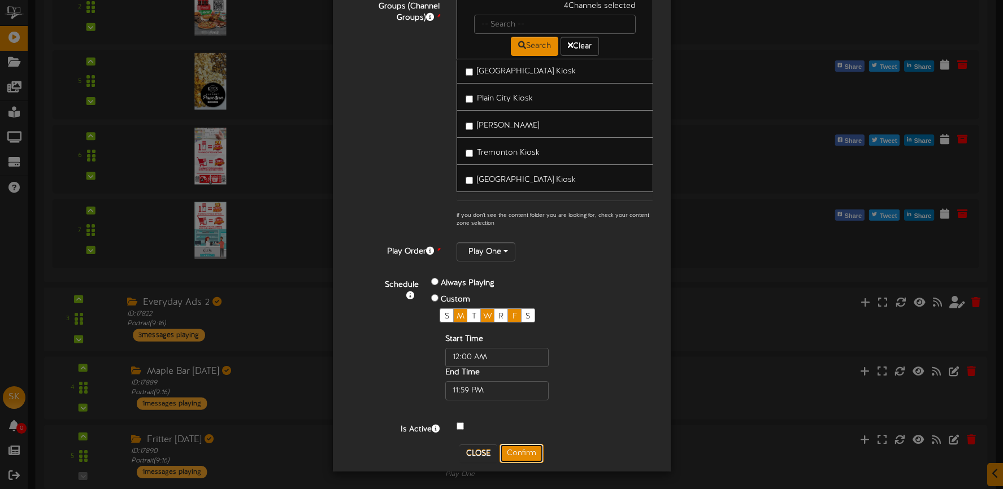
click at [531, 454] on button "Confirm" at bounding box center [522, 453] width 44 height 19
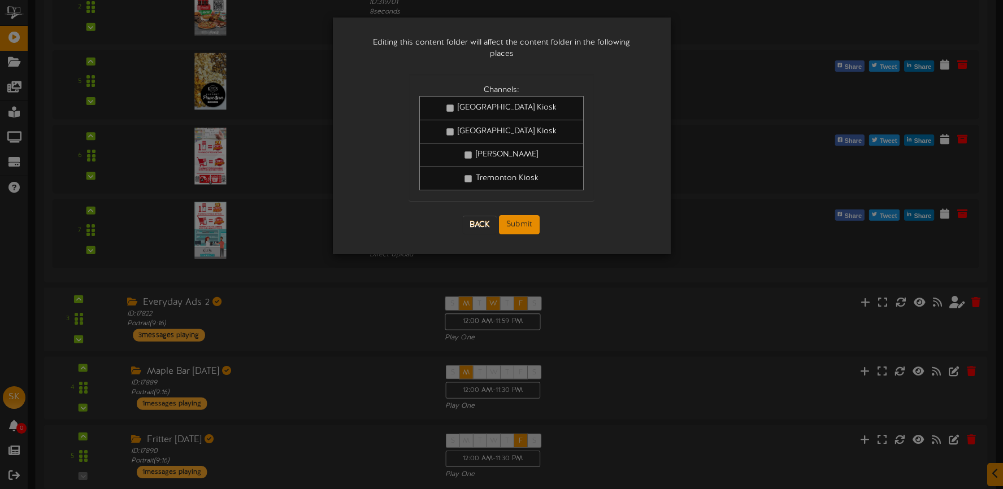
scroll to position [0, 0]
click at [528, 221] on button "Submit" at bounding box center [519, 224] width 41 height 19
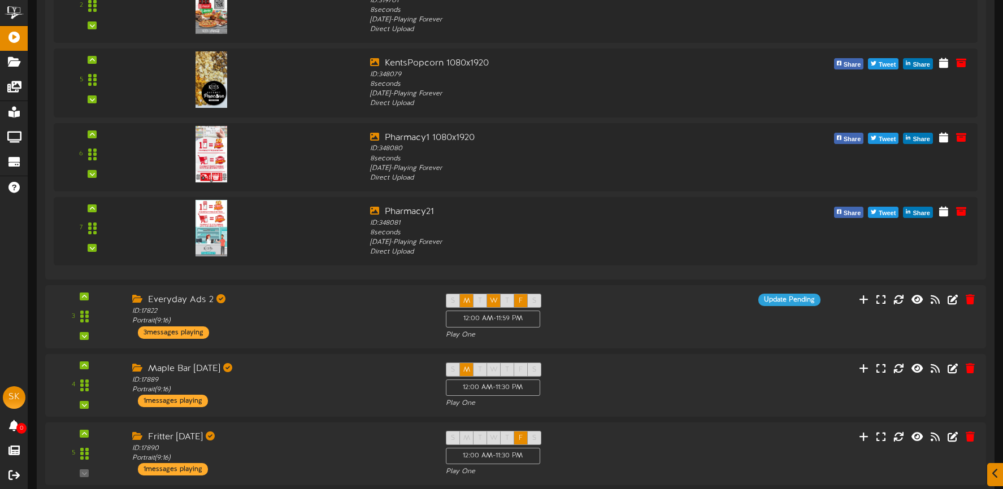
scroll to position [445, 0]
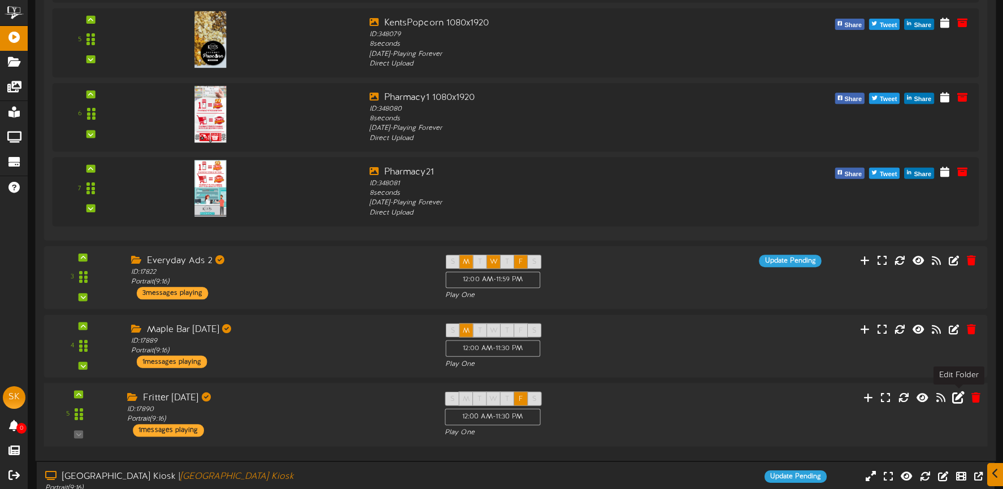
click at [957, 397] on icon at bounding box center [958, 397] width 12 height 12
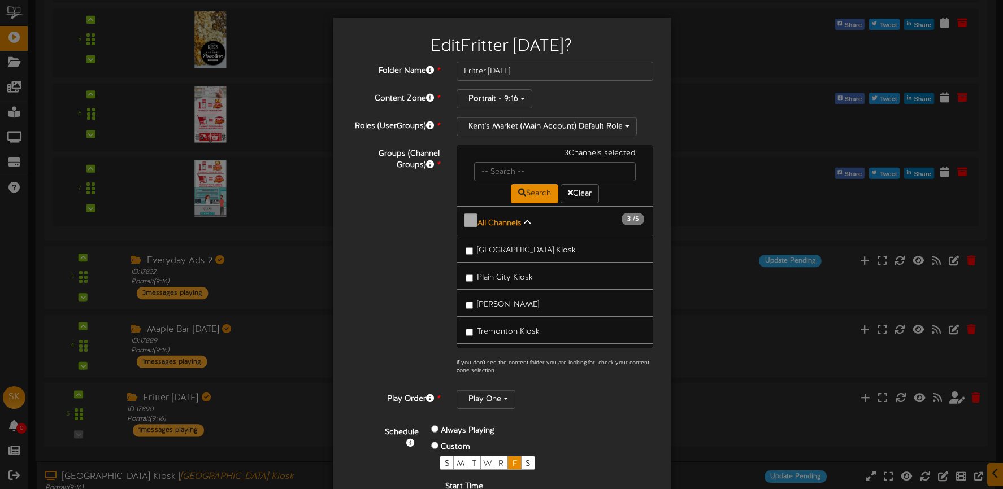
scroll to position [32, 0]
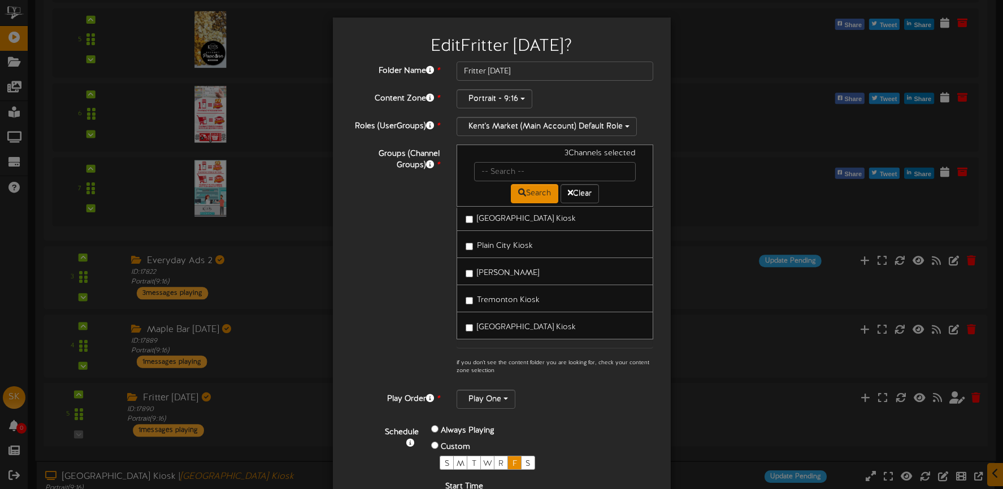
click at [528, 323] on span "[GEOGRAPHIC_DATA] Kiosk" at bounding box center [526, 327] width 99 height 8
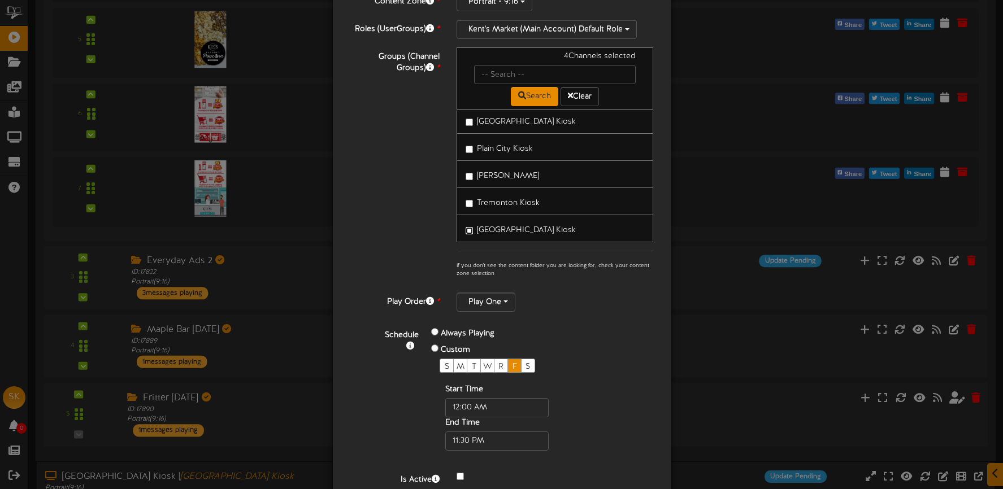
scroll to position [130, 0]
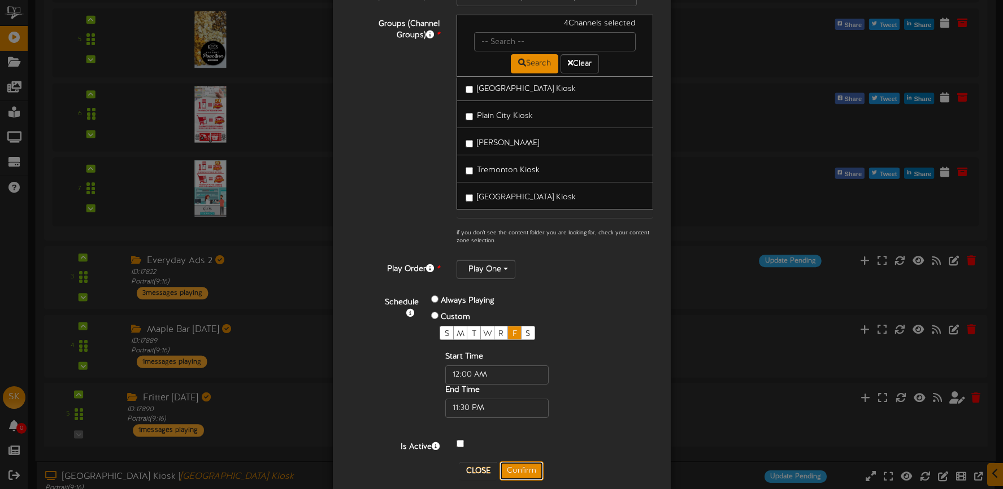
click at [525, 467] on button "Confirm" at bounding box center [522, 471] width 44 height 19
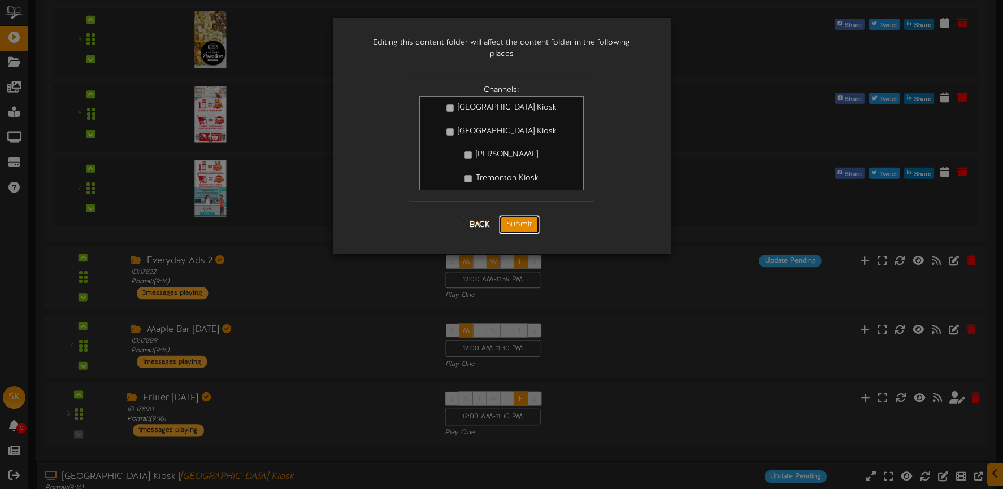
click at [528, 215] on button "Submit" at bounding box center [519, 224] width 41 height 19
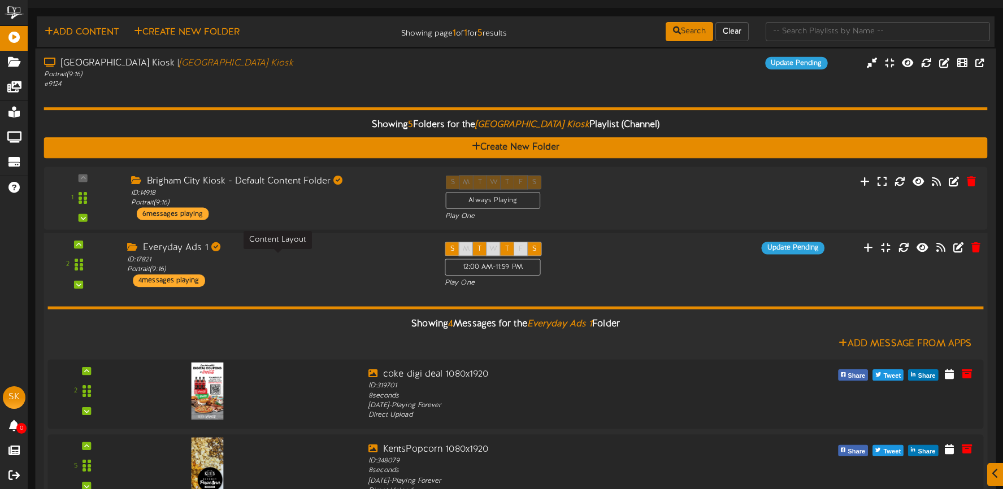
click at [358, 259] on div "ID: 17821 Portrait ( 9:16 )" at bounding box center [277, 265] width 301 height 20
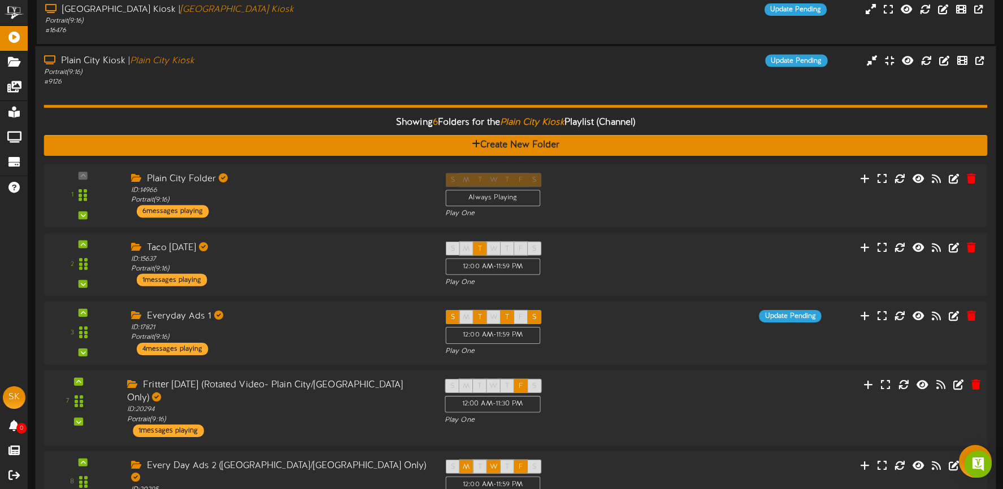
scroll to position [542, 0]
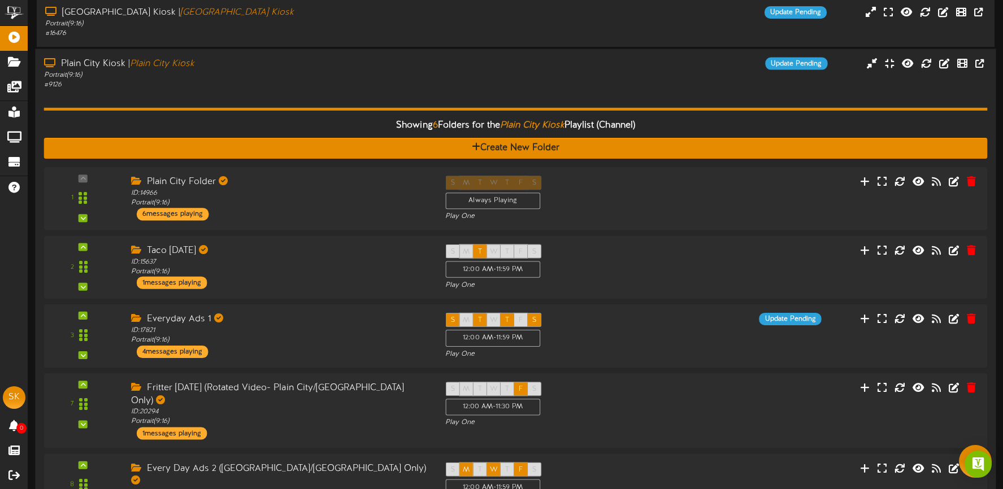
click at [429, 94] on div "Showing 6 Folders for the Plain City Kiosk Playlist (Channel) Create New Folder…" at bounding box center [516, 352] width 944 height 525
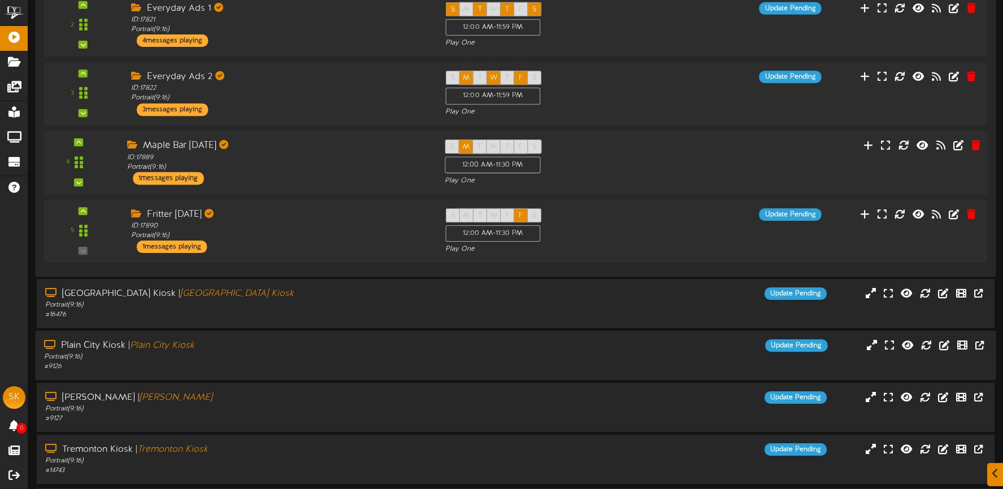
scroll to position [301, 0]
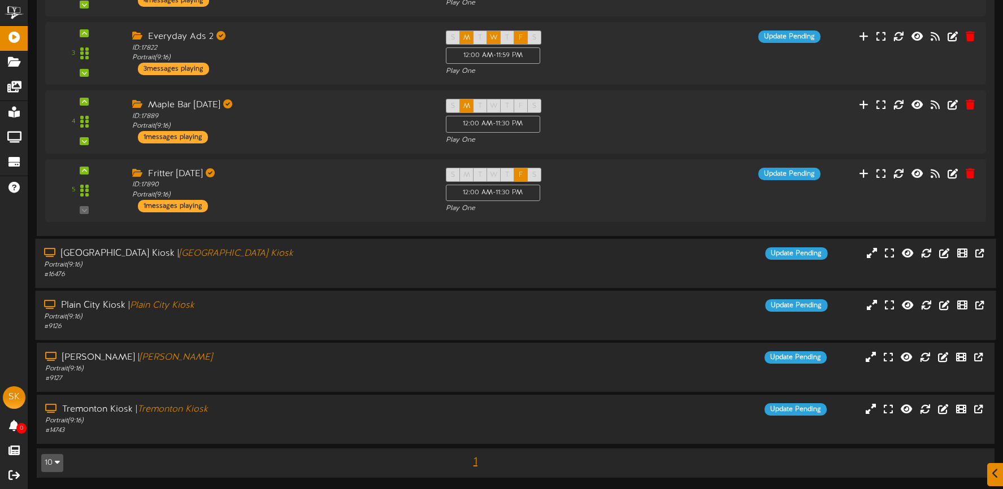
click at [385, 263] on div "Portrait ( 9:16 )" at bounding box center [235, 265] width 383 height 10
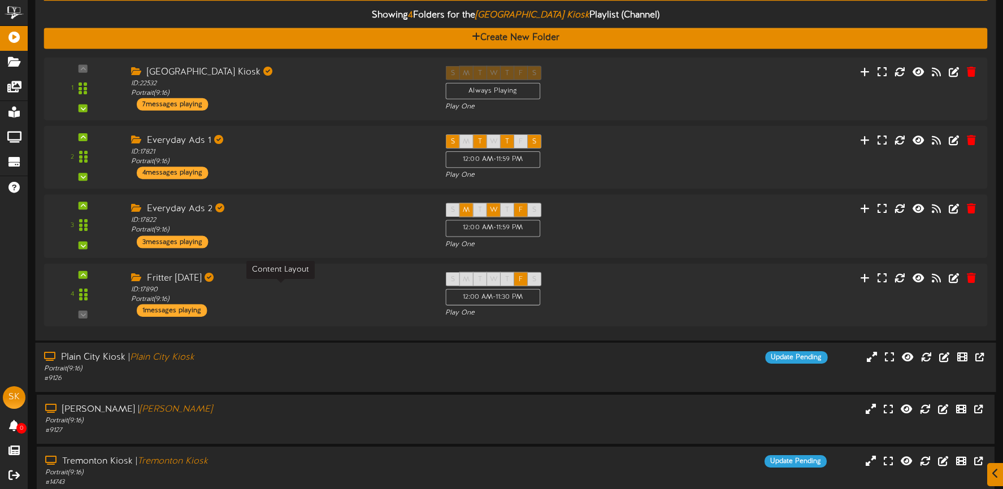
scroll to position [611, 0]
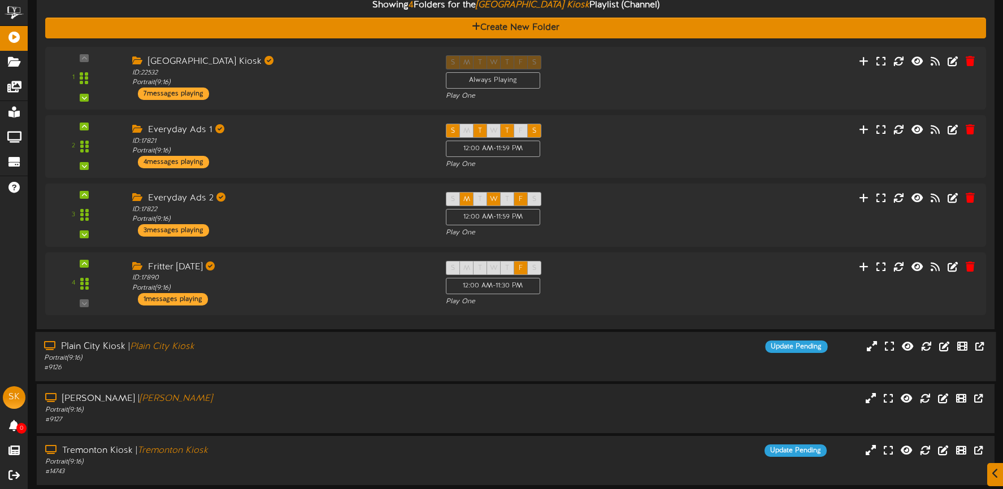
click at [425, 355] on div "Portrait ( 9:16 )" at bounding box center [235, 359] width 383 height 10
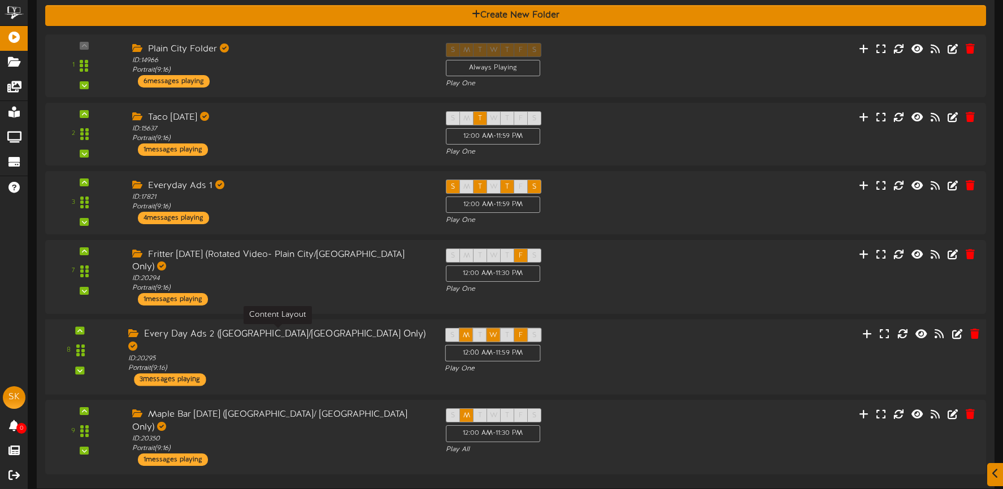
scroll to position [1070, 0]
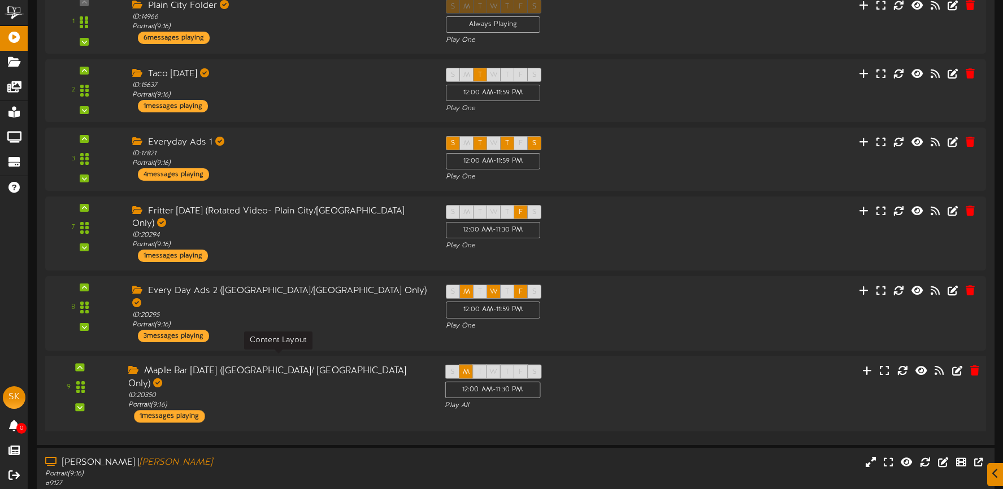
click at [378, 391] on div "ID: 20350 Portrait ( 9:16 )" at bounding box center [277, 401] width 299 height 20
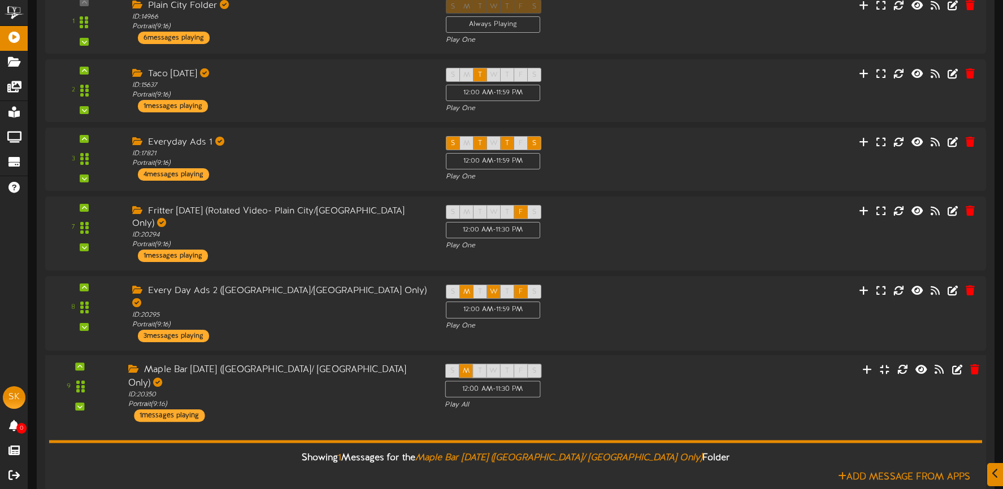
scroll to position [1261, 0]
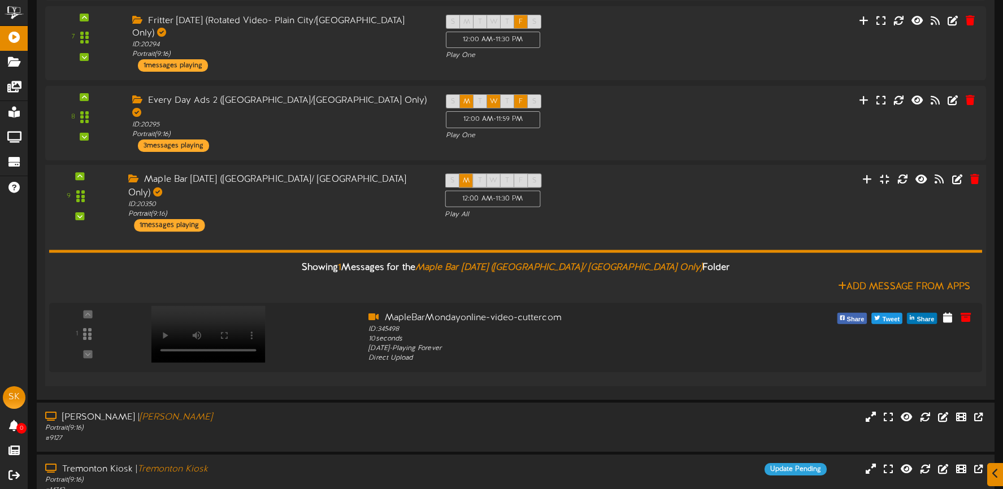
click at [383, 232] on div "Showing 1 Messages for the Maple Bar Monday (Plain City/ Tremonton Only) Folder…" at bounding box center [515, 305] width 933 height 146
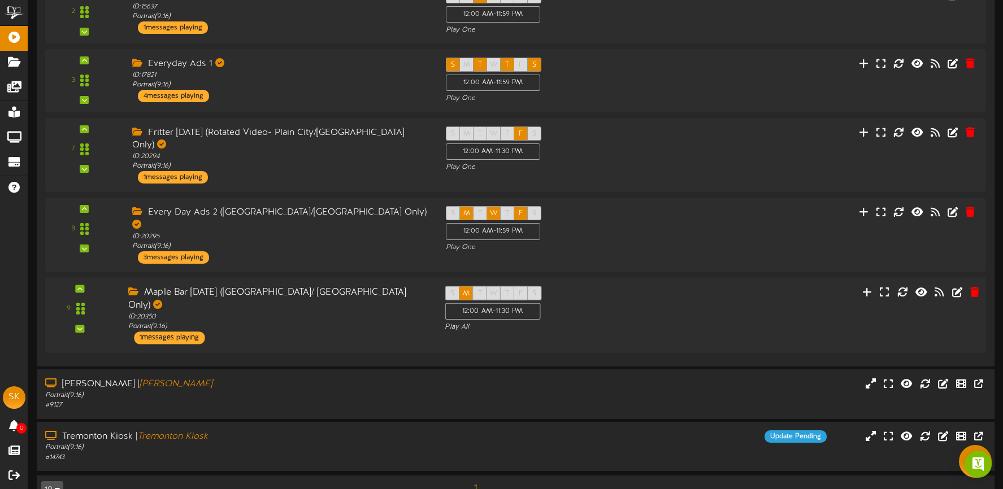
scroll to position [1141, 0]
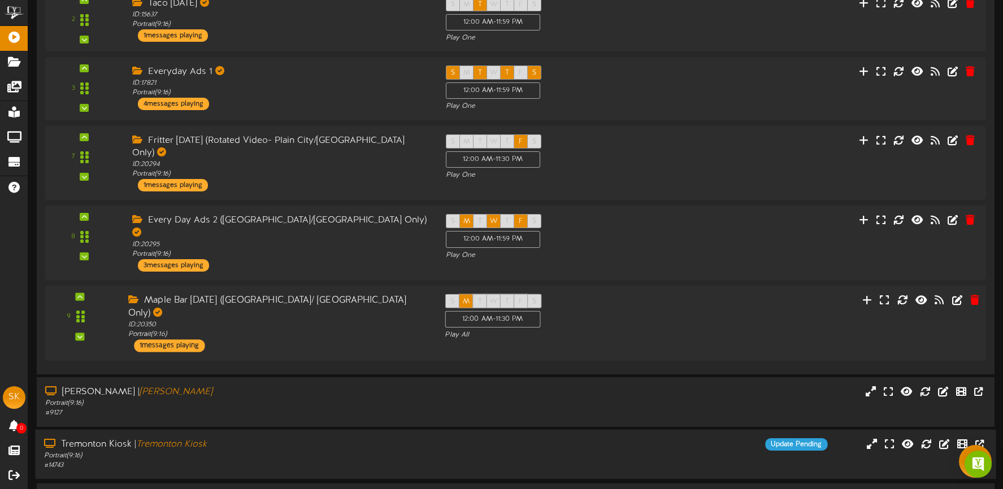
click at [340, 461] on div "# 14743" at bounding box center [235, 466] width 383 height 10
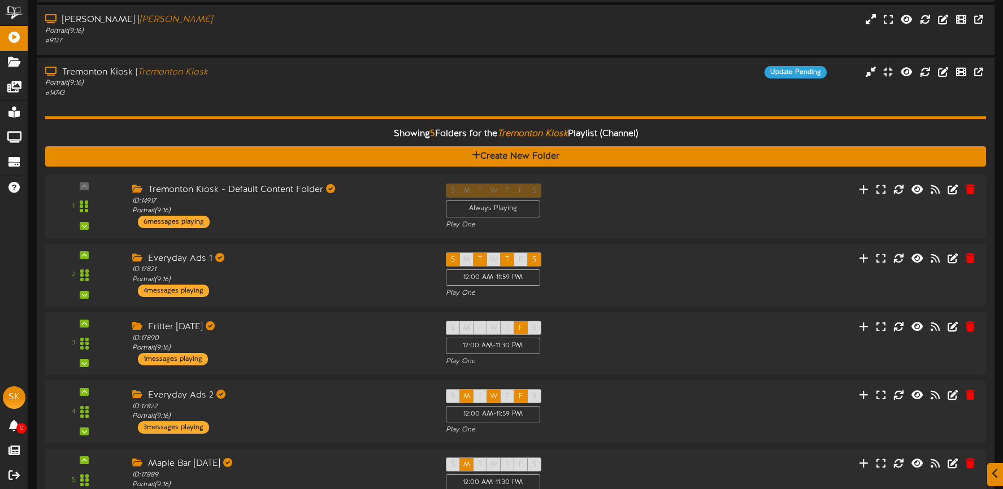
scroll to position [1561, 0]
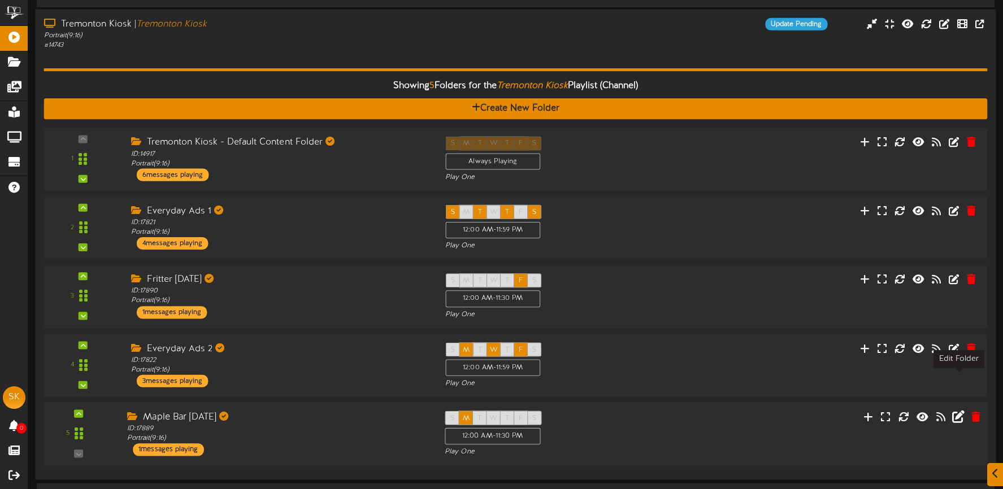
click at [958, 410] on icon at bounding box center [958, 416] width 12 height 12
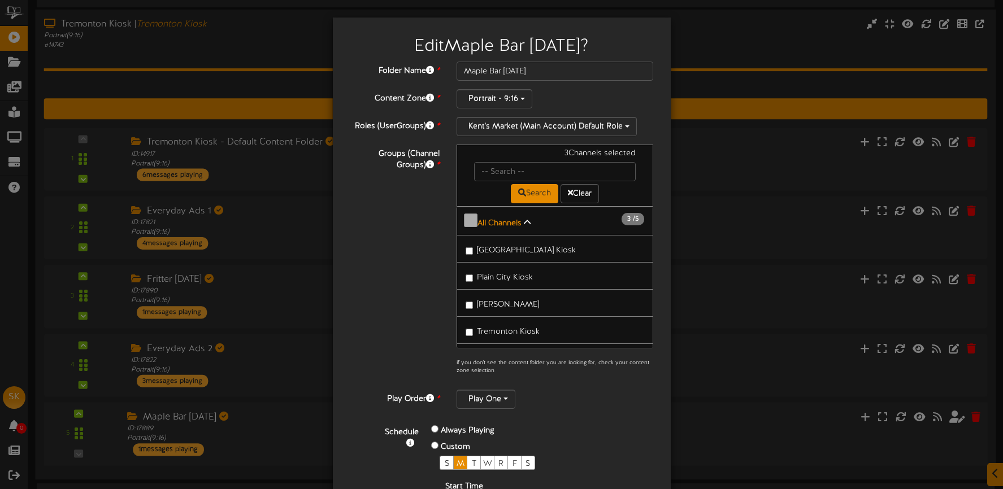
scroll to position [32, 0]
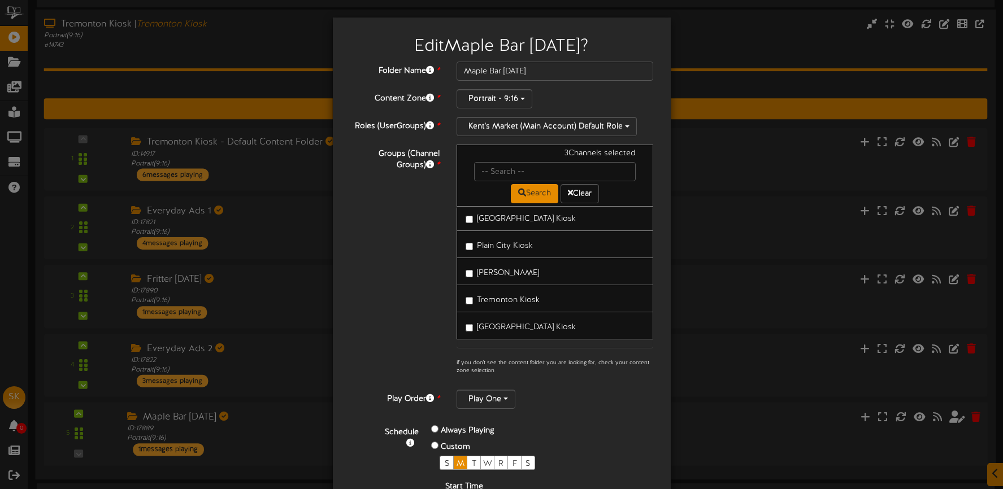
drag, startPoint x: 527, startPoint y: 323, endPoint x: 527, endPoint y: 316, distance: 6.8
click at [527, 323] on span "[GEOGRAPHIC_DATA] Kiosk" at bounding box center [526, 327] width 99 height 8
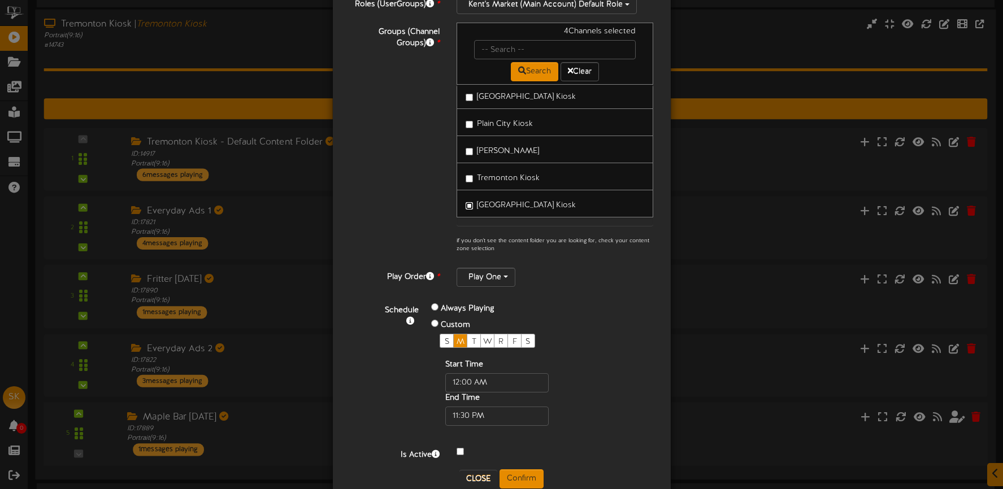
scroll to position [147, 0]
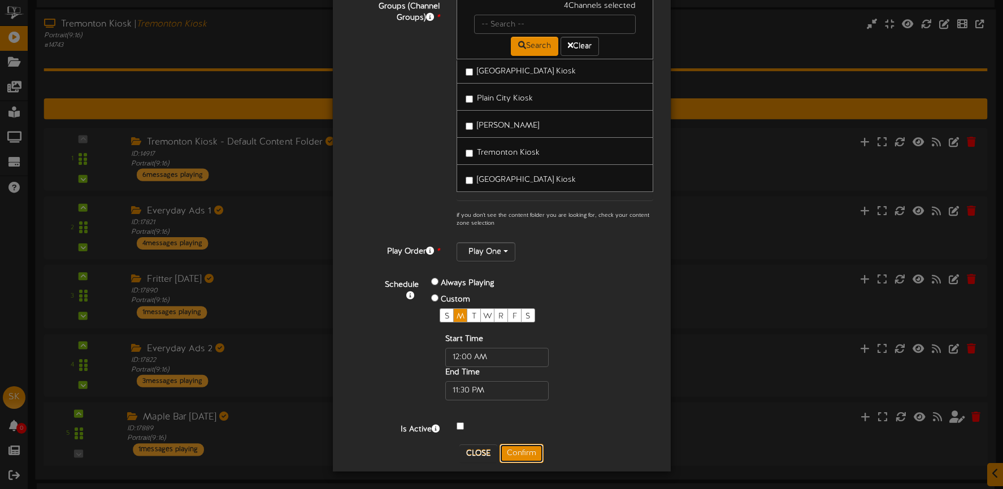
click at [530, 452] on button "Confirm" at bounding box center [522, 453] width 44 height 19
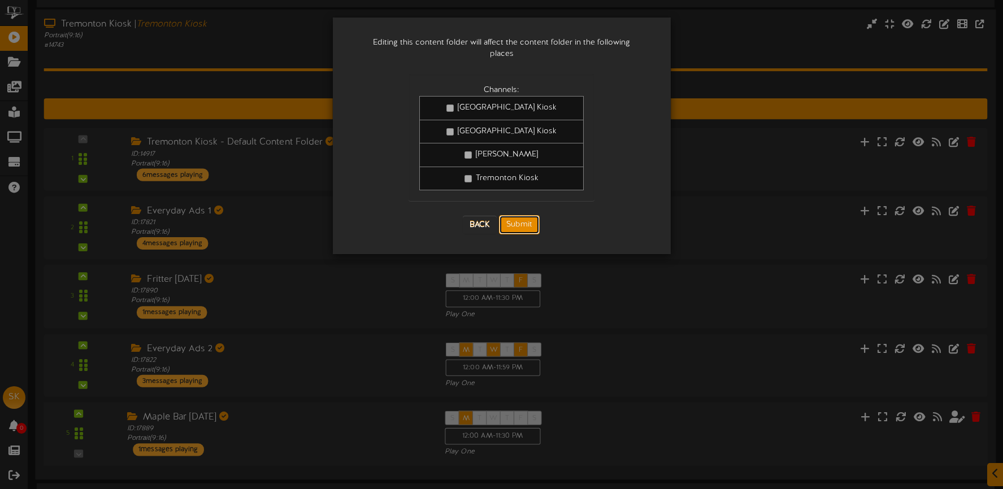
click at [532, 218] on button "Submit" at bounding box center [519, 224] width 41 height 19
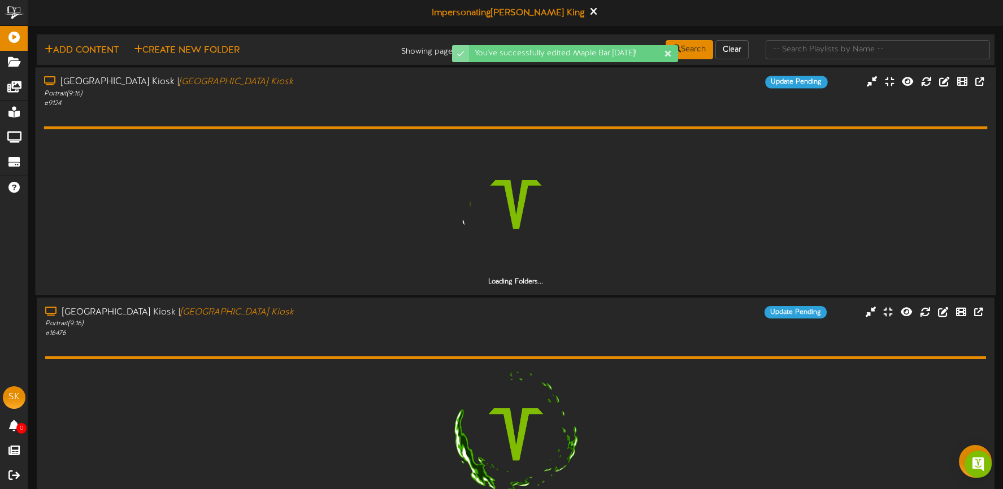
click at [305, 103] on div "# 9124" at bounding box center [235, 103] width 383 height 10
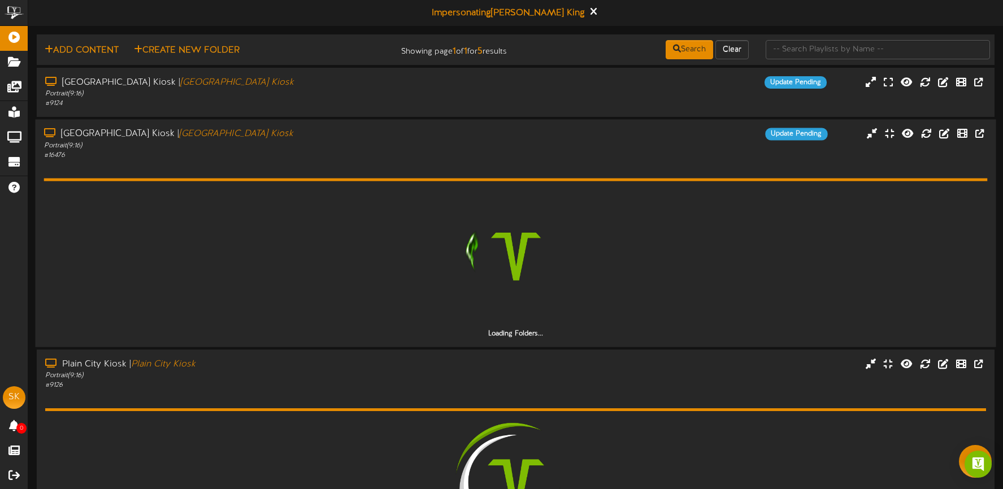
click at [303, 134] on div "Brigham City Kiosk | Brigham City Kiosk" at bounding box center [235, 134] width 383 height 13
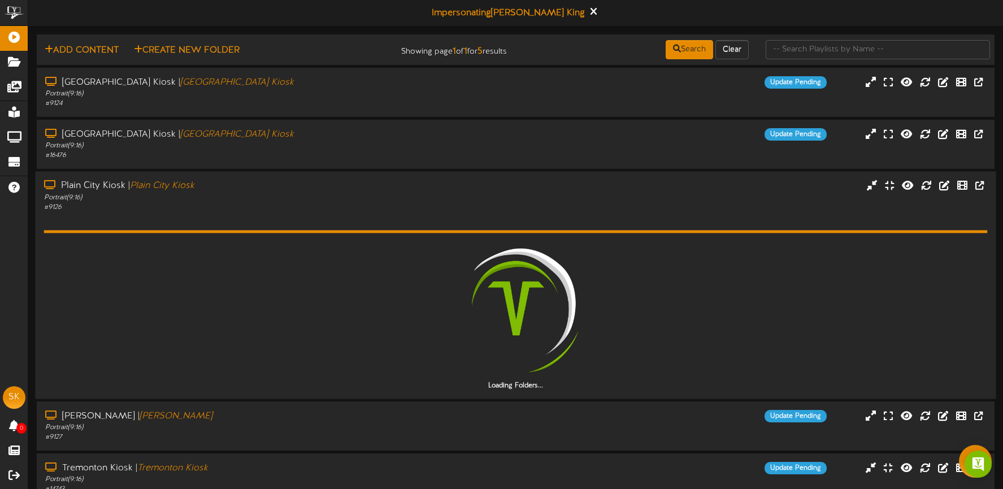
click at [299, 176] on div "Plain City Kiosk | Plain City Kiosk Portrait ( 9:16 ) # 9126" at bounding box center [515, 285] width 961 height 228
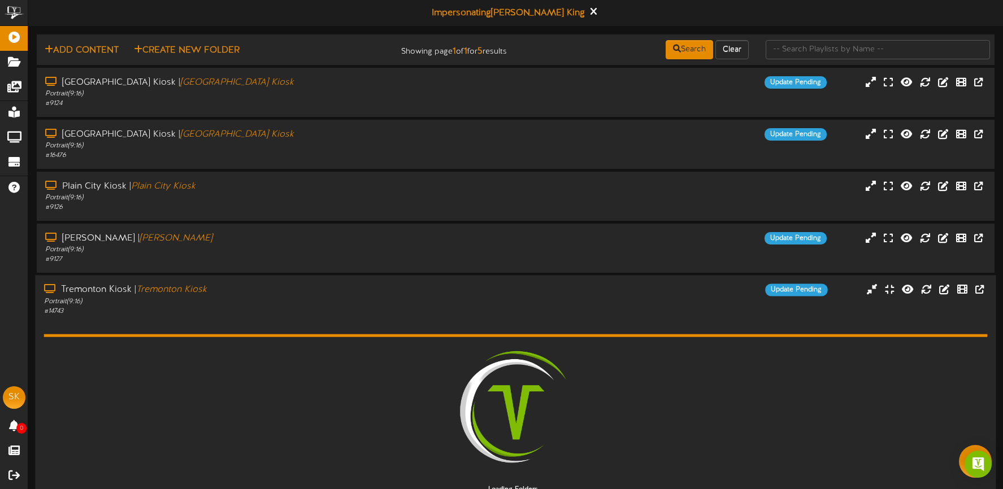
click at [366, 311] on div "# 14743" at bounding box center [235, 312] width 383 height 10
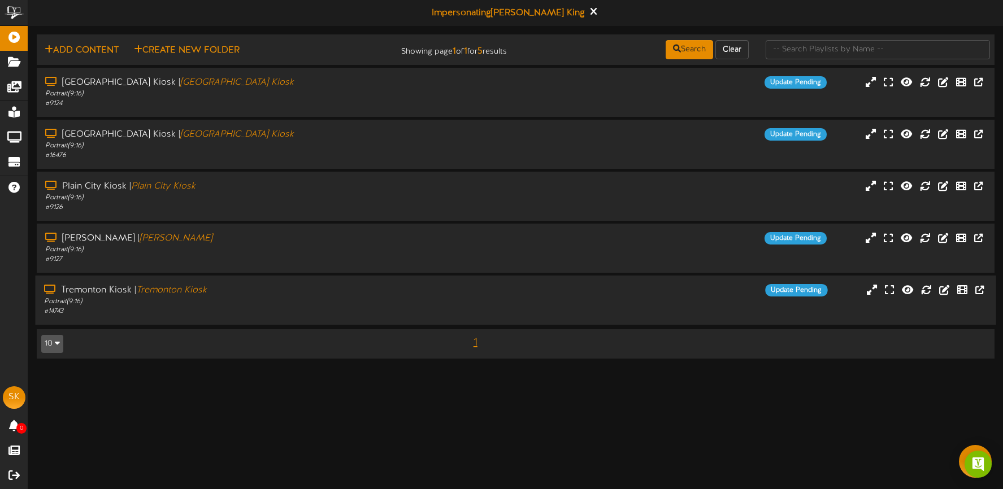
click at [354, 295] on div "Tremonton Kiosk | Tremonton Kiosk" at bounding box center [235, 290] width 383 height 13
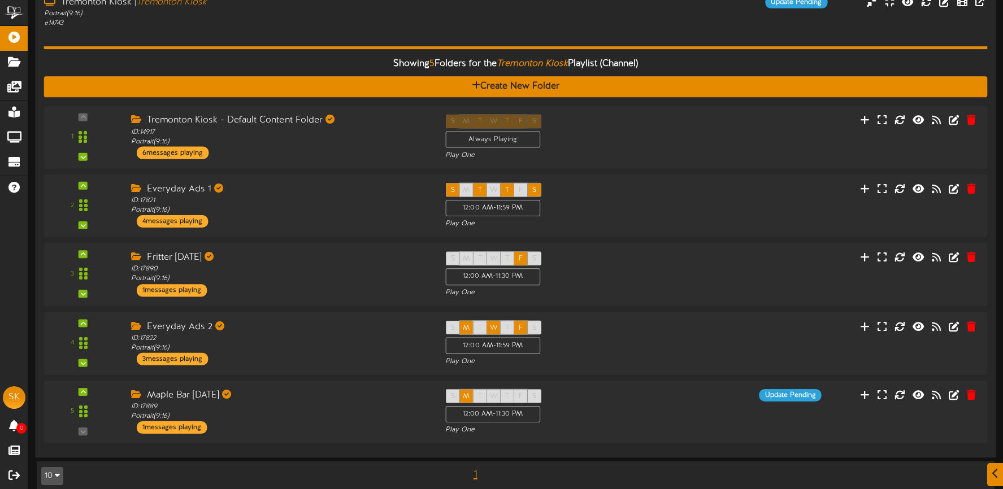
scroll to position [301, 0]
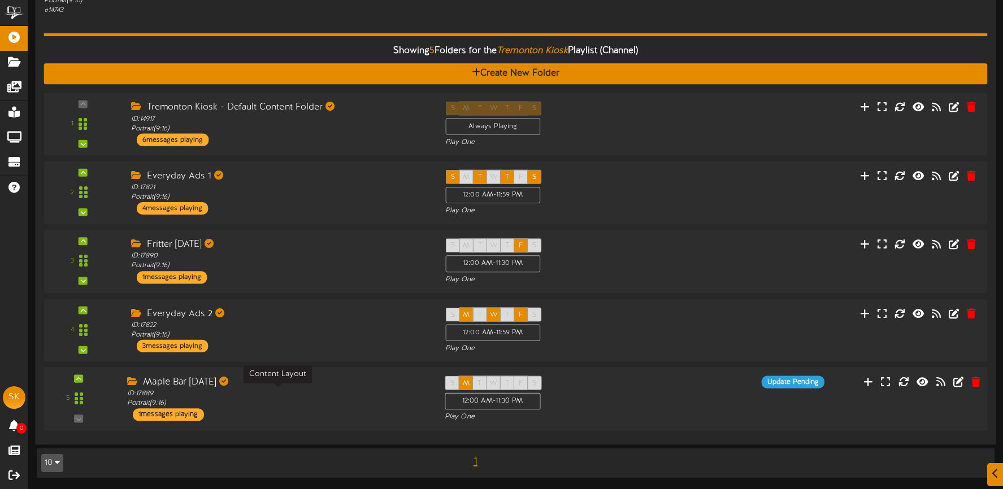
click at [341, 403] on div "ID: 17889 Portrait ( 9:16 )" at bounding box center [277, 399] width 301 height 20
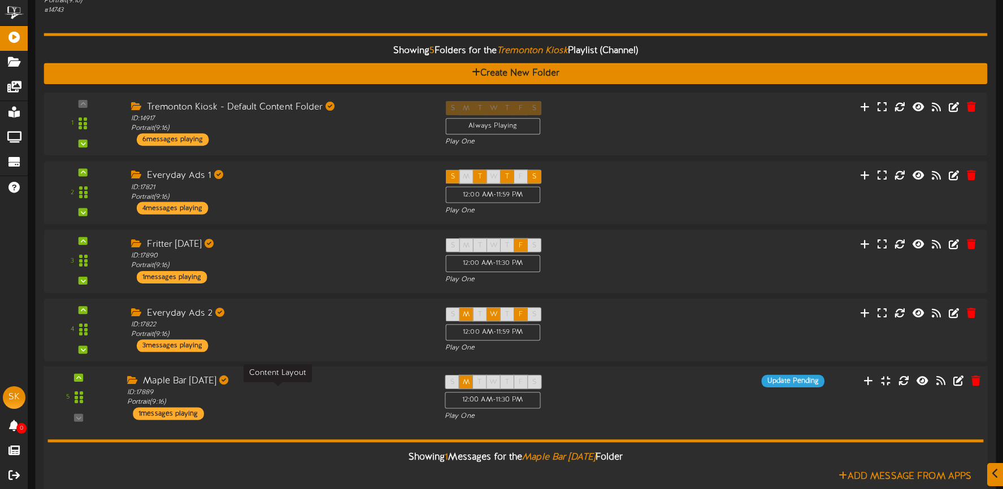
click at [341, 403] on div "ID: 17889 Portrait ( 9:16 )" at bounding box center [277, 398] width 301 height 20
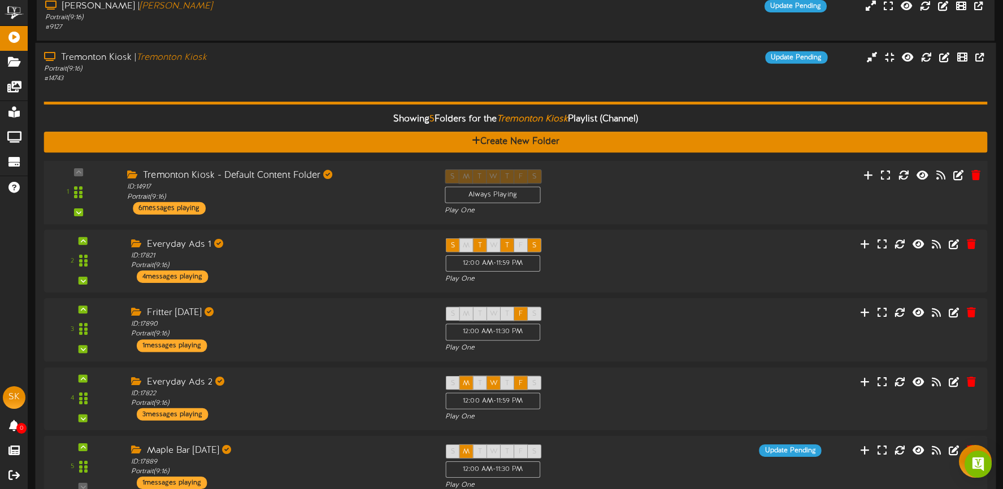
scroll to position [225, 0]
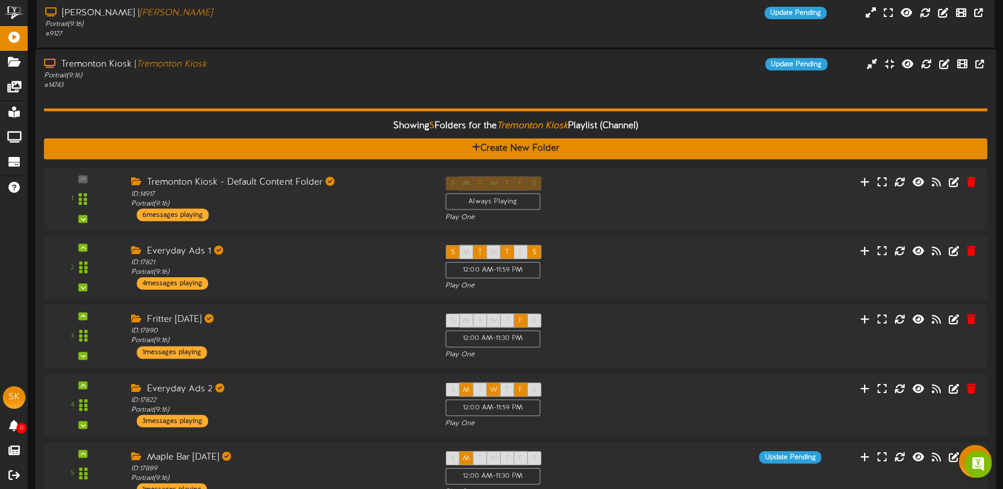
click at [314, 86] on div "# 14743" at bounding box center [235, 86] width 383 height 10
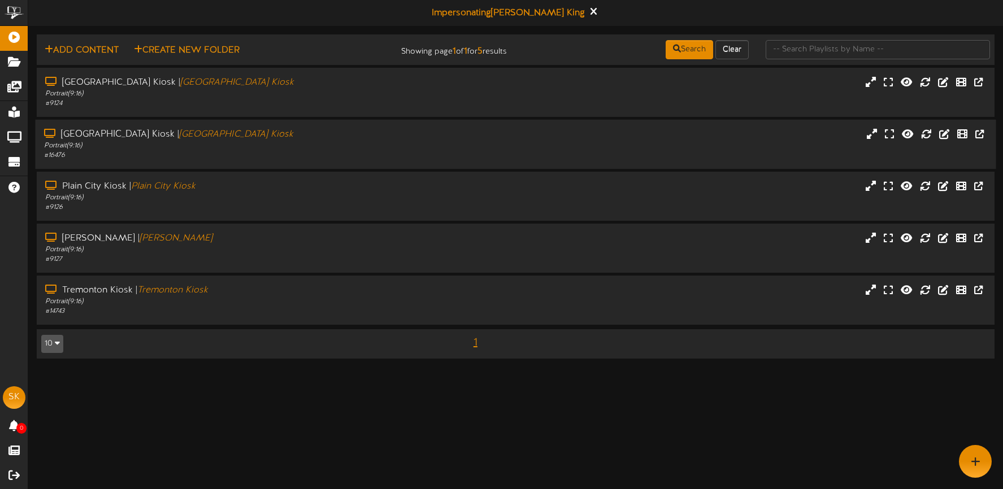
click at [294, 133] on div "[GEOGRAPHIC_DATA] | [GEOGRAPHIC_DATA]" at bounding box center [235, 134] width 383 height 13
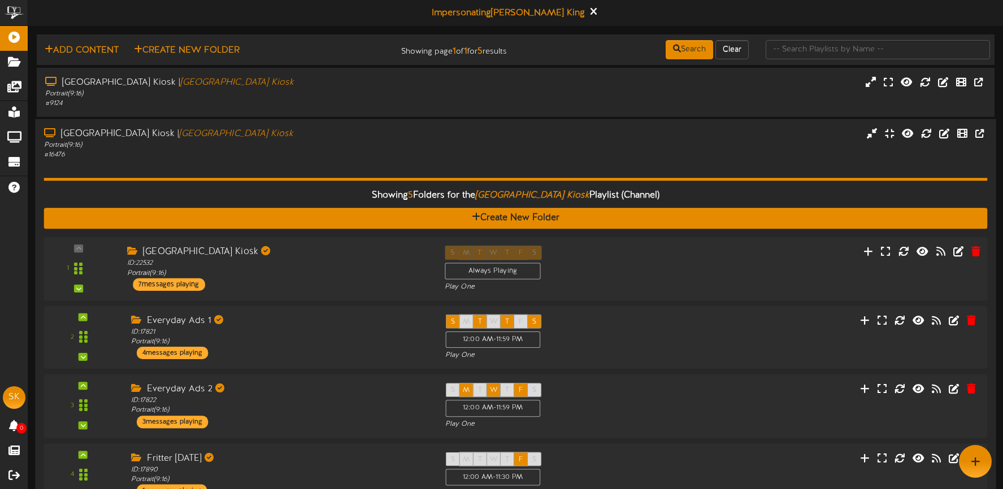
click at [326, 277] on div "[GEOGRAPHIC_DATA] Kiosk ID: 22532 Portrait ( 9:16 ) 7 messages playing" at bounding box center [278, 268] width 318 height 45
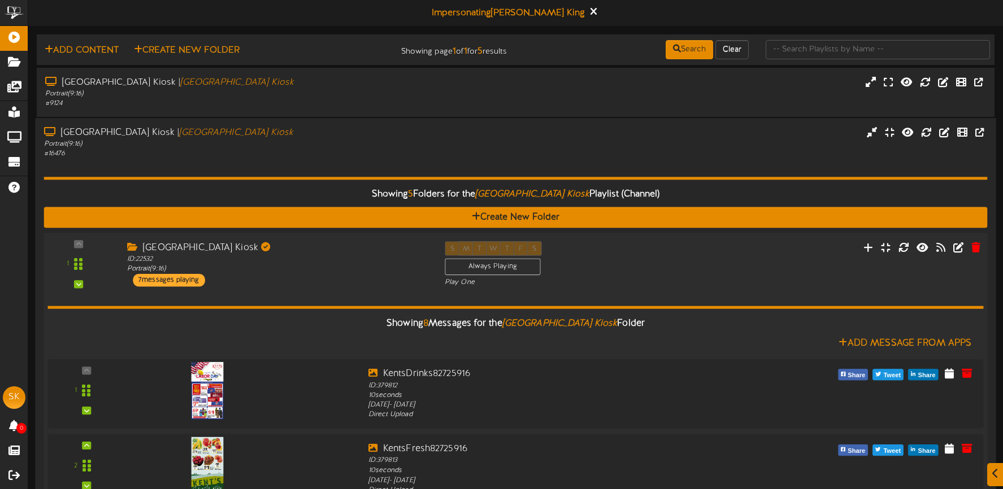
scroll to position [236, 0]
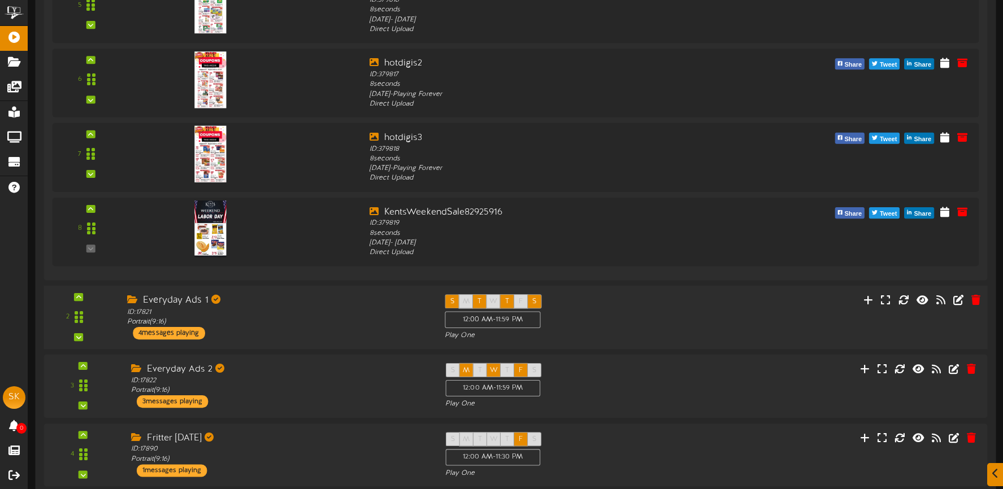
click at [326, 295] on div "Everyday Ads 1" at bounding box center [277, 300] width 301 height 13
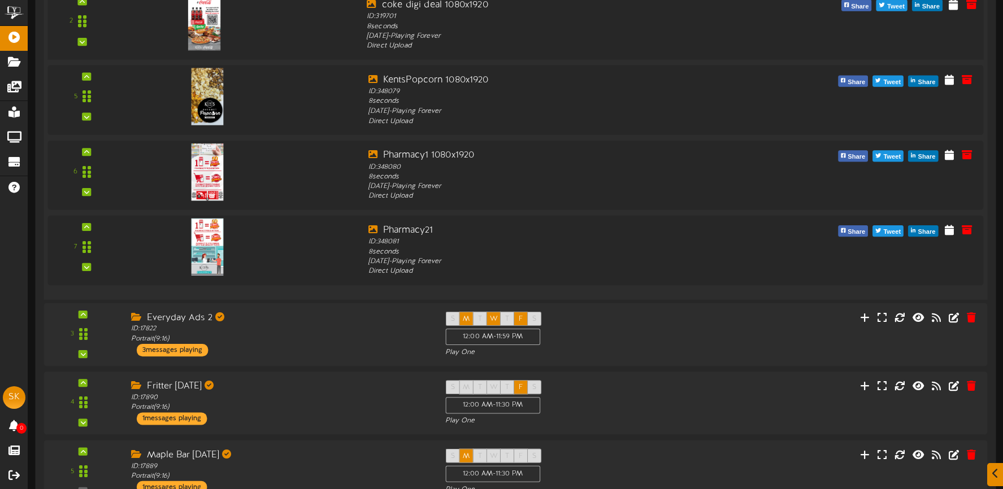
scroll to position [1301, 0]
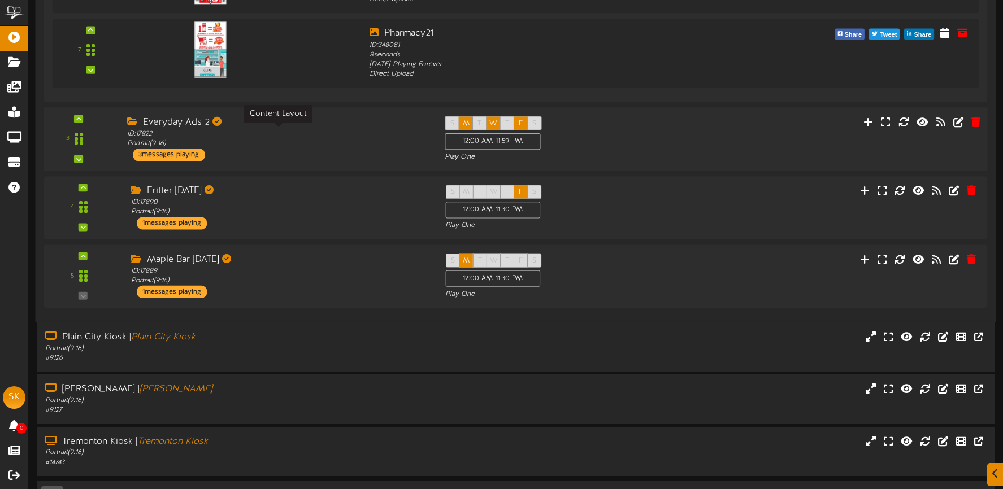
drag, startPoint x: 311, startPoint y: 139, endPoint x: 313, endPoint y: 145, distance: 5.9
click at [311, 139] on div "ID: 17822 Portrait ( 9:16 )" at bounding box center [277, 139] width 301 height 20
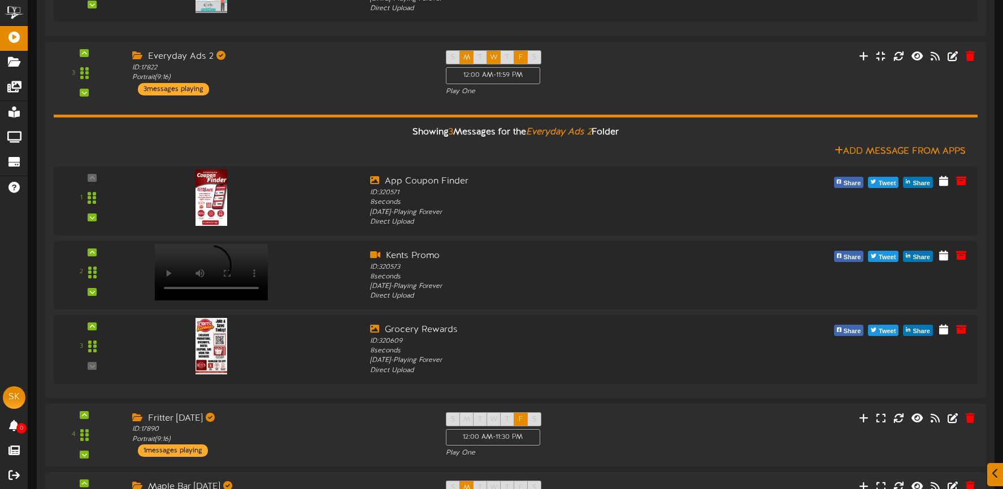
scroll to position [1438, 0]
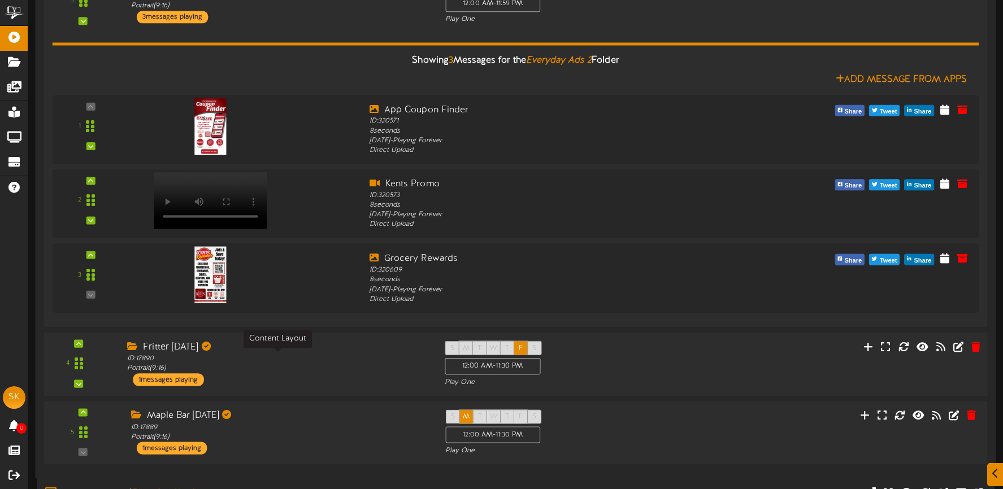
drag, startPoint x: 304, startPoint y: 359, endPoint x: 313, endPoint y: 350, distance: 12.8
click at [304, 359] on div "ID: 17890 Portrait ( 9:16 )" at bounding box center [277, 364] width 301 height 20
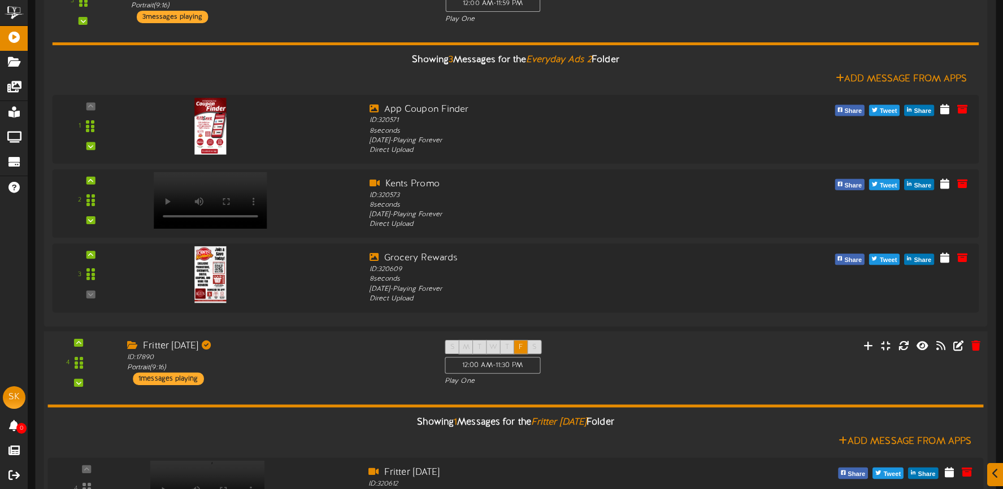
scroll to position [1771, 0]
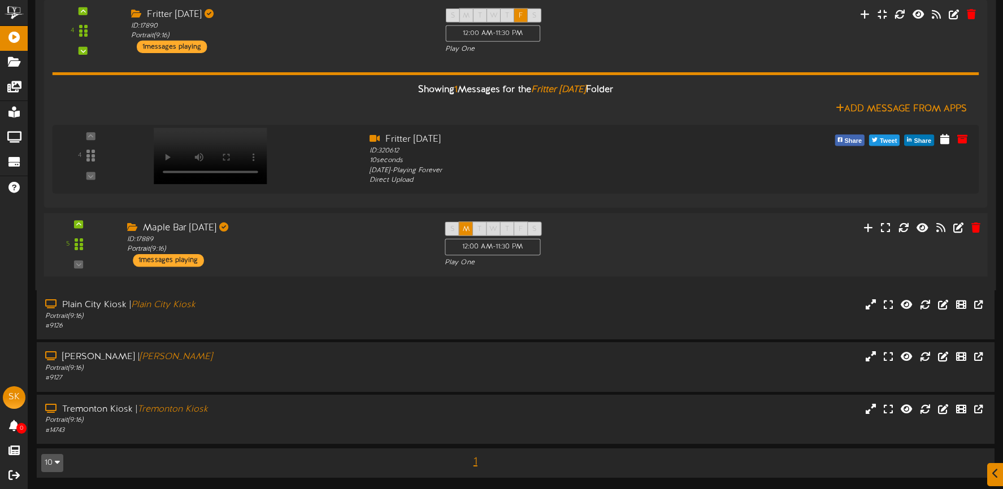
click at [310, 267] on div "5 ID:" at bounding box center [515, 244] width 953 height 46
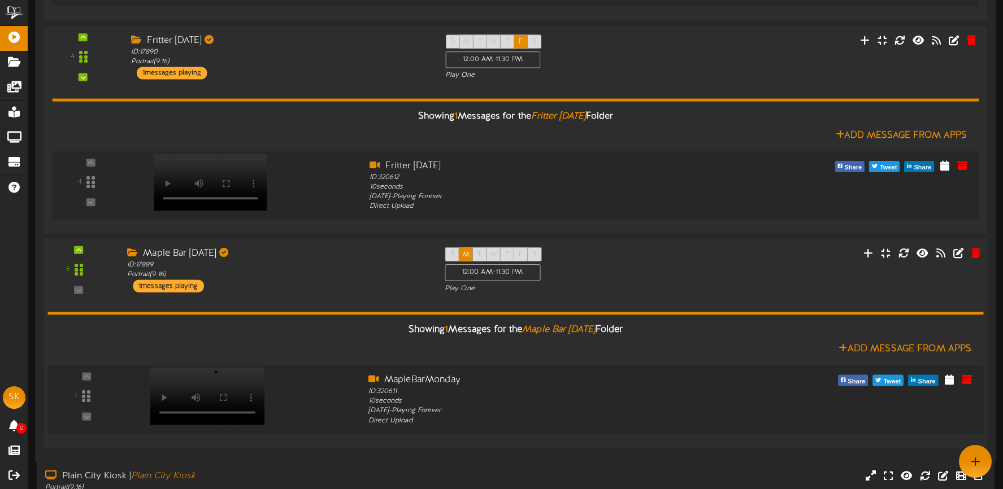
scroll to position [1651, 0]
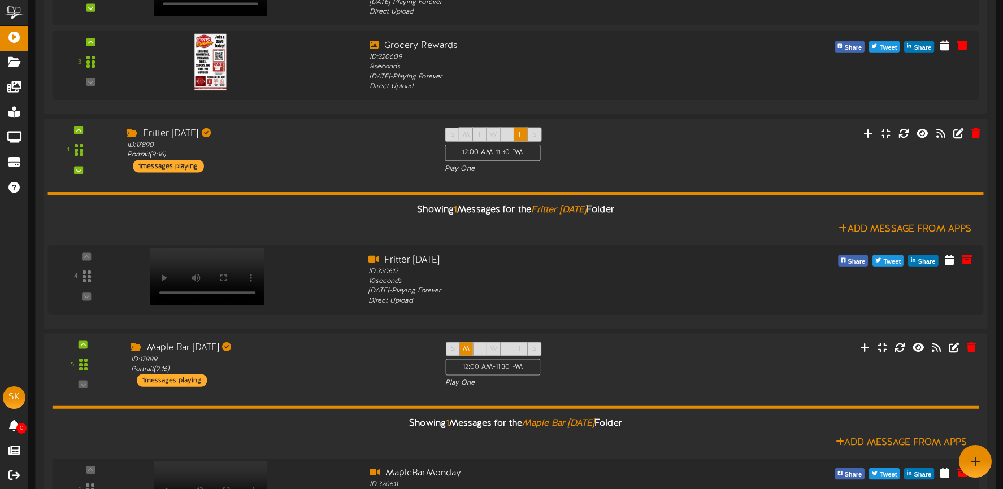
click at [306, 200] on div "Showing 1 Messages for the Fritter Friday Folder" at bounding box center [515, 210] width 953 height 24
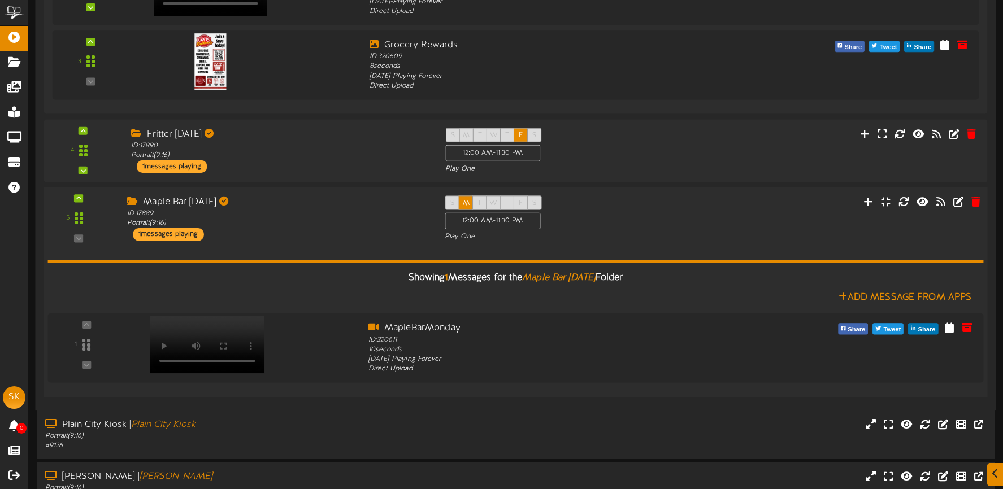
click at [306, 240] on div "Maple Bar Monday ID: 17889 Portrait ( 9:16 ) 1 messages playing" at bounding box center [278, 218] width 318 height 45
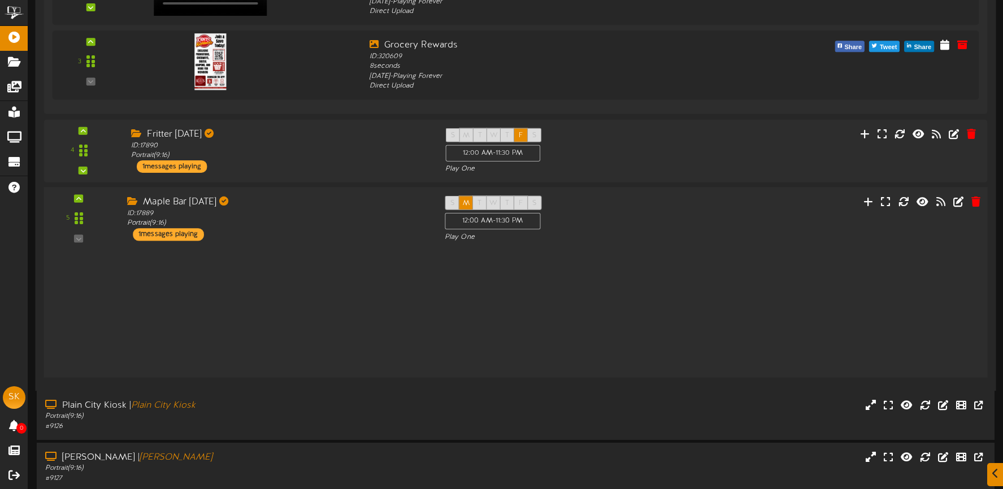
scroll to position [1626, 0]
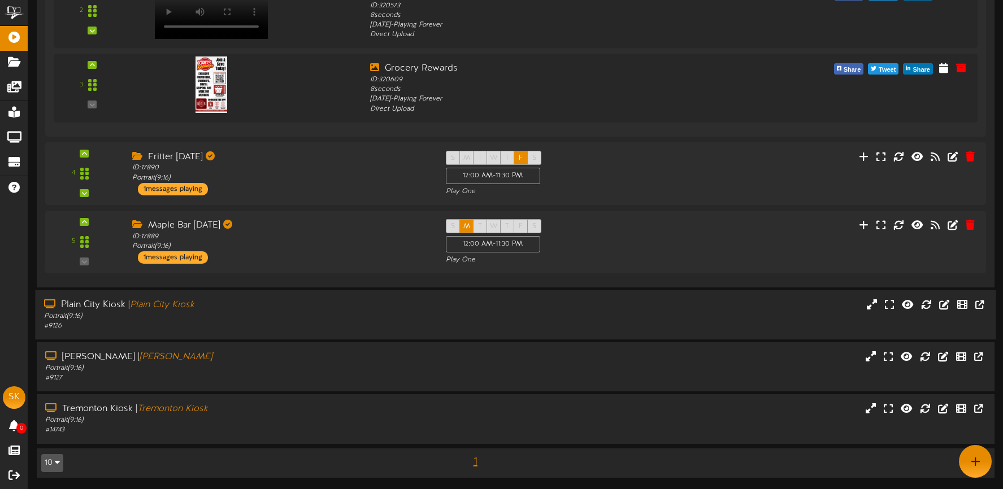
click at [290, 312] on div "Portrait ( 9:16 )" at bounding box center [235, 317] width 383 height 10
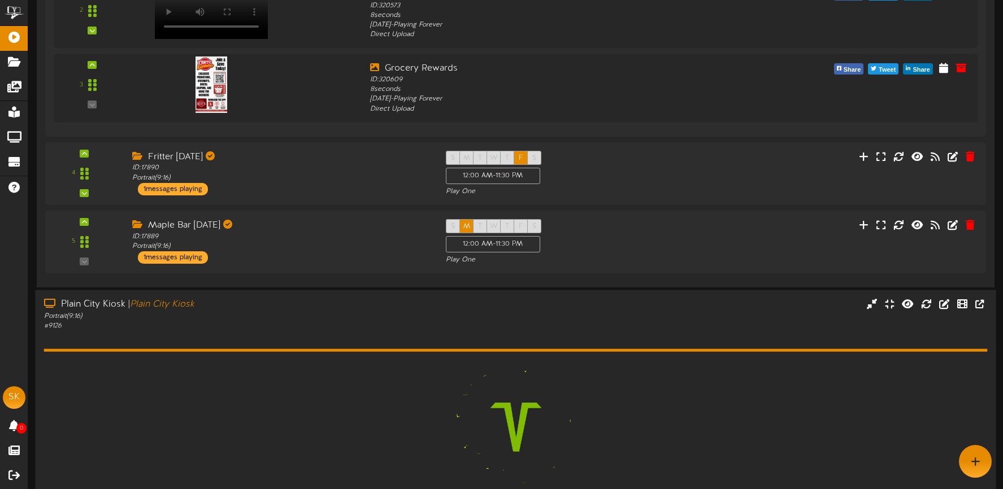
click at [290, 312] on div "Portrait ( 9:16 )" at bounding box center [235, 317] width 383 height 10
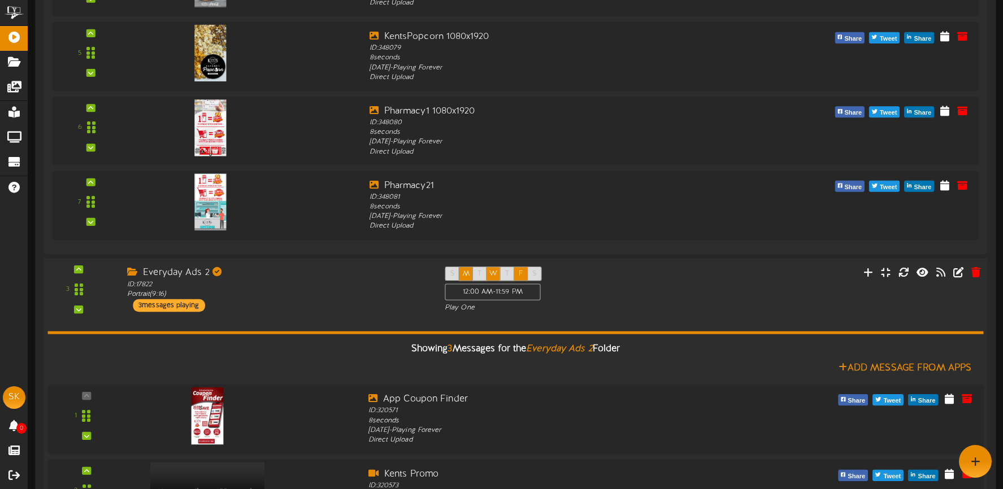
drag, startPoint x: 289, startPoint y: 305, endPoint x: 309, endPoint y: 314, distance: 22.0
click at [289, 305] on div "Everyday Ads 2 ID: 17822 Portrait ( 9:16 ) 3 messages playing" at bounding box center [278, 289] width 318 height 45
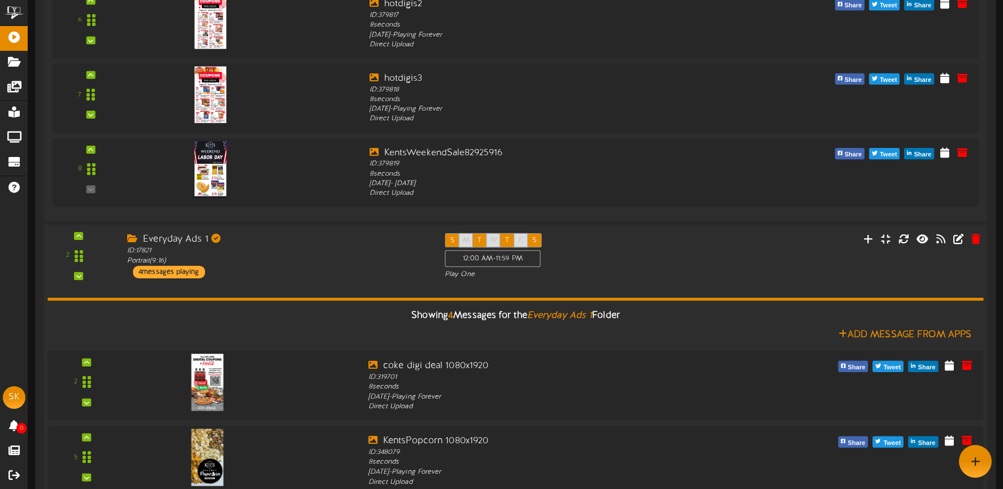
drag, startPoint x: 301, startPoint y: 276, endPoint x: 306, endPoint y: 283, distance: 8.4
click at [301, 276] on div "Everyday Ads 1 ID: 17821 Portrait ( 9:16 ) 4 messages playing" at bounding box center [278, 255] width 318 height 45
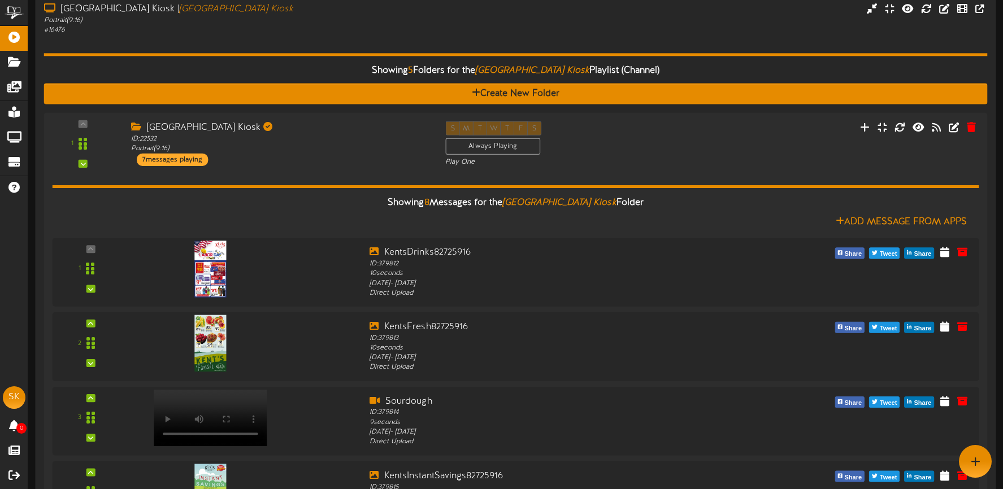
scroll to position [0, 0]
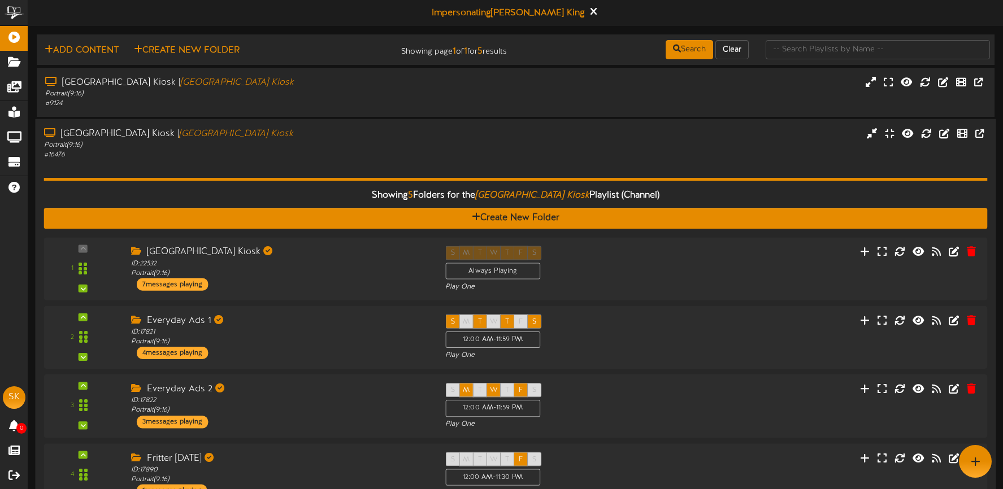
click at [306, 169] on div "Showing 5 Folders for the Brigham City Kiosk Playlist (Channel) Create New Fold…" at bounding box center [516, 370] width 944 height 421
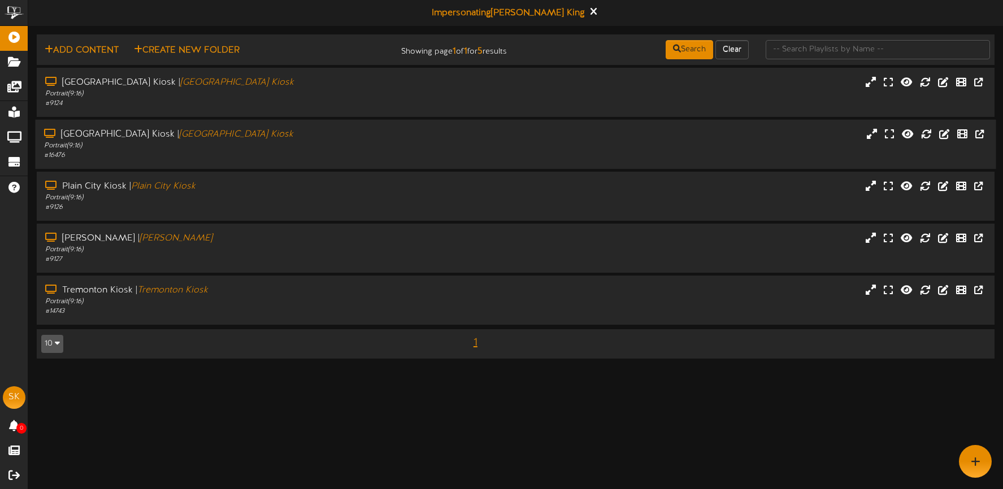
click at [383, 127] on div "Brigham City Kiosk | Brigham City Kiosk Portrait ( 9:16 ) # 16476" at bounding box center [515, 144] width 961 height 49
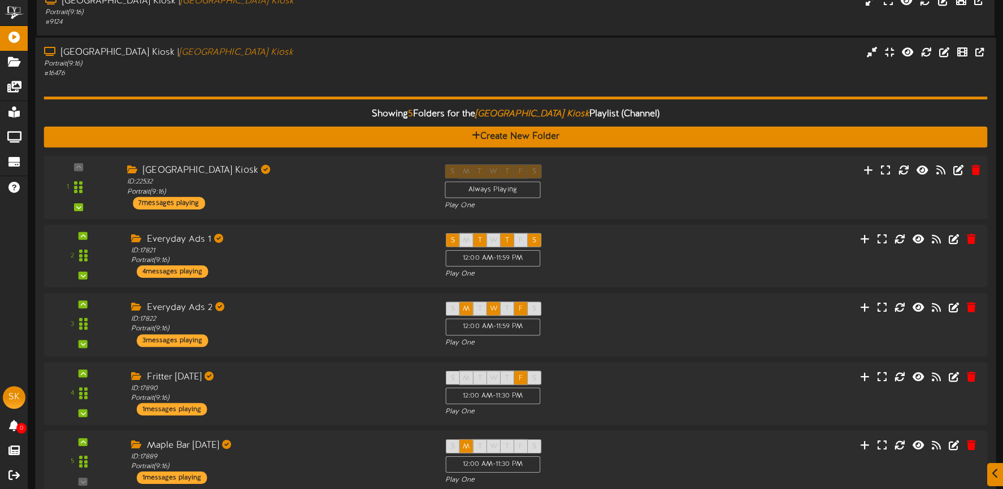
scroll to position [120, 0]
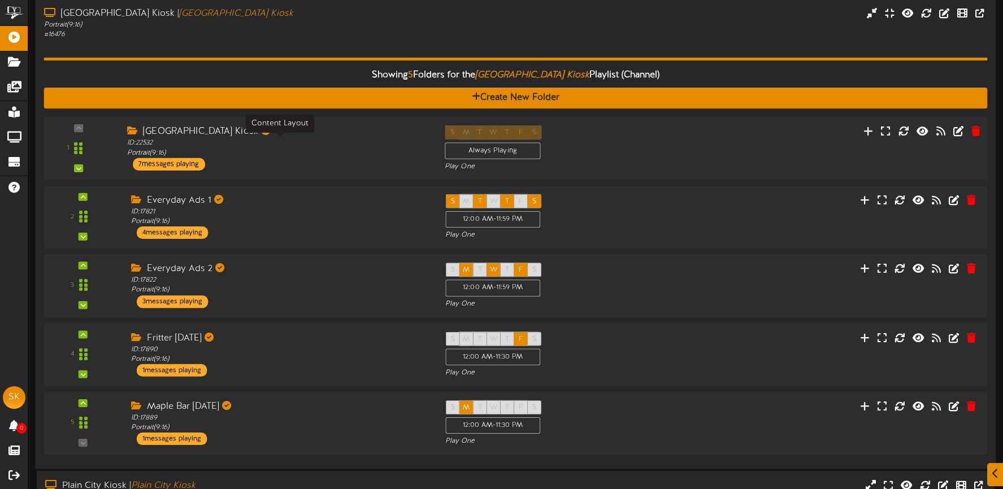
click at [311, 154] on div "ID: 22532 Portrait ( 9:16 )" at bounding box center [277, 148] width 301 height 20
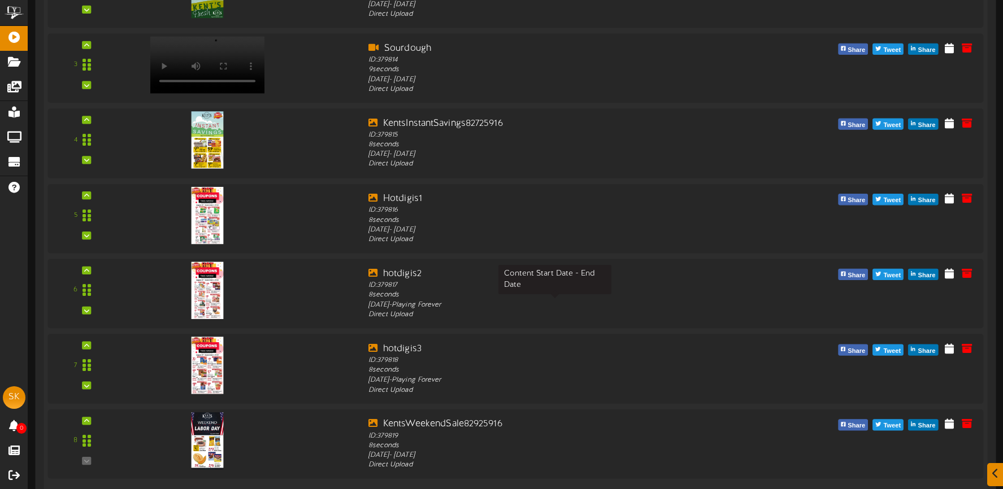
scroll to position [521, 0]
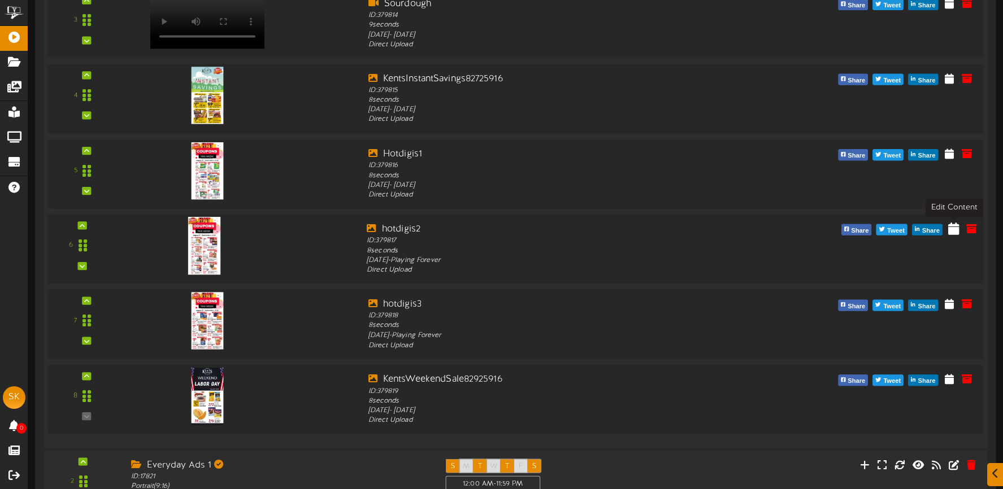
click at [953, 231] on icon at bounding box center [953, 228] width 11 height 12
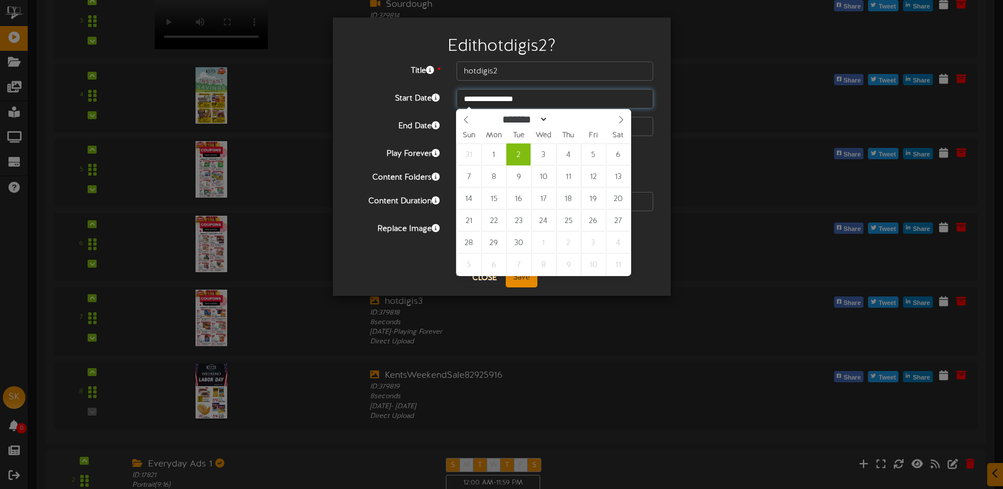
click at [532, 98] on input "**********" at bounding box center [555, 98] width 197 height 19
select select "*"
click at [466, 122] on icon at bounding box center [466, 120] width 8 height 8
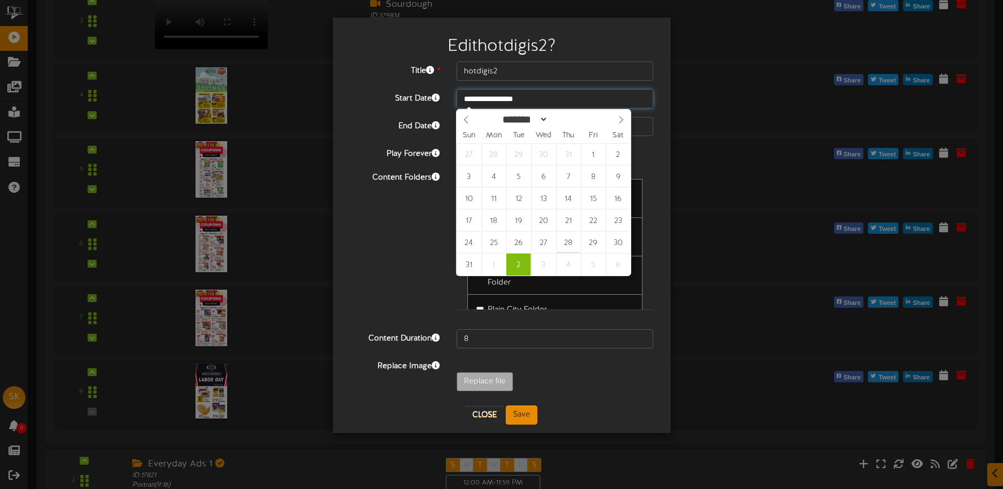
type input "**********"
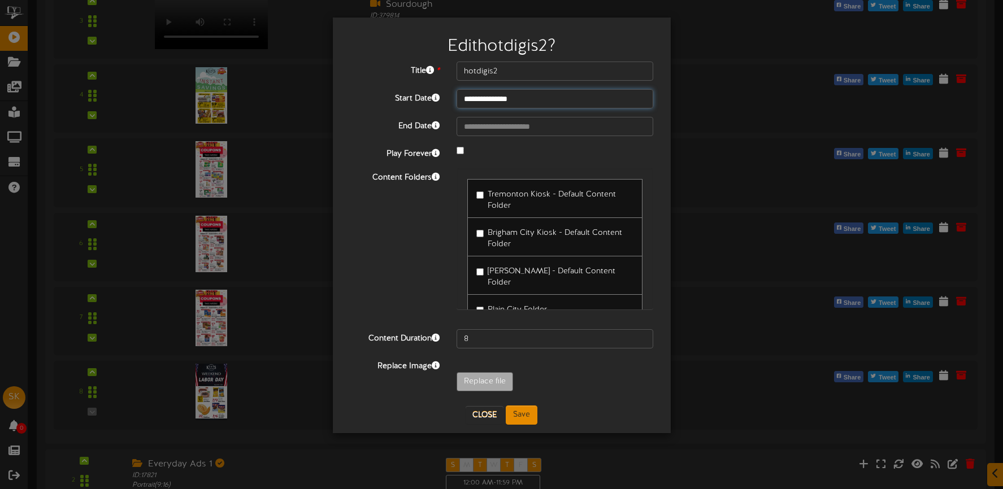
scroll to position [1, 0]
drag, startPoint x: 457, startPoint y: 154, endPoint x: 483, endPoint y: 144, distance: 27.9
click at [457, 154] on div at bounding box center [555, 152] width 214 height 14
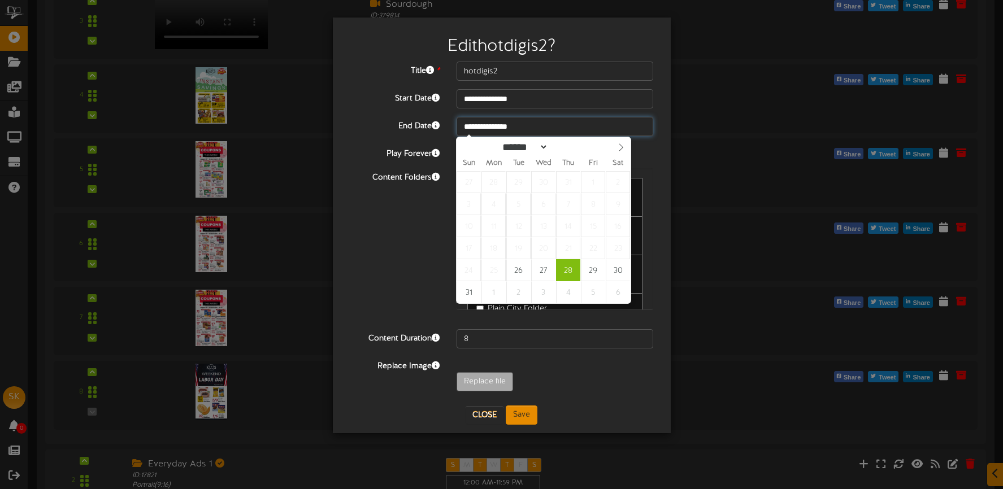
click at [529, 126] on input "**********" at bounding box center [555, 126] width 197 height 19
select select "*"
click at [618, 149] on icon at bounding box center [621, 148] width 8 height 8
type input "**********"
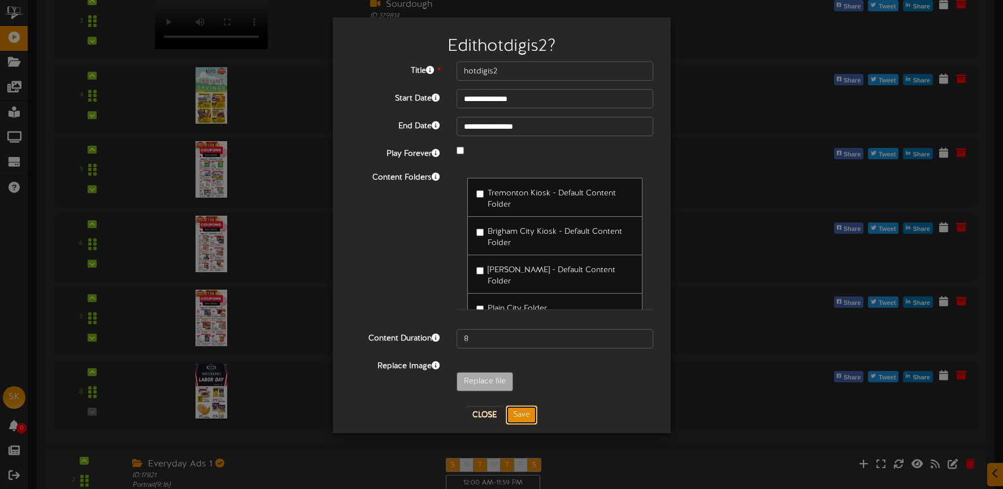
click at [527, 418] on button "Save" at bounding box center [522, 415] width 32 height 19
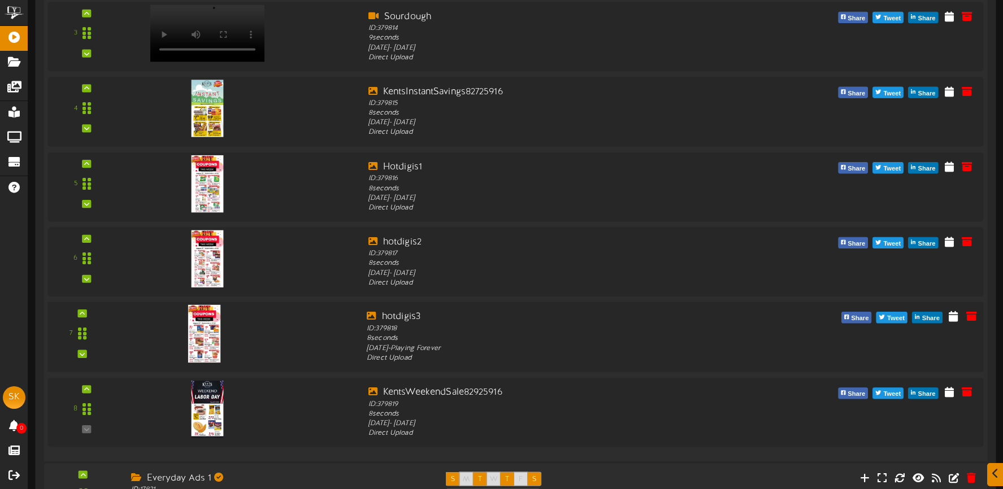
scroll to position [0, 0]
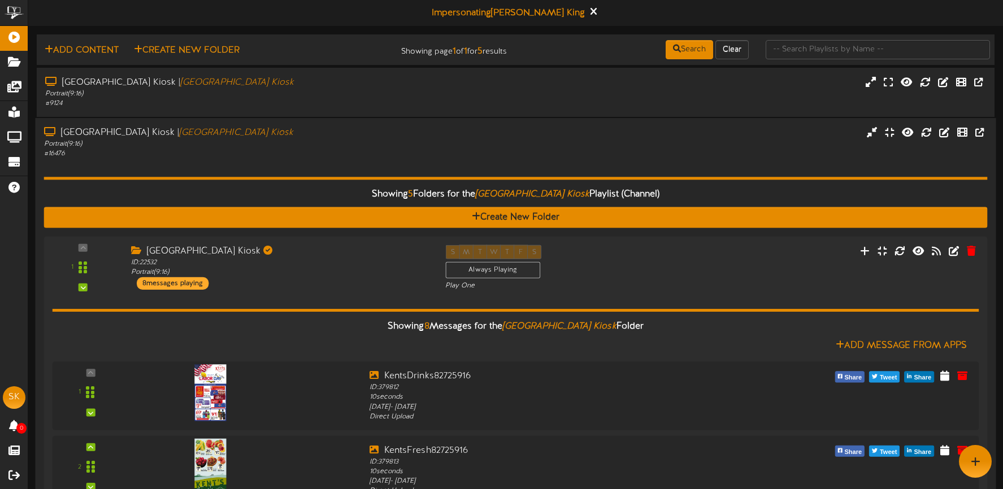
click at [311, 152] on div "# 16476" at bounding box center [235, 154] width 383 height 10
